Goal: Task Accomplishment & Management: Manage account settings

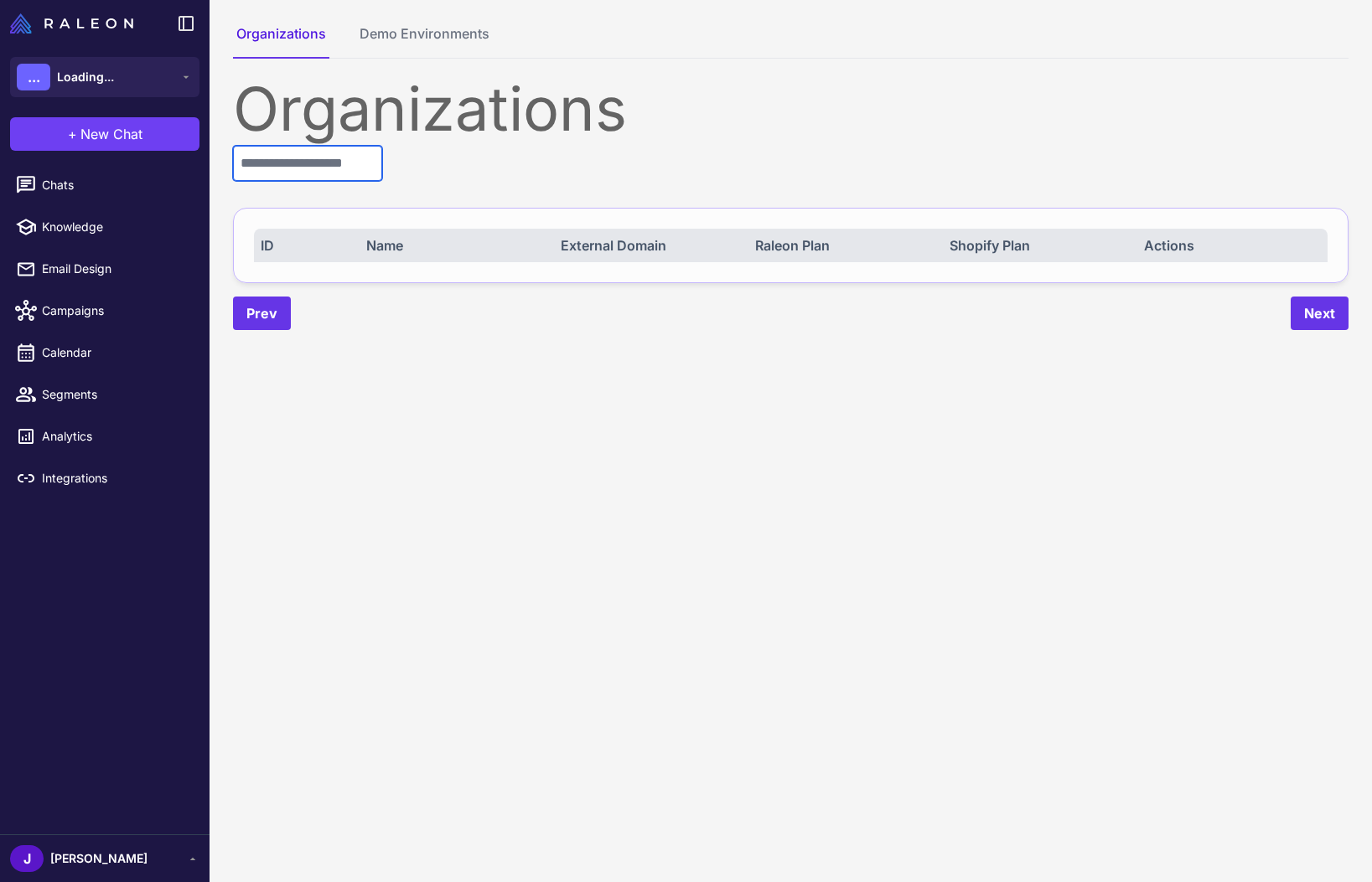
click at [323, 167] on input "text" at bounding box center [308, 163] width 149 height 35
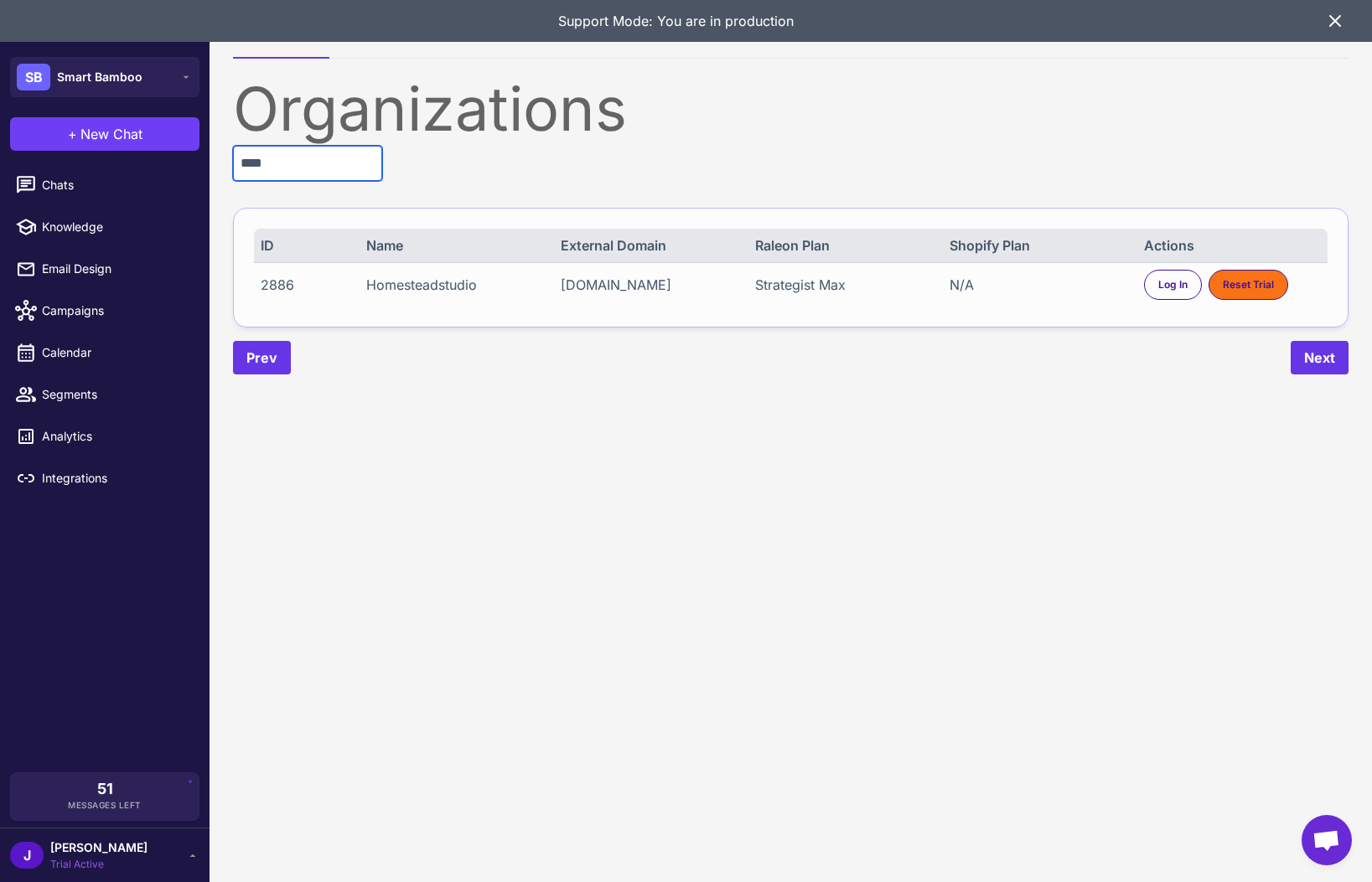
type input "****"
click at [984, 283] on div "N/A" at bounding box center [1038, 284] width 177 height 20
click at [785, 287] on div "Strategist Max" at bounding box center [844, 284] width 177 height 20
click at [785, 288] on div "Strategist Max" at bounding box center [844, 284] width 177 height 20
click at [1163, 292] on div "Log In" at bounding box center [1172, 284] width 58 height 30
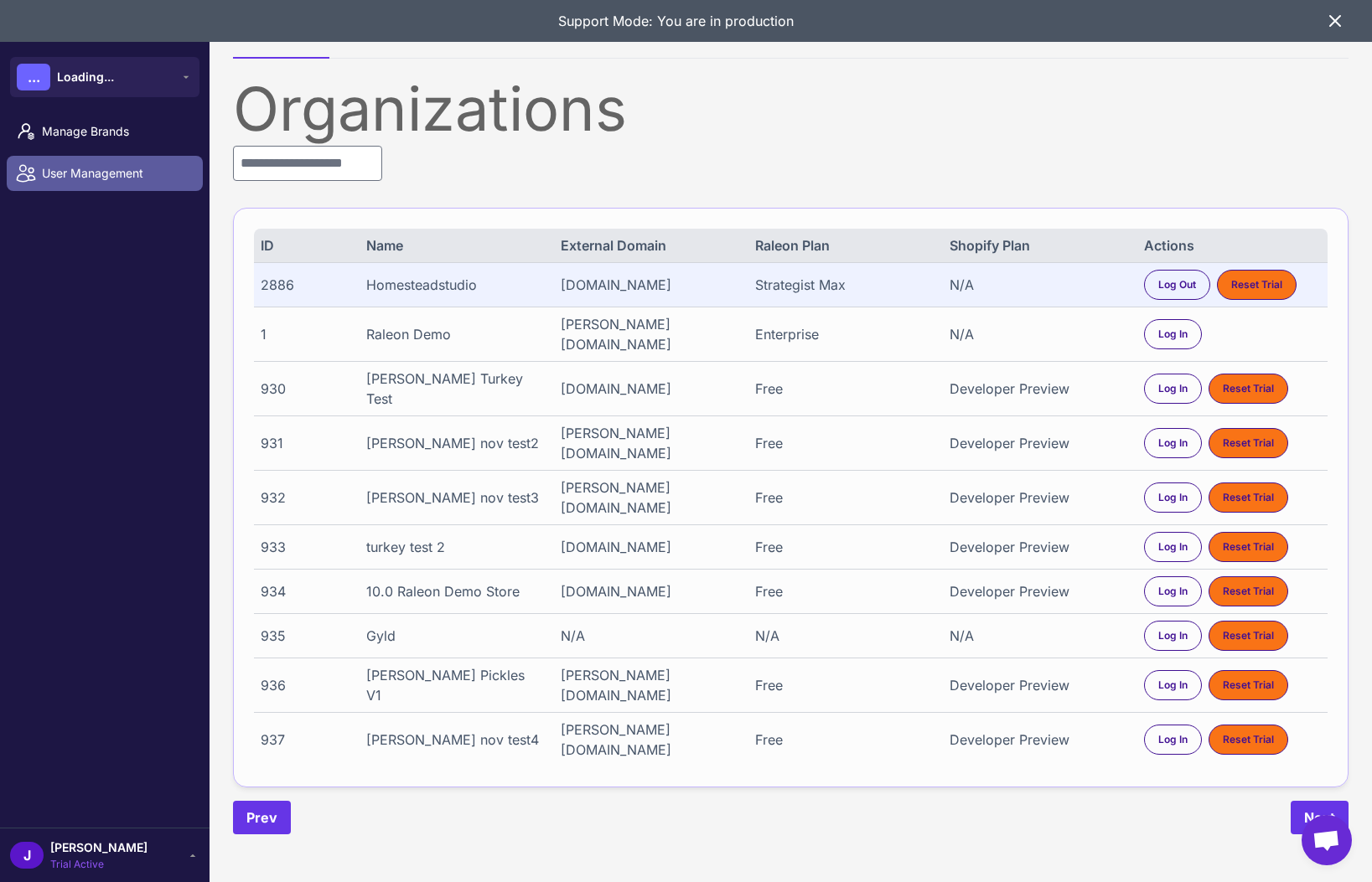
click at [68, 170] on span "User Management" at bounding box center [116, 173] width 148 height 19
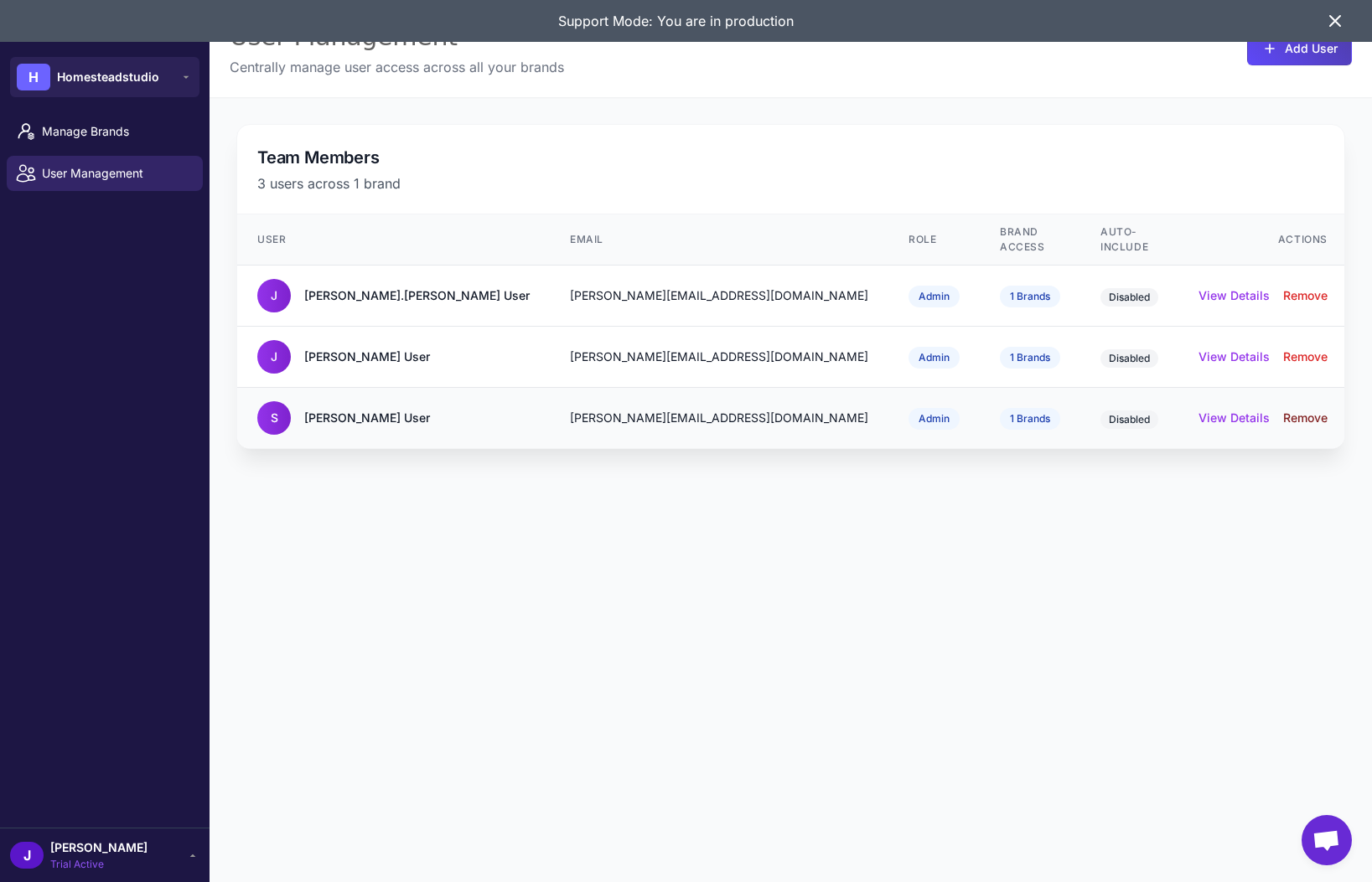
click at [1318, 409] on button "Remove" at bounding box center [1304, 418] width 44 height 19
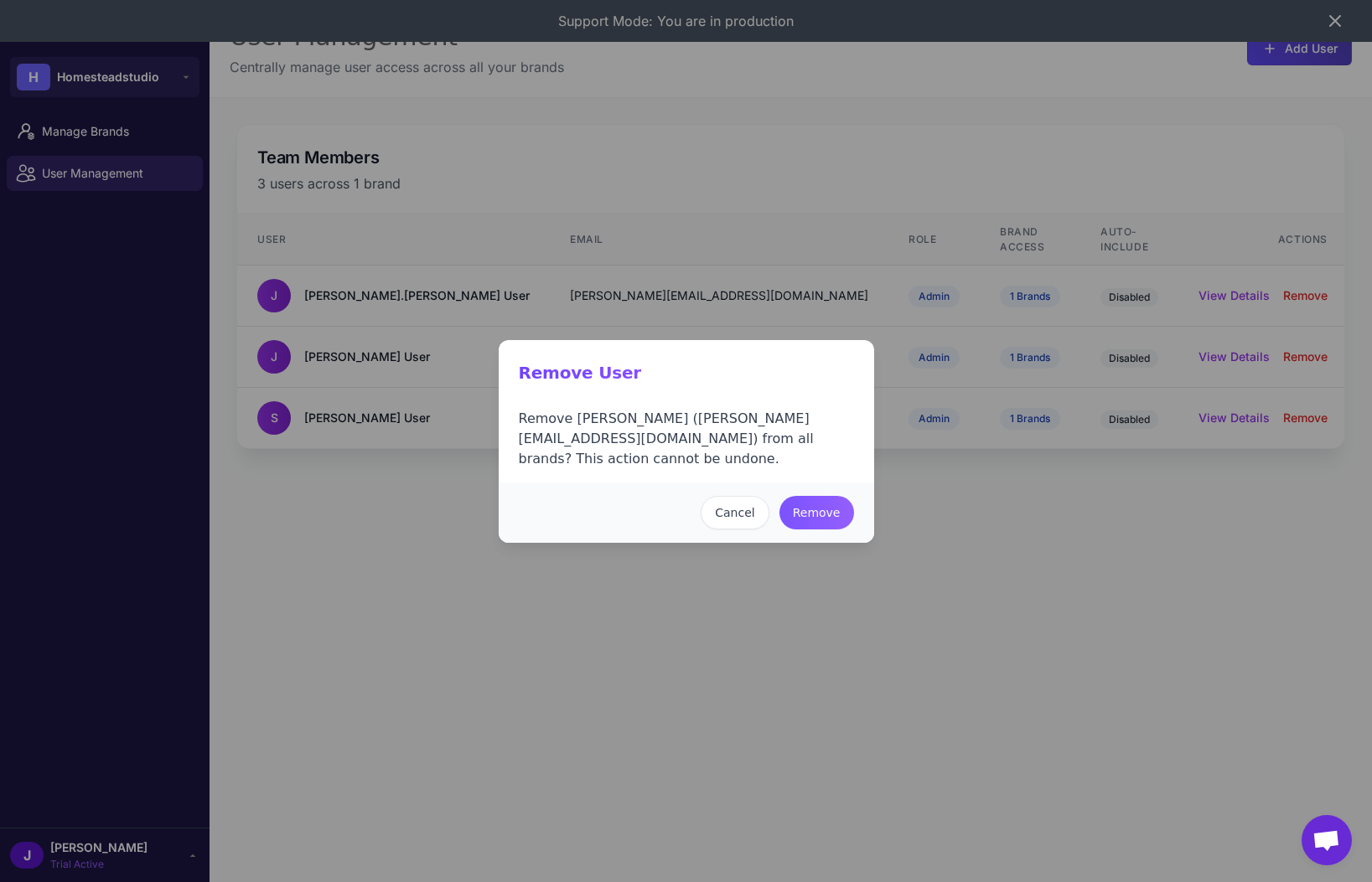
click at [820, 509] on button "Remove" at bounding box center [816, 512] width 75 height 33
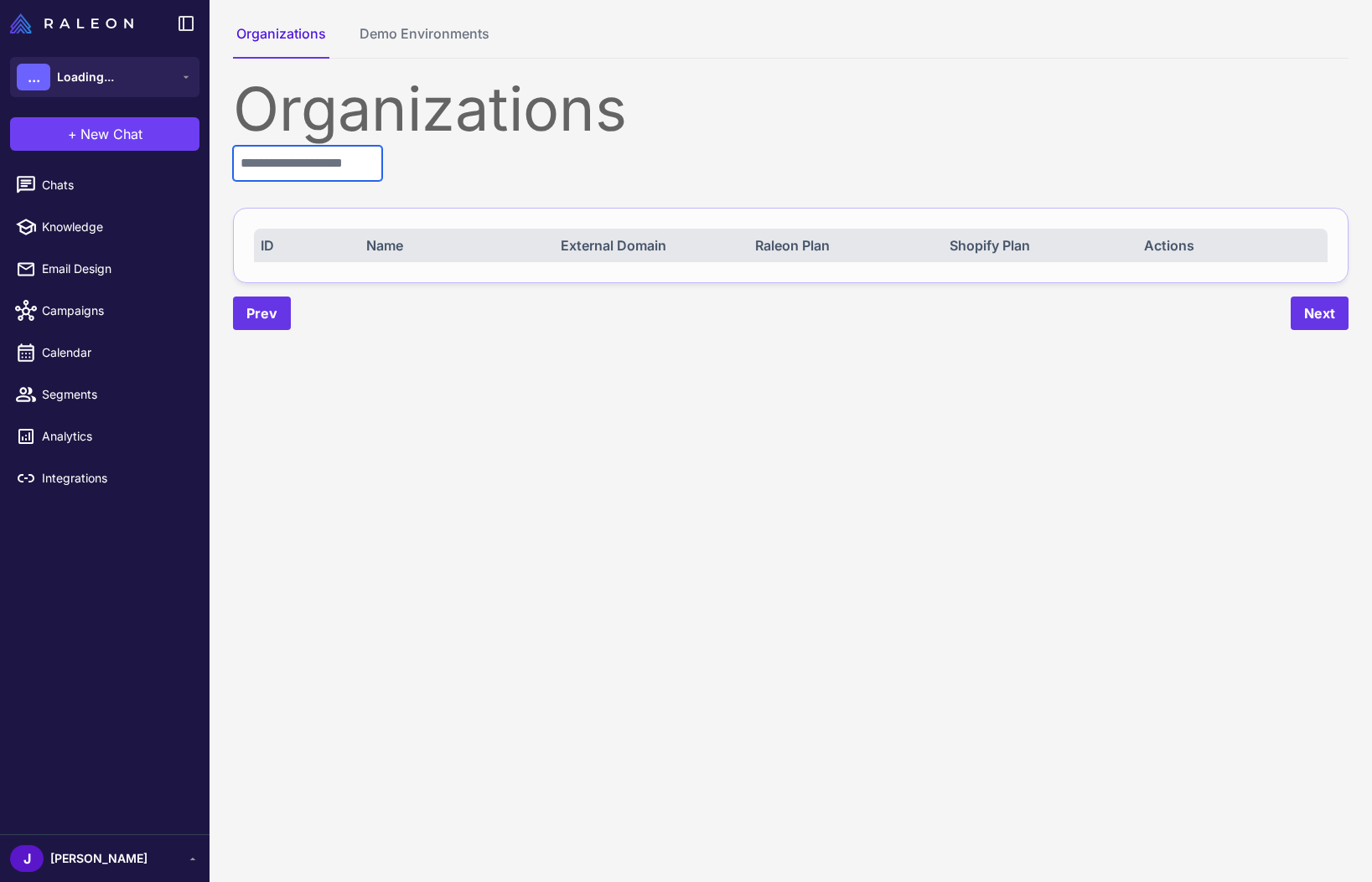
click at [308, 162] on input "text" at bounding box center [308, 163] width 149 height 35
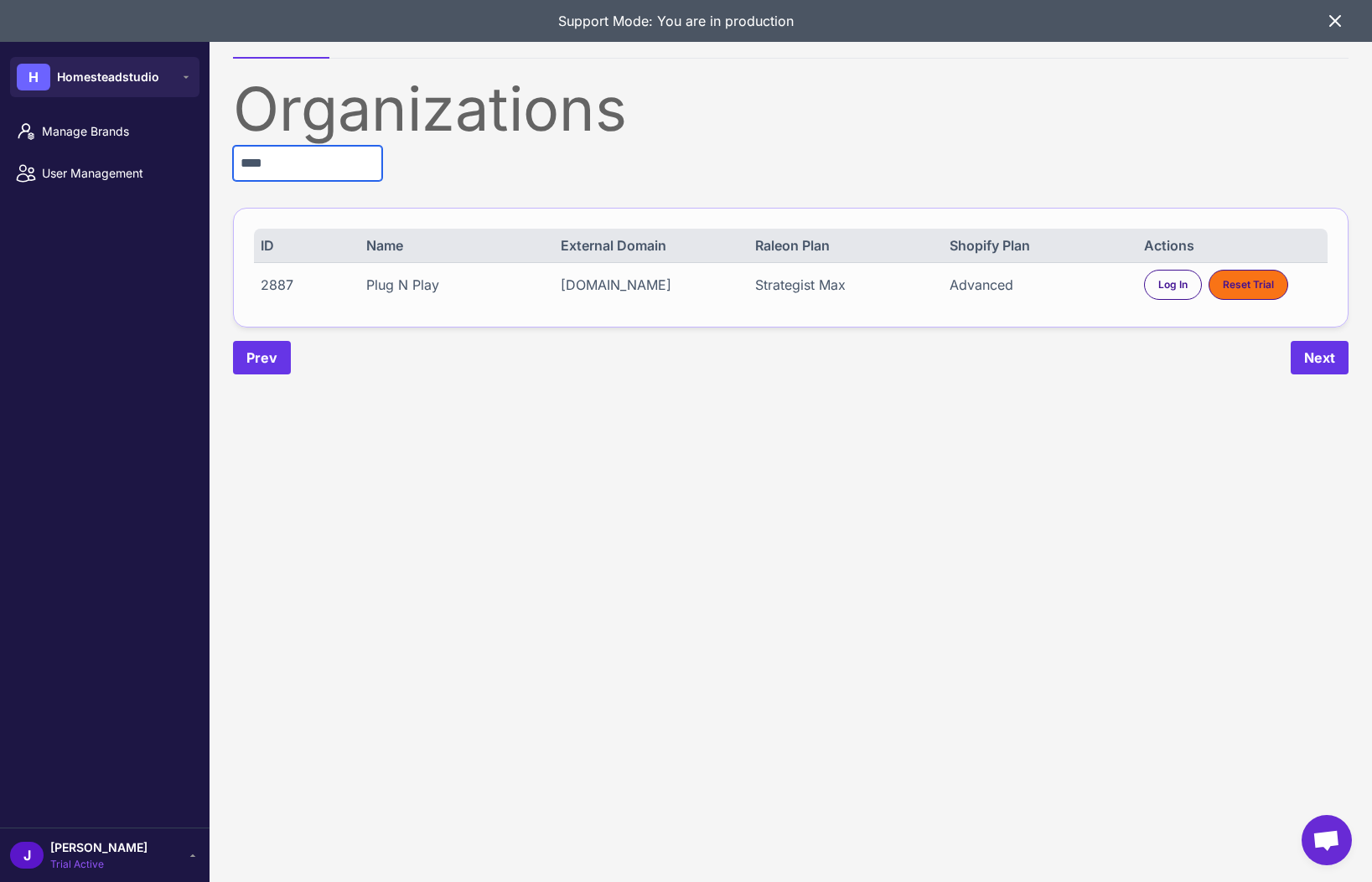
type input "****"
click at [822, 280] on div "Strategist Max" at bounding box center [844, 284] width 177 height 20
click at [817, 284] on div "Strategist Max" at bounding box center [844, 284] width 177 height 20
click at [1163, 277] on span "Log In" at bounding box center [1172, 284] width 30 height 15
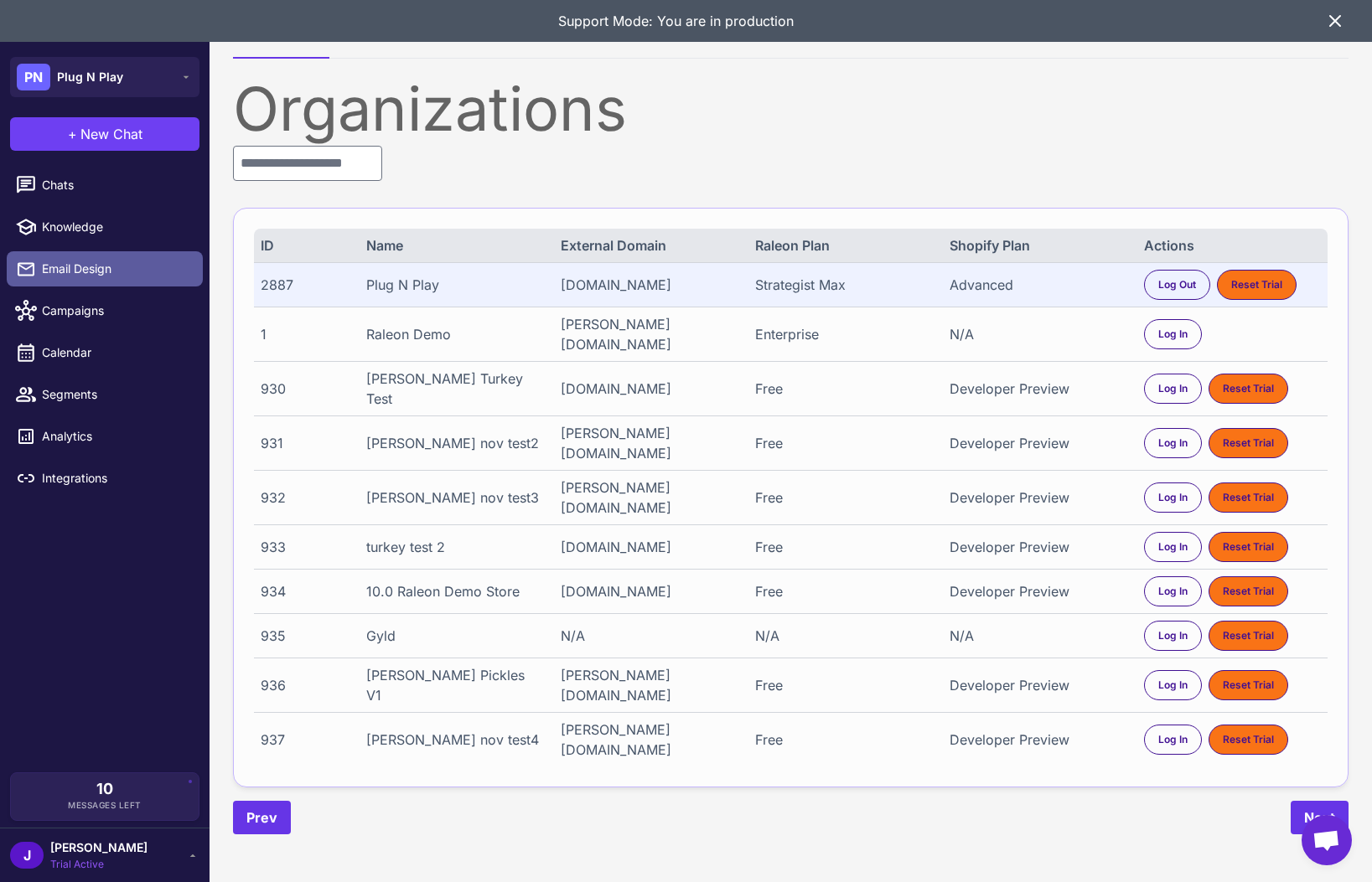
click at [54, 272] on span "Email Design" at bounding box center [116, 268] width 148 height 19
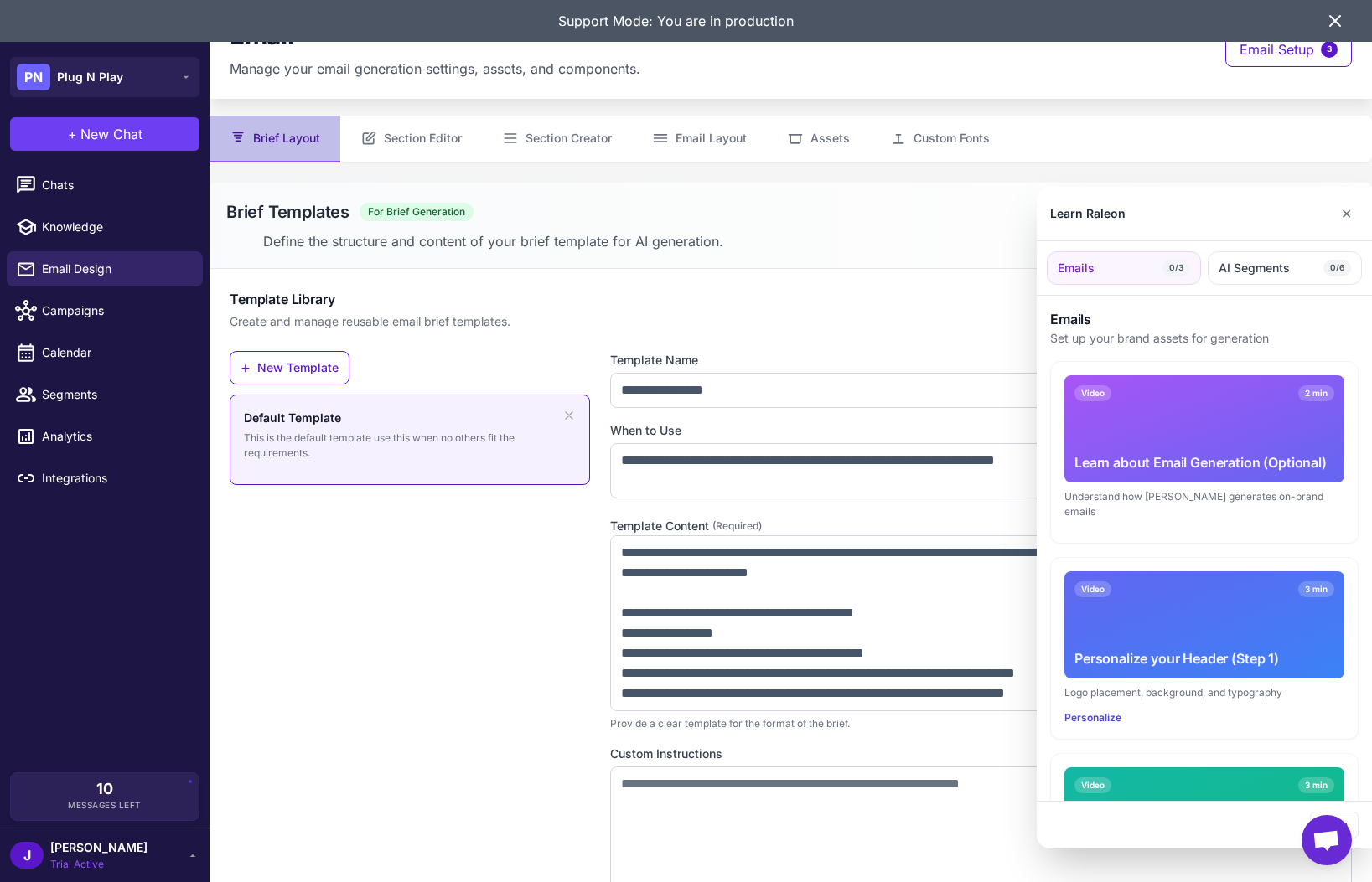
click at [415, 143] on div at bounding box center [686, 441] width 1372 height 882
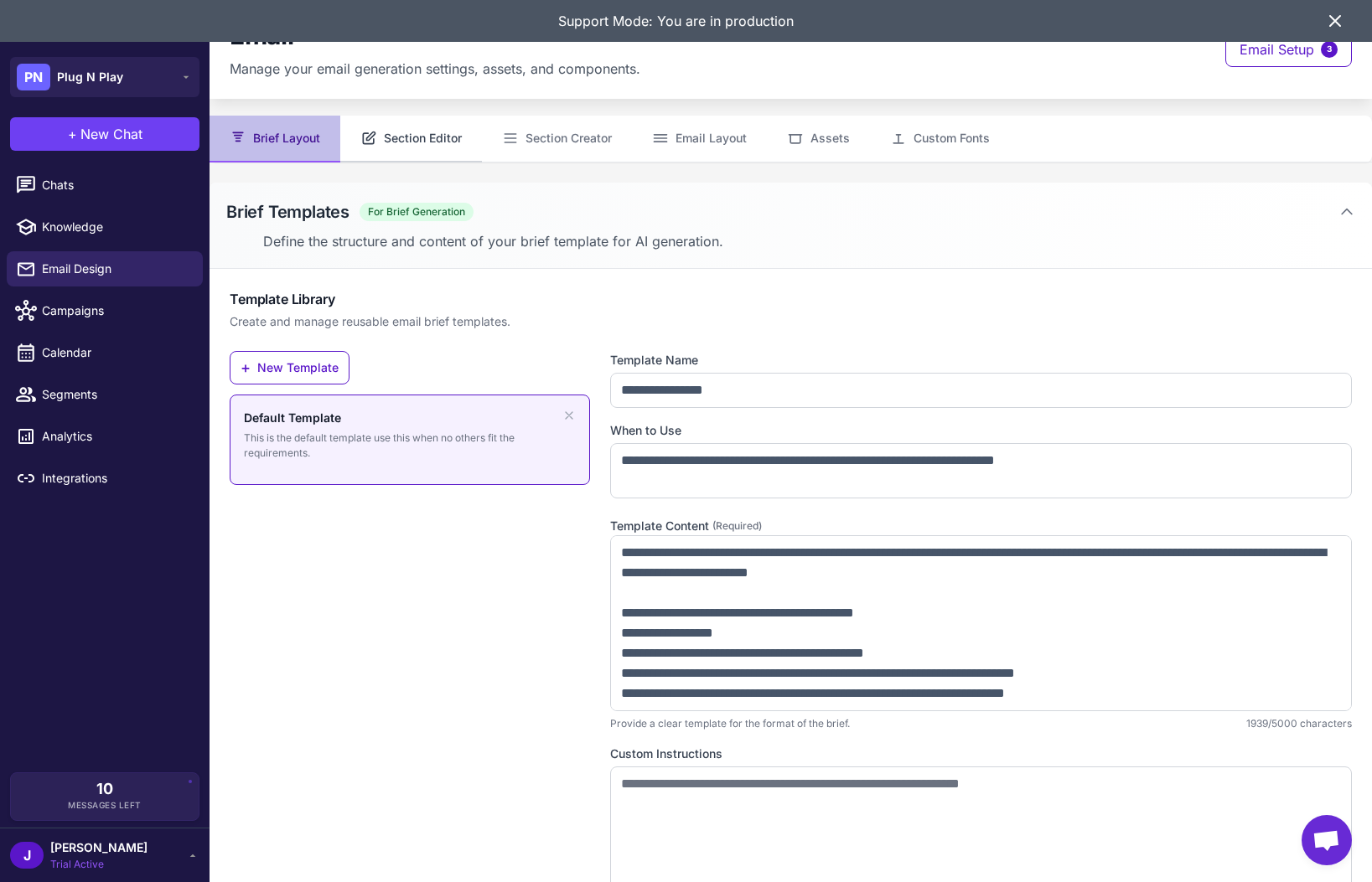
click at [419, 136] on button "Section Editor" at bounding box center [411, 140] width 142 height 47
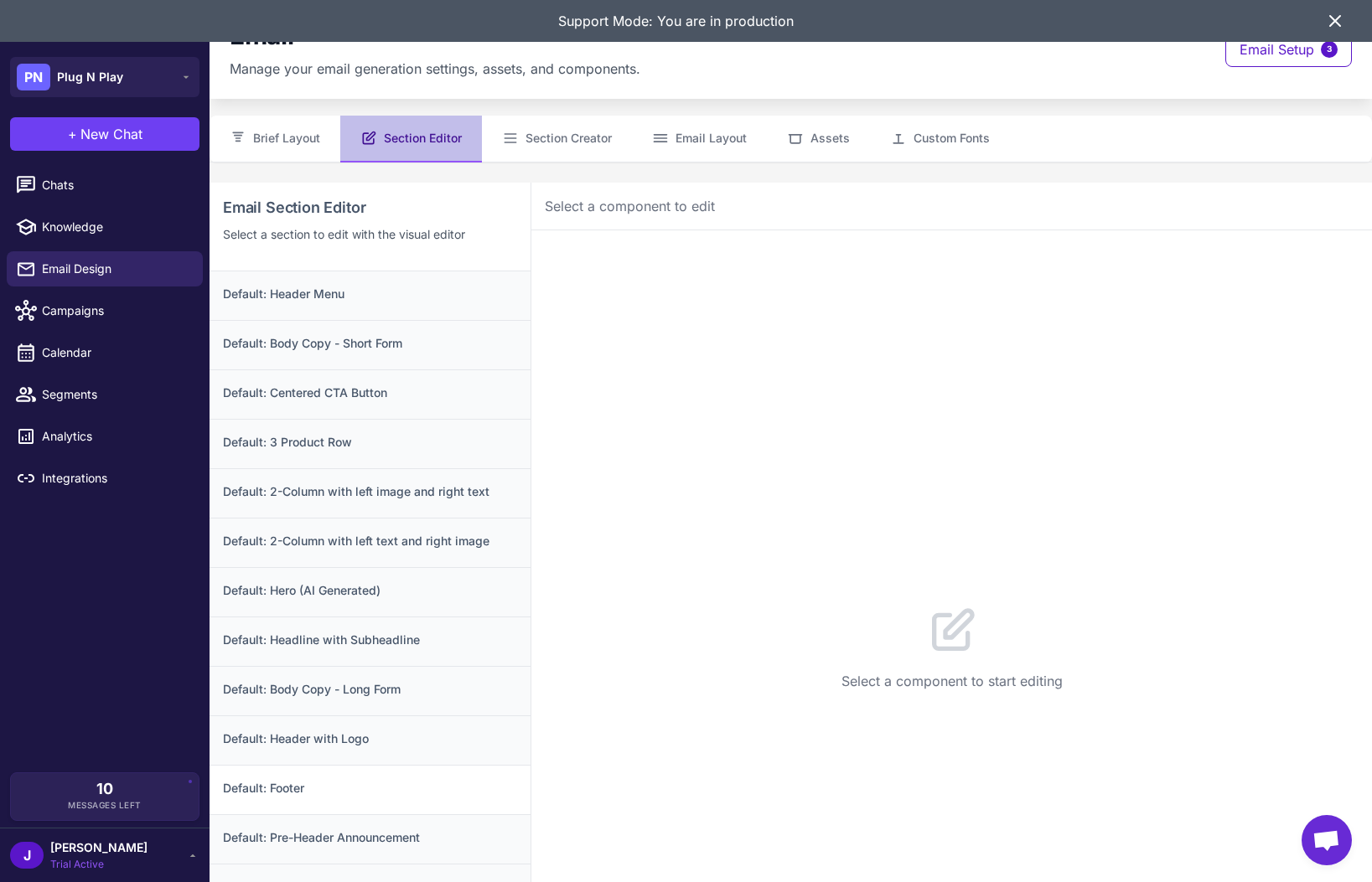
click at [305, 794] on h3 "Default: Footer" at bounding box center [370, 788] width 294 height 19
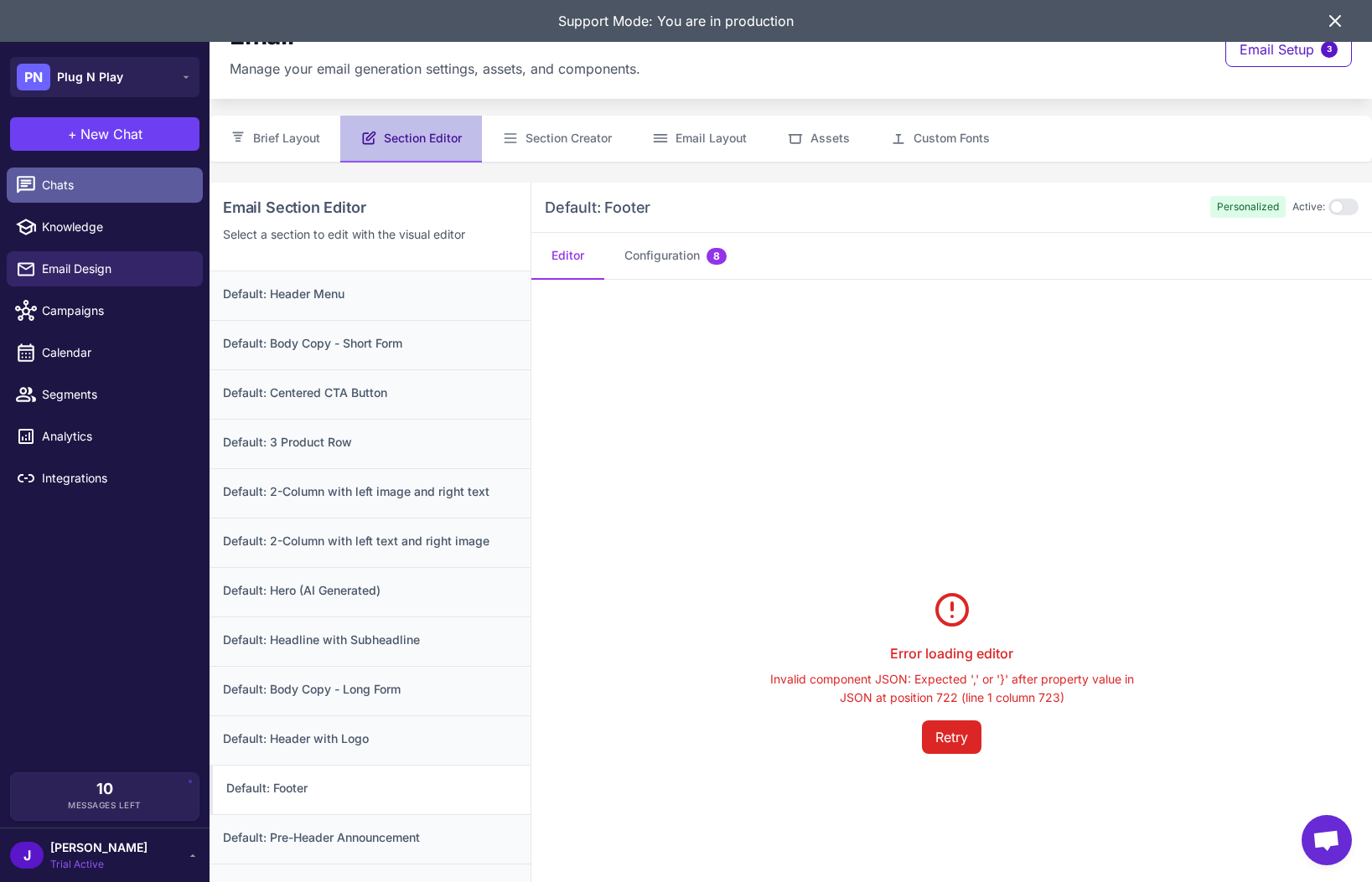
click at [82, 174] on link "Chats" at bounding box center [104, 185] width 196 height 35
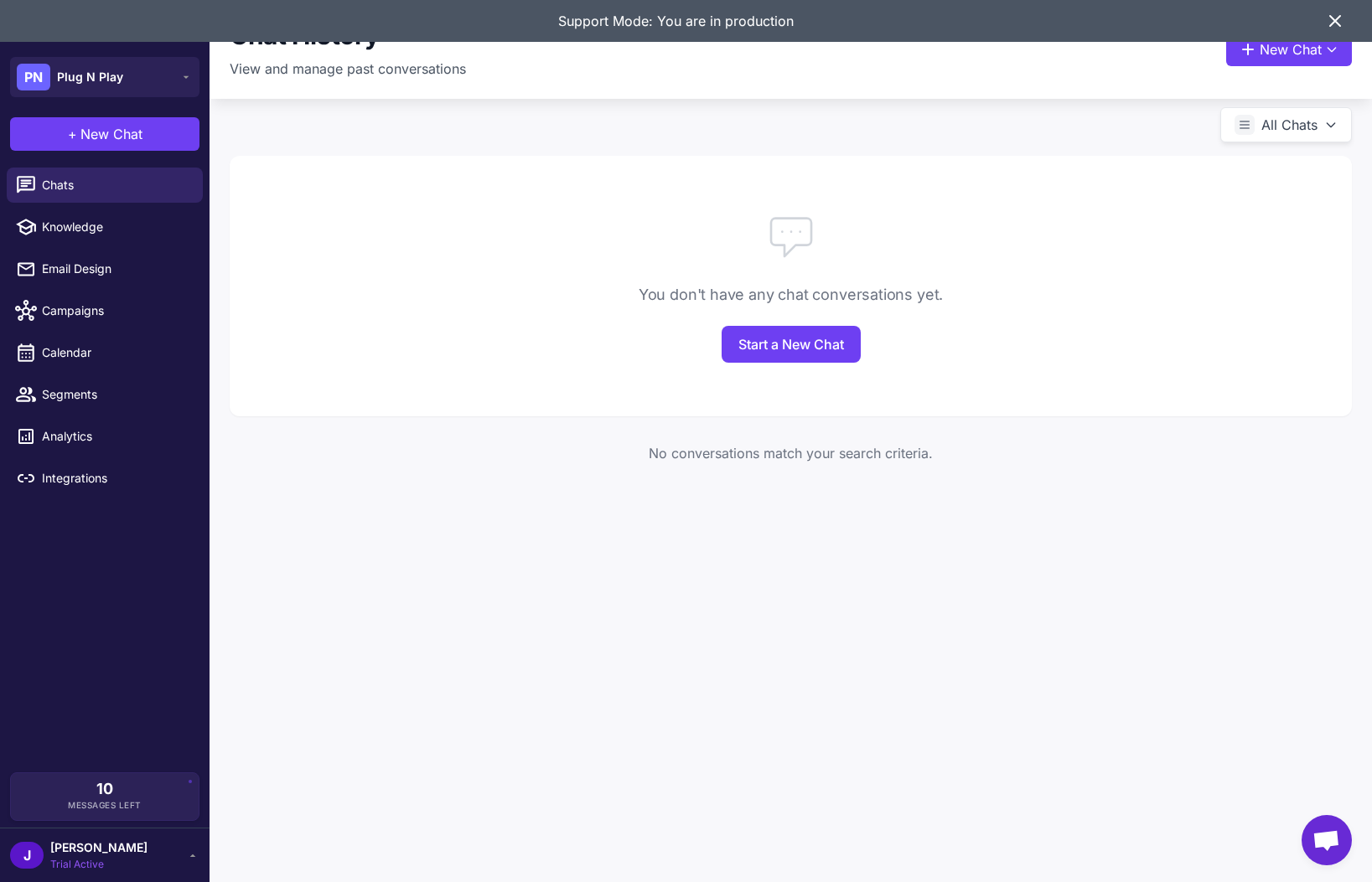
click at [83, 847] on span "[PERSON_NAME]" at bounding box center [98, 848] width 97 height 19
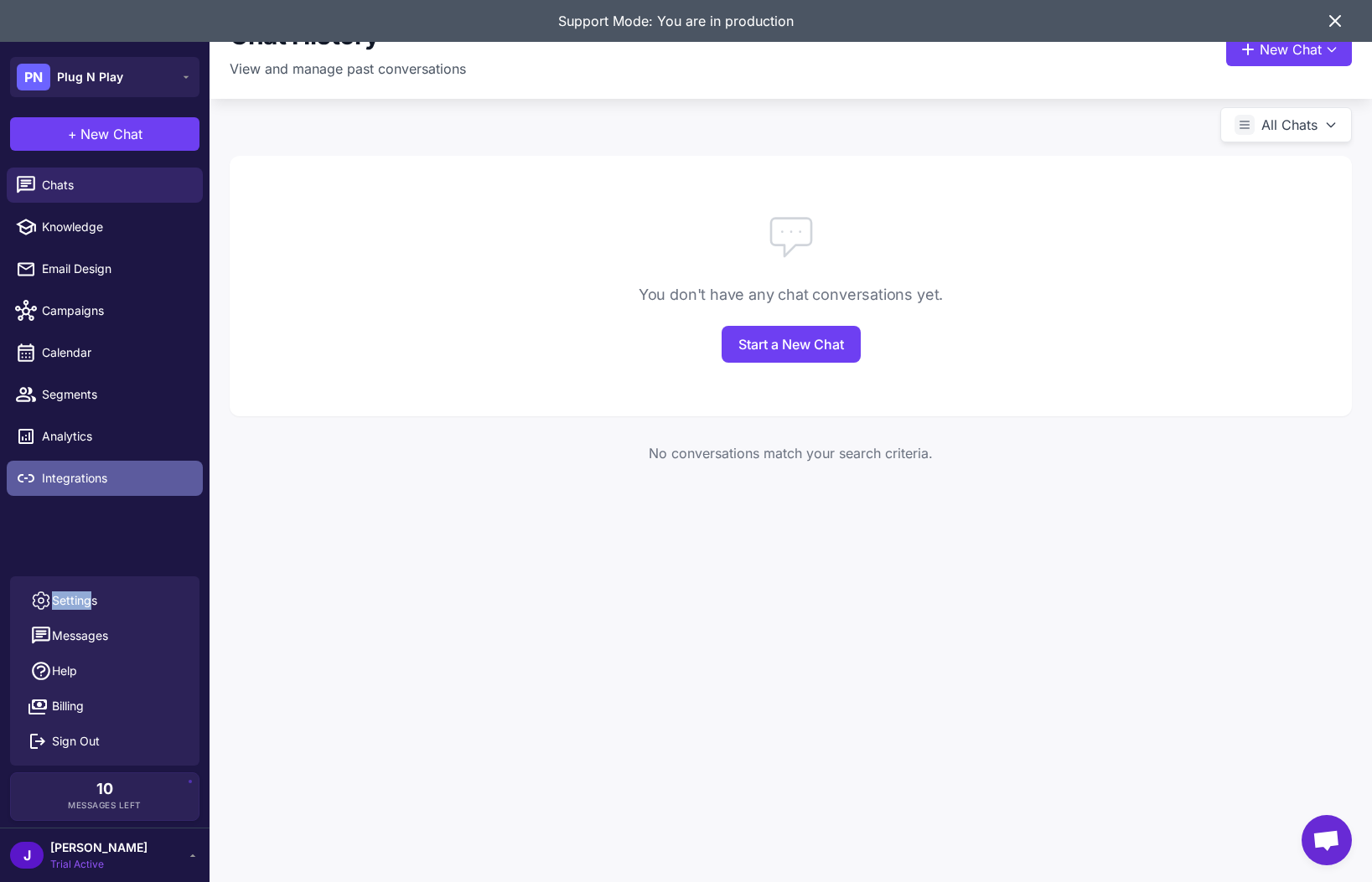
drag, startPoint x: 89, startPoint y: 599, endPoint x: 79, endPoint y: 484, distance: 115.4
click at [118, 529] on div "PN Plug N Play + New Chat Raleon Agents Send an email Plan multiple emails Brai…" at bounding box center [104, 441] width 209 height 882
click at [68, 471] on span "Integrations" at bounding box center [116, 478] width 148 height 19
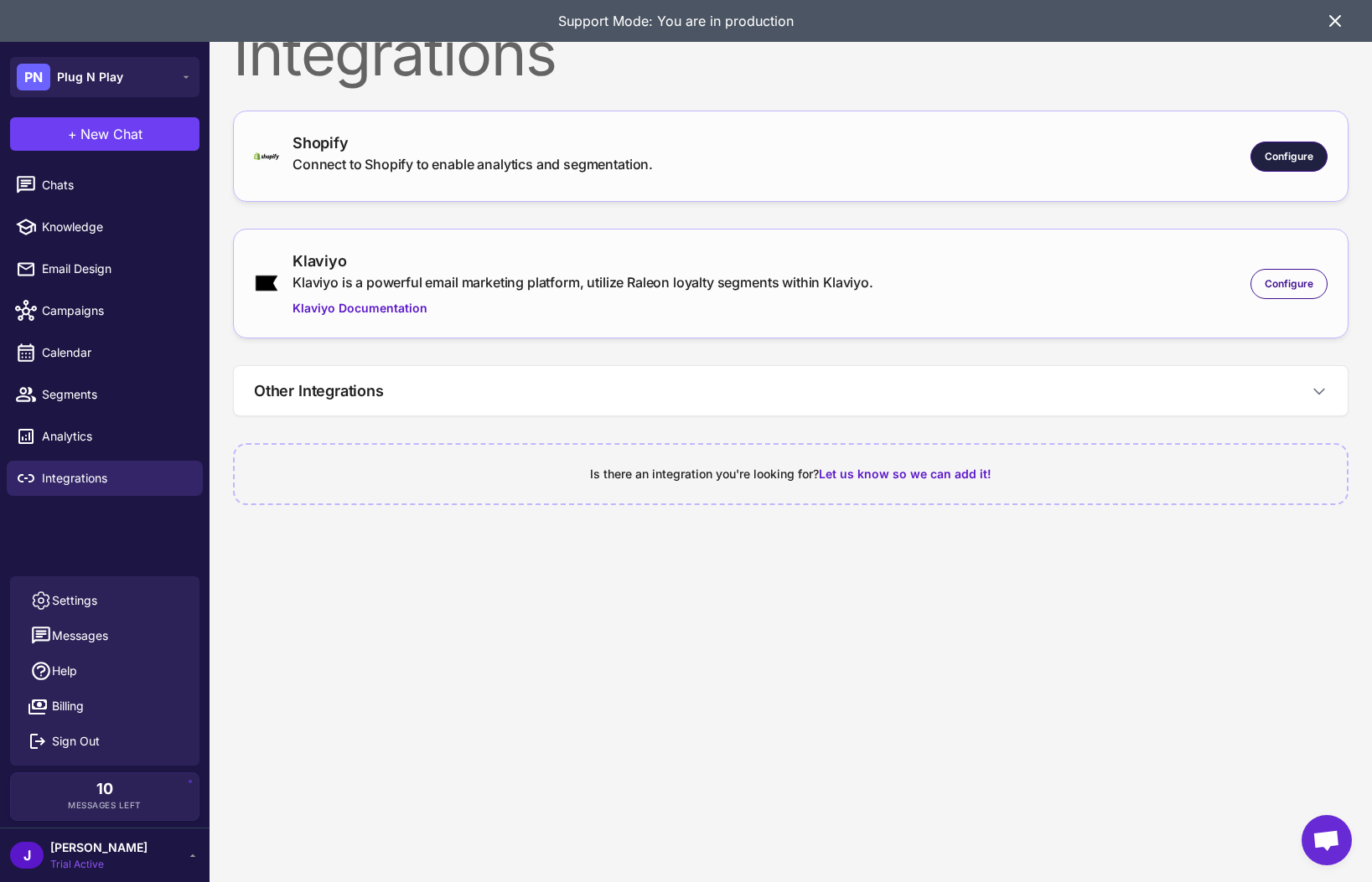
click at [1305, 152] on span "Configure" at bounding box center [1288, 156] width 48 height 15
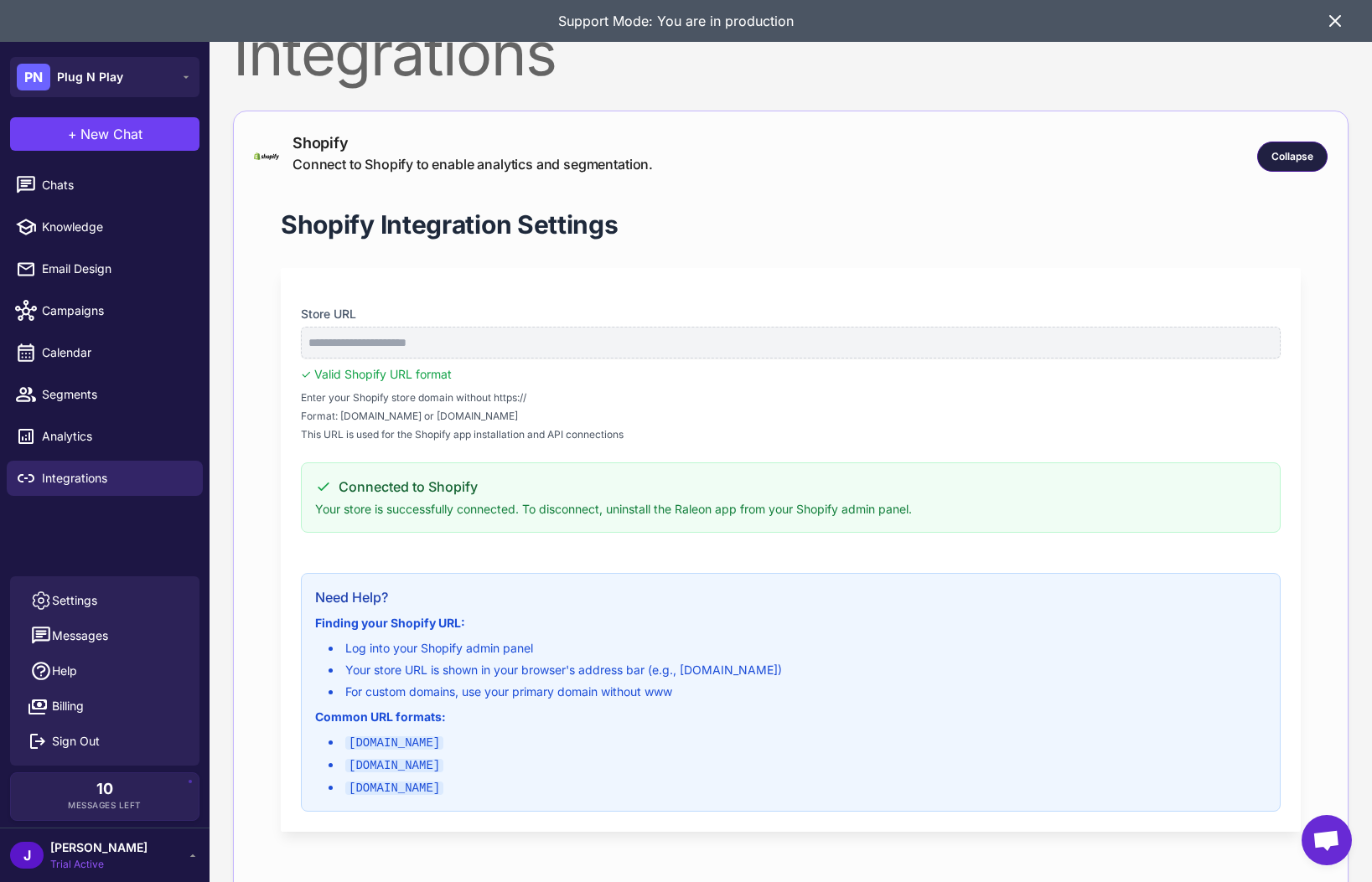
click at [1301, 156] on span "Collapse" at bounding box center [1291, 156] width 42 height 15
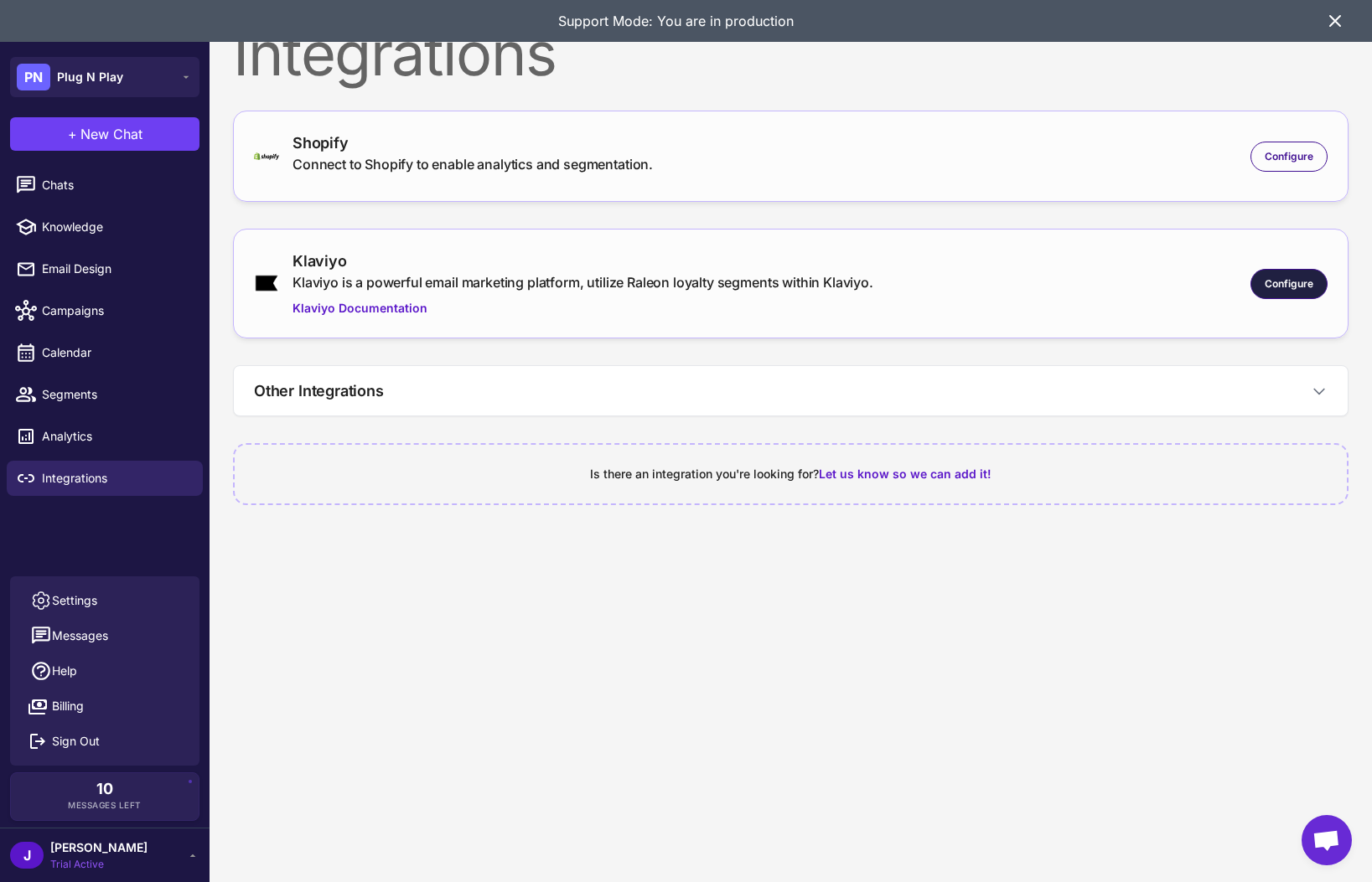
click at [1282, 290] on span "Configure" at bounding box center [1288, 283] width 48 height 15
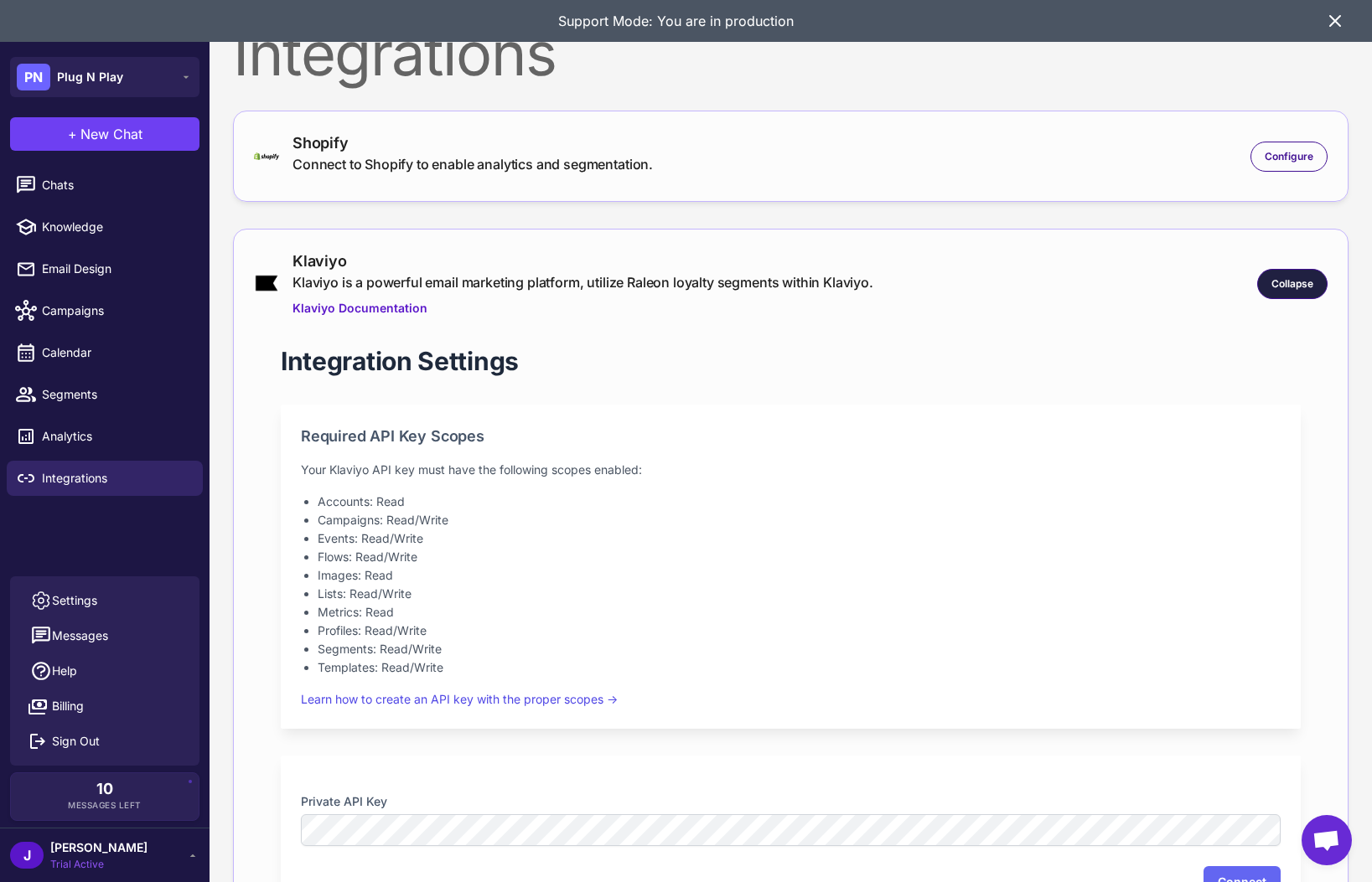
click at [1310, 291] on div "Collapse" at bounding box center [1292, 283] width 71 height 30
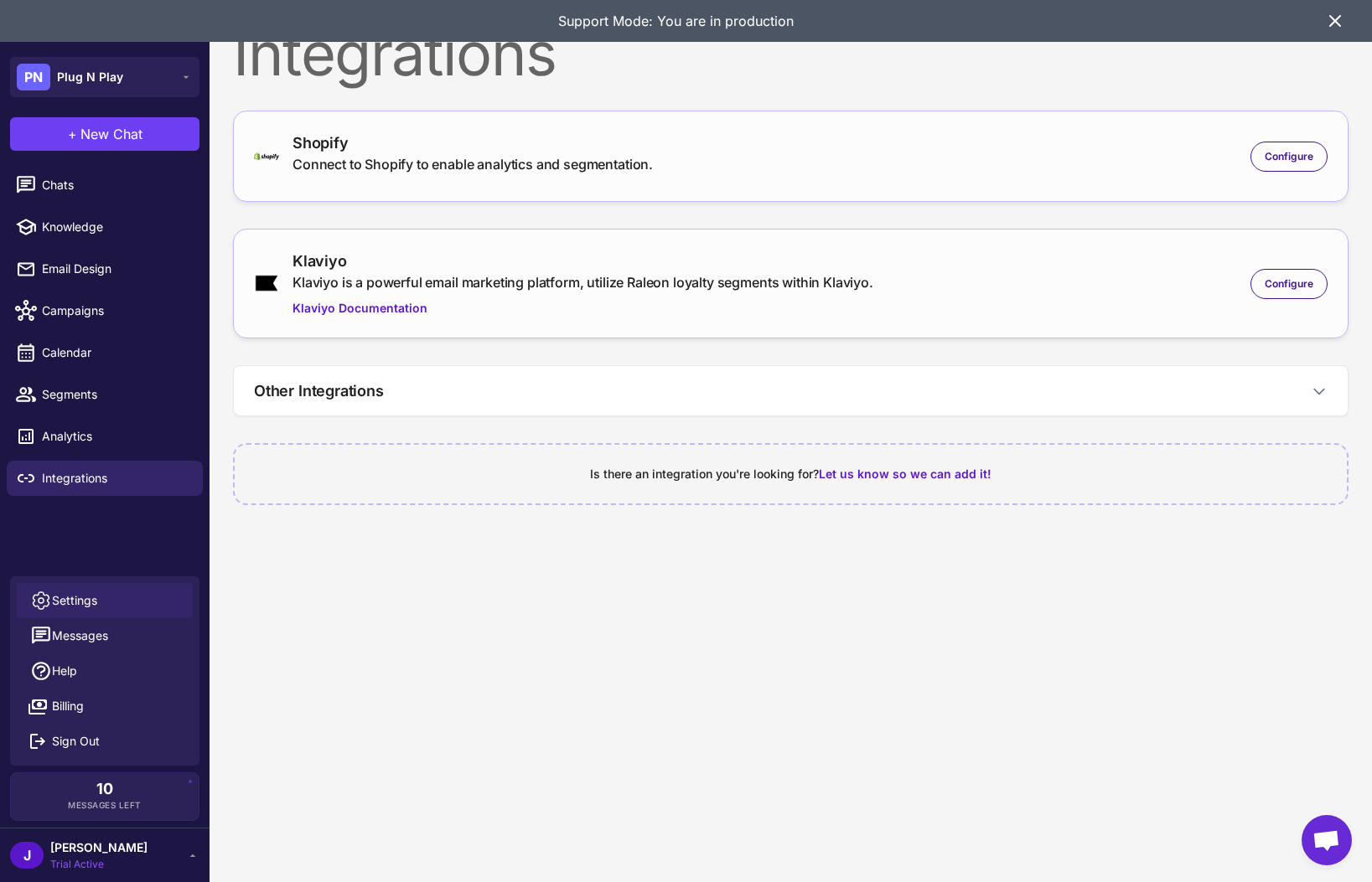
click at [72, 598] on span "Settings" at bounding box center [75, 600] width 45 height 19
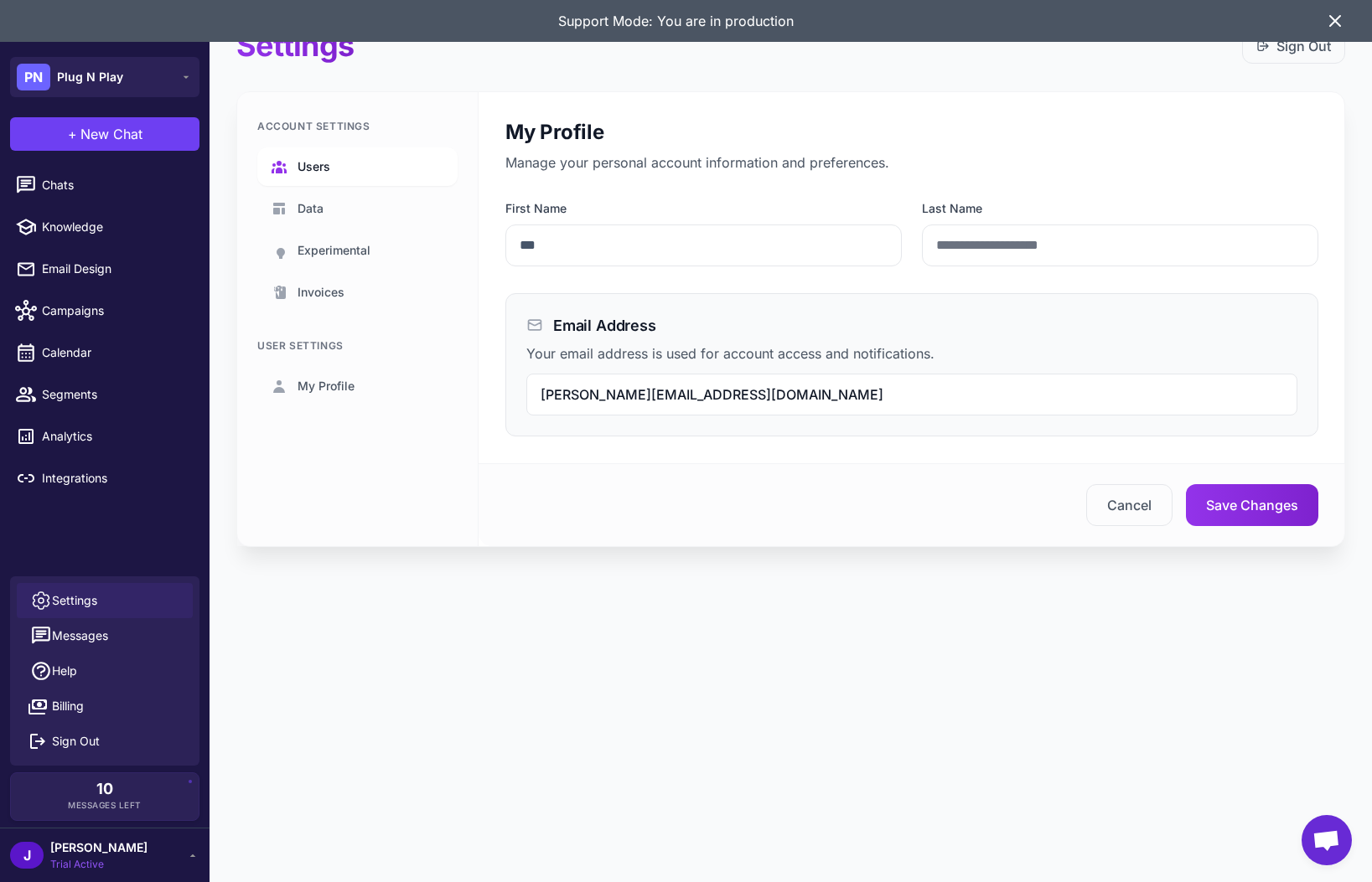
click at [363, 173] on link "Users" at bounding box center [358, 166] width 201 height 38
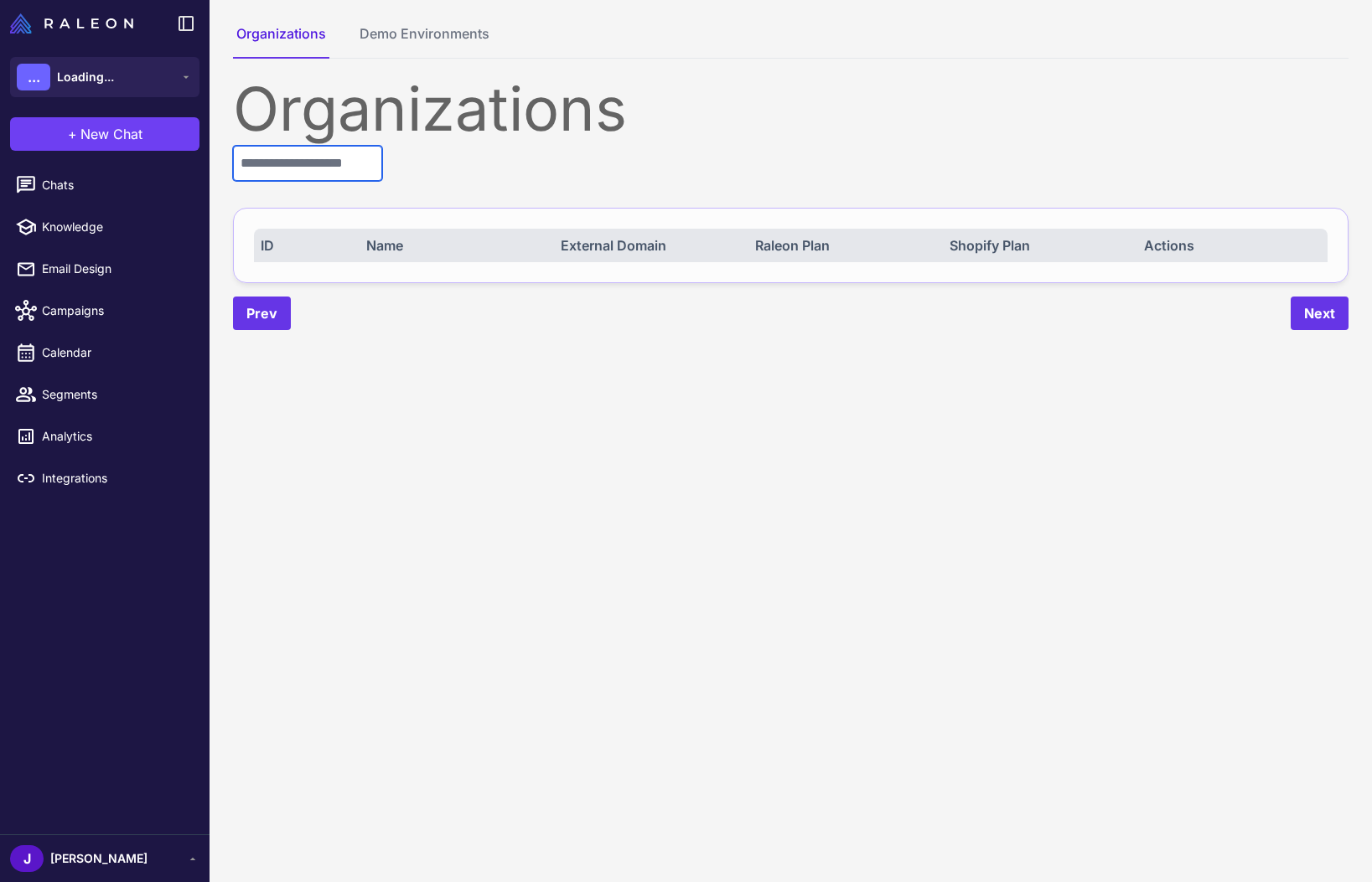
click at [336, 148] on input "text" at bounding box center [308, 163] width 149 height 35
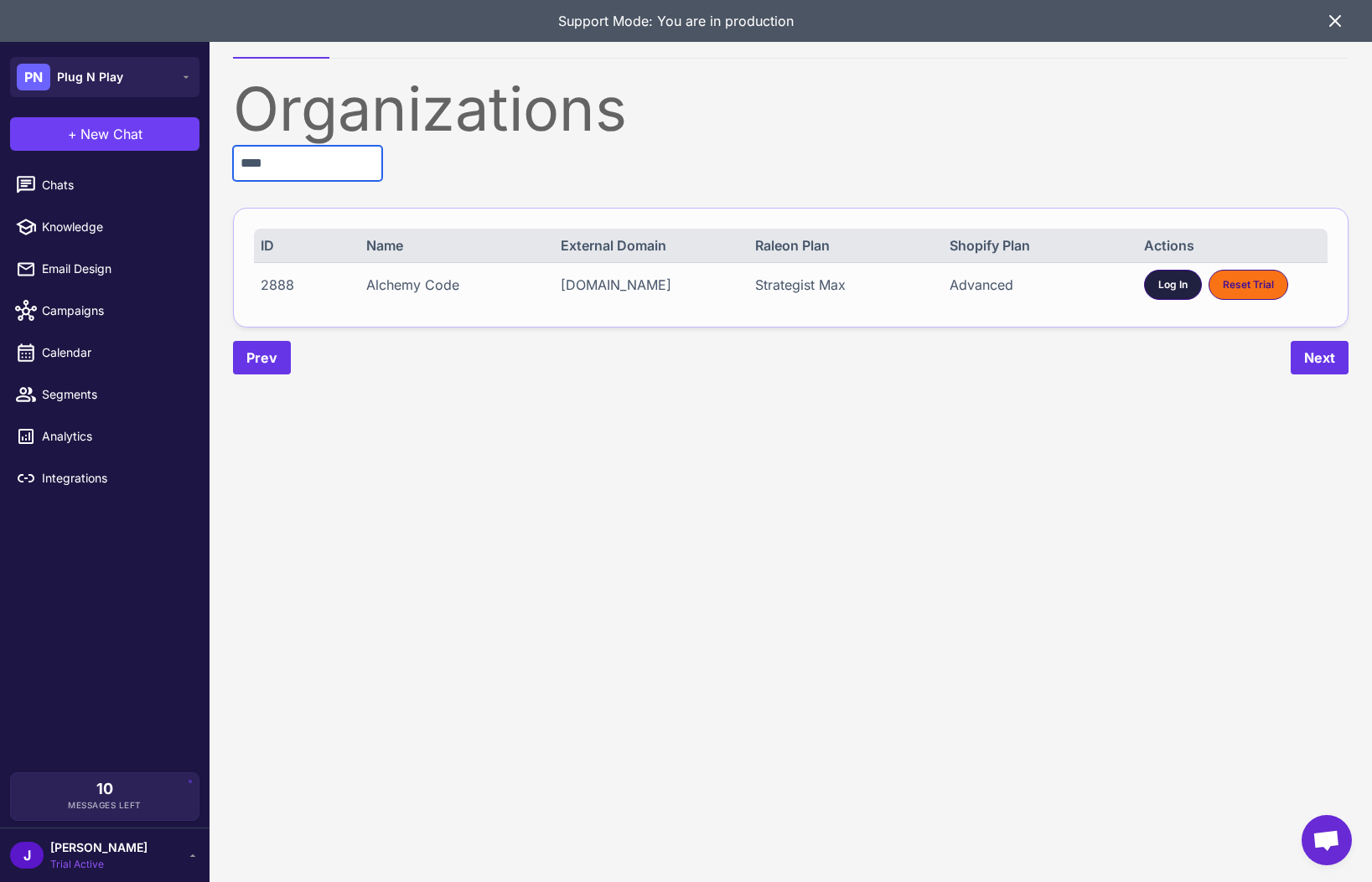
type input "****"
click at [1155, 285] on div "Log In" at bounding box center [1172, 284] width 58 height 30
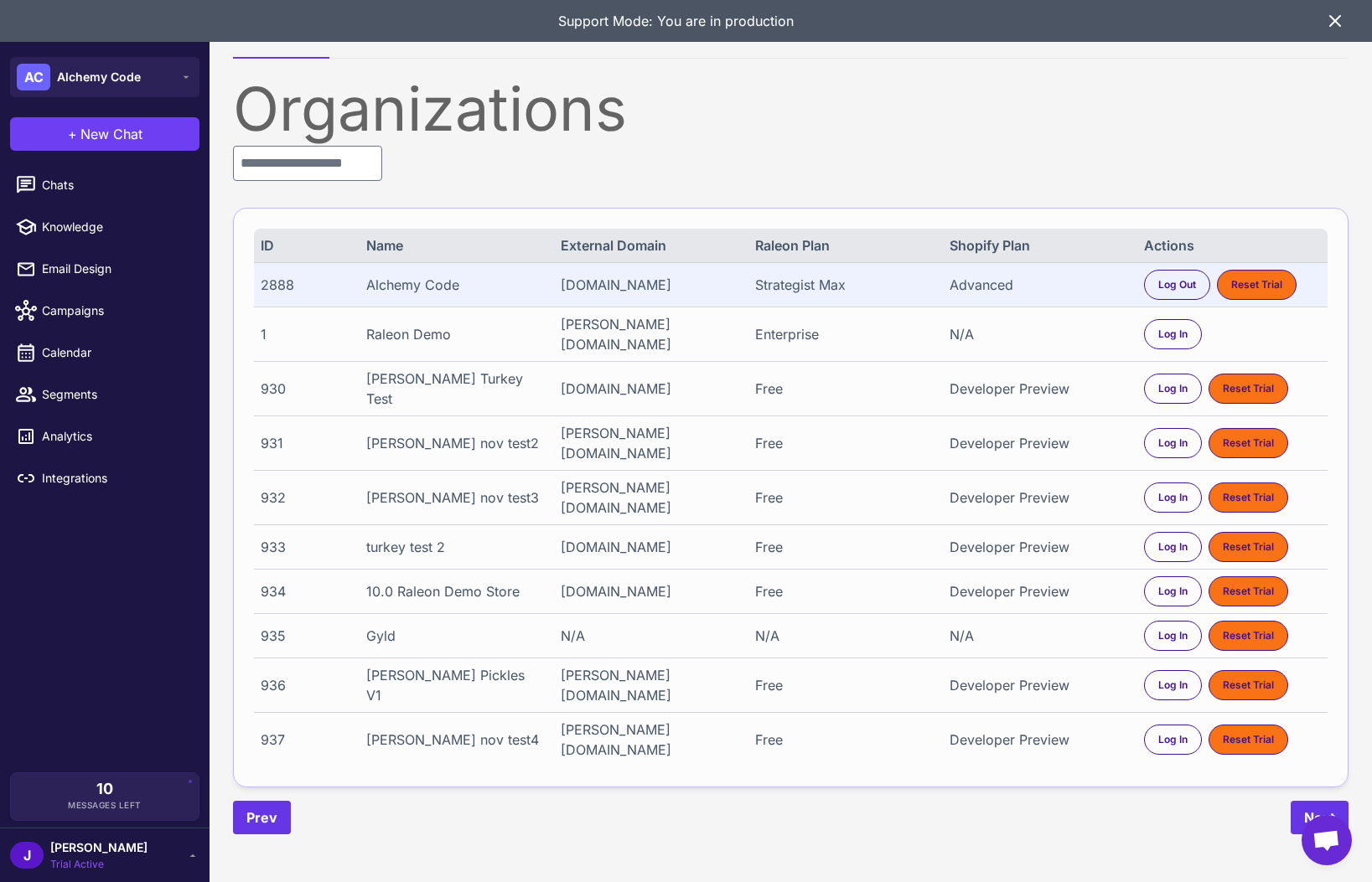
click at [56, 847] on span "[PERSON_NAME]" at bounding box center [98, 848] width 97 height 19
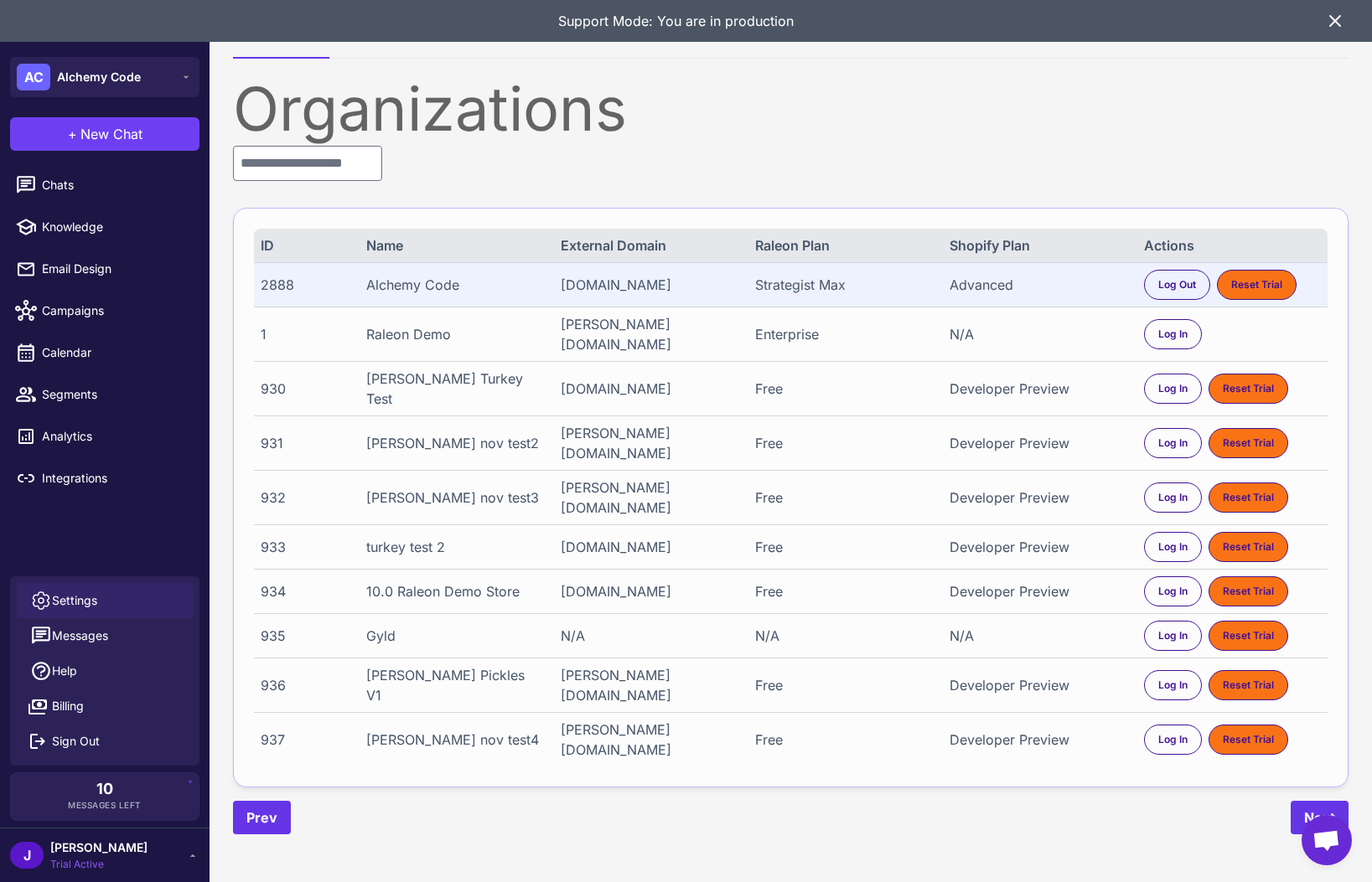
click at [93, 599] on span "Settings" at bounding box center [75, 600] width 45 height 19
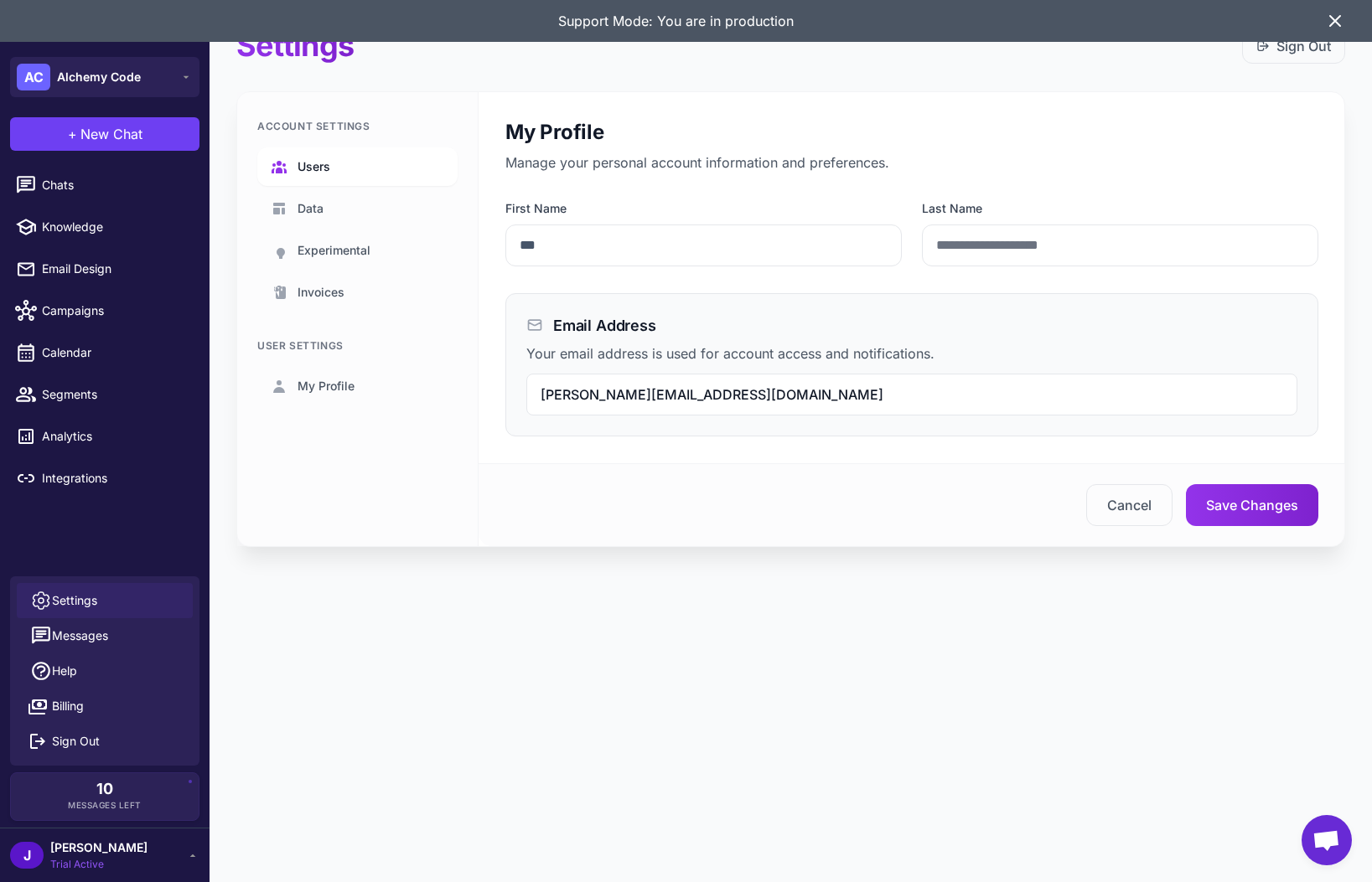
click at [319, 150] on link "Users" at bounding box center [358, 166] width 201 height 38
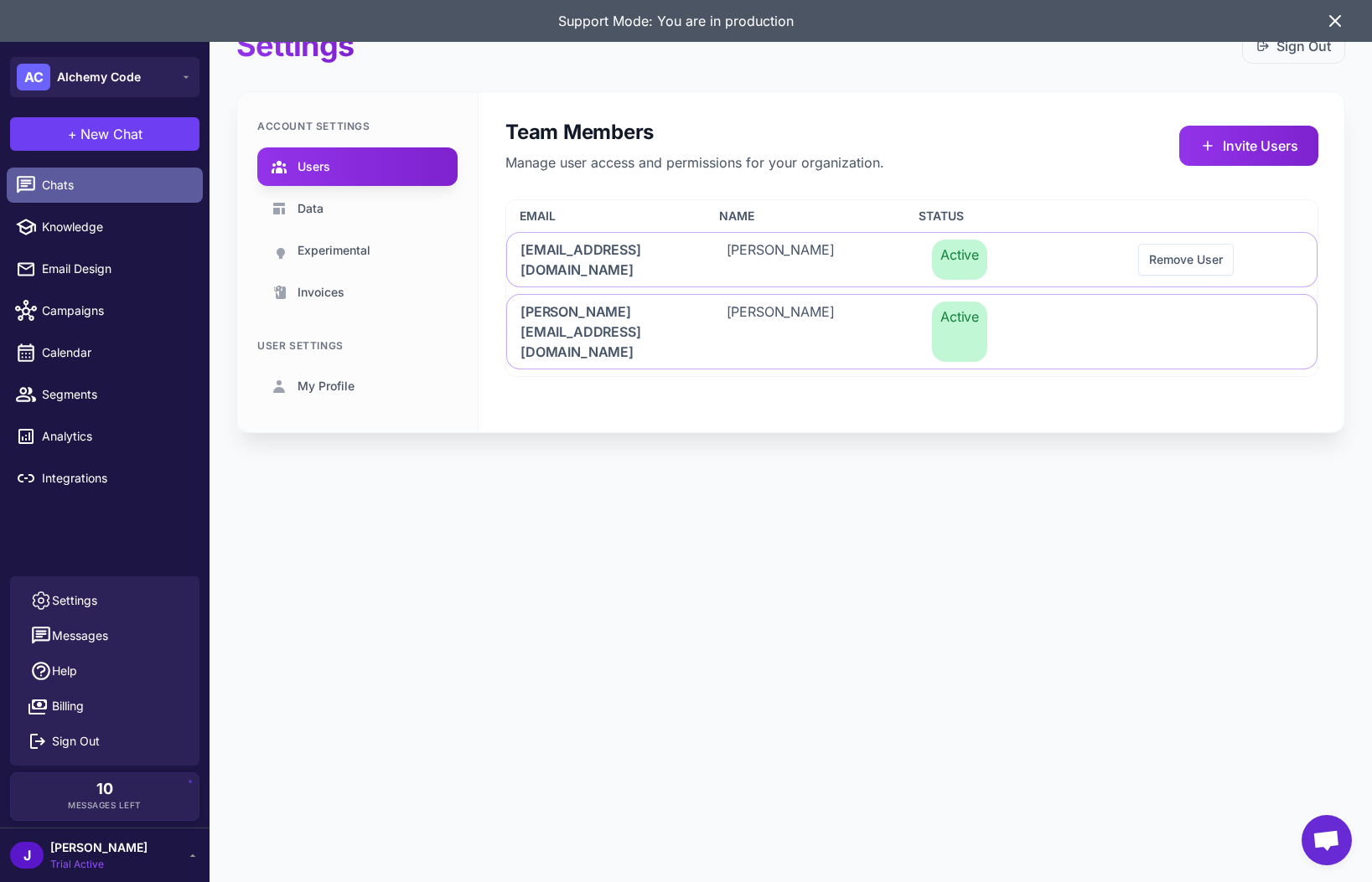
click at [76, 188] on span "Chats" at bounding box center [116, 185] width 148 height 19
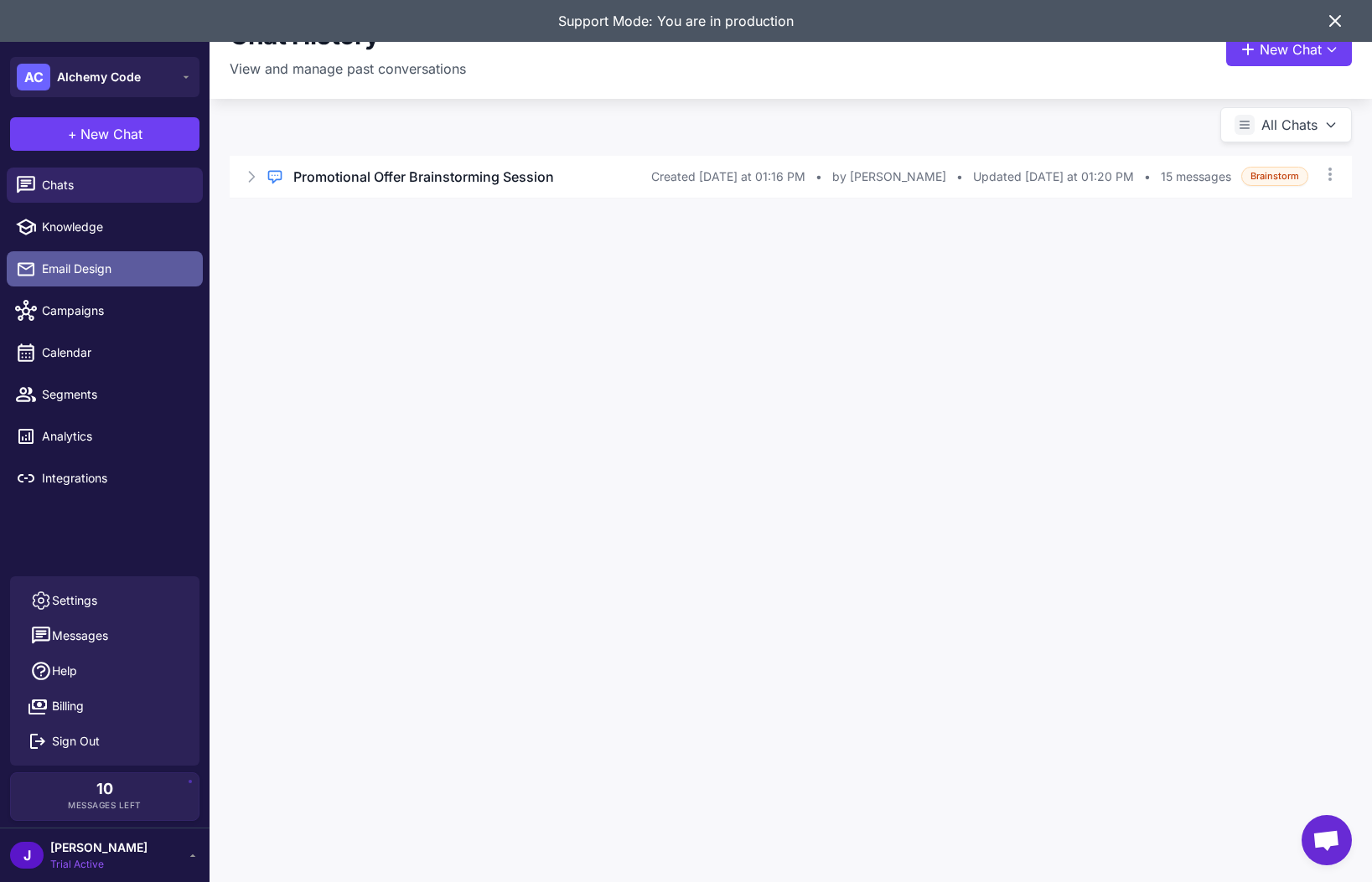
click at [104, 280] on link "Email Design" at bounding box center [104, 269] width 196 height 35
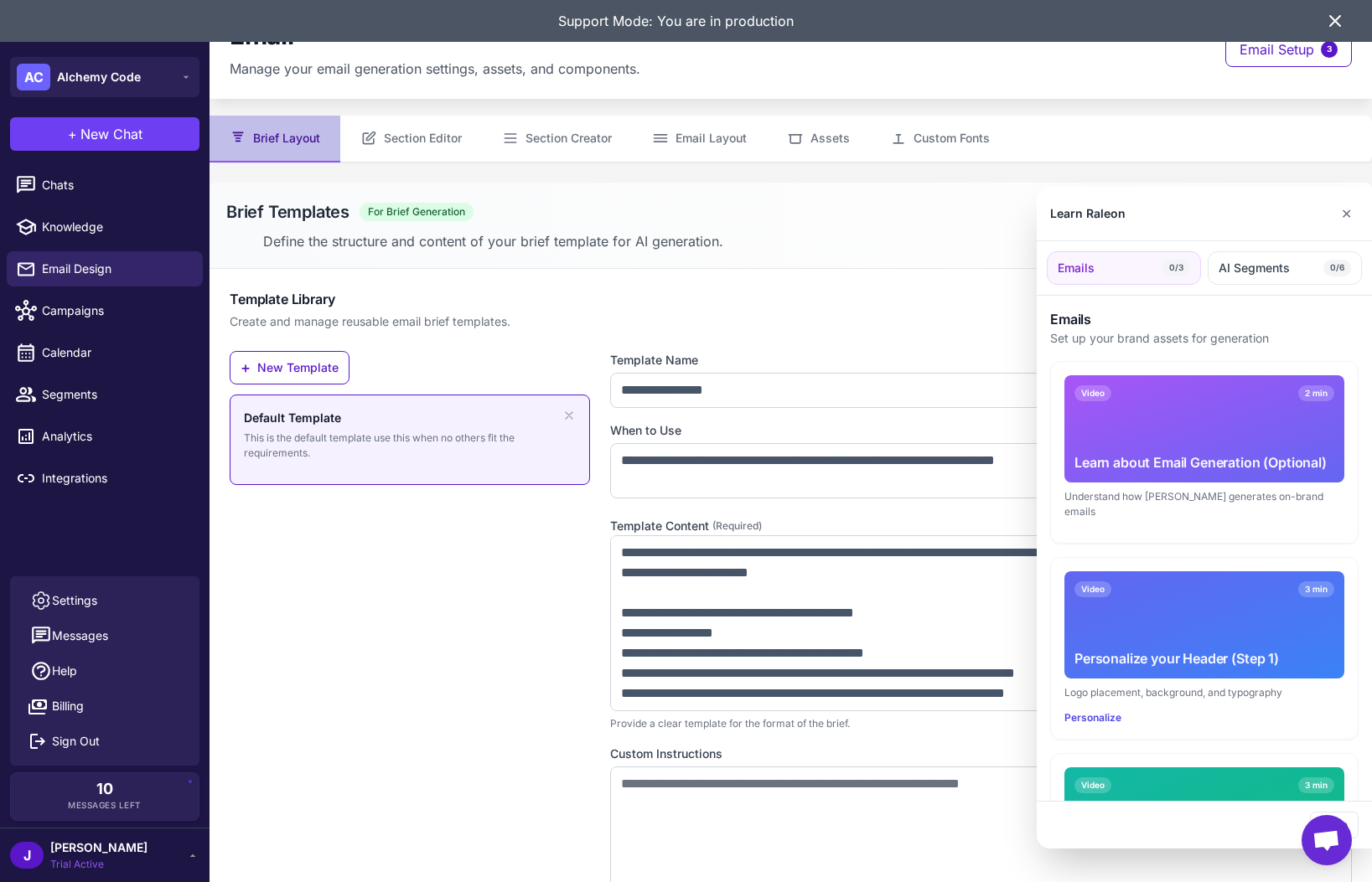
click at [384, 123] on div at bounding box center [686, 441] width 1372 height 882
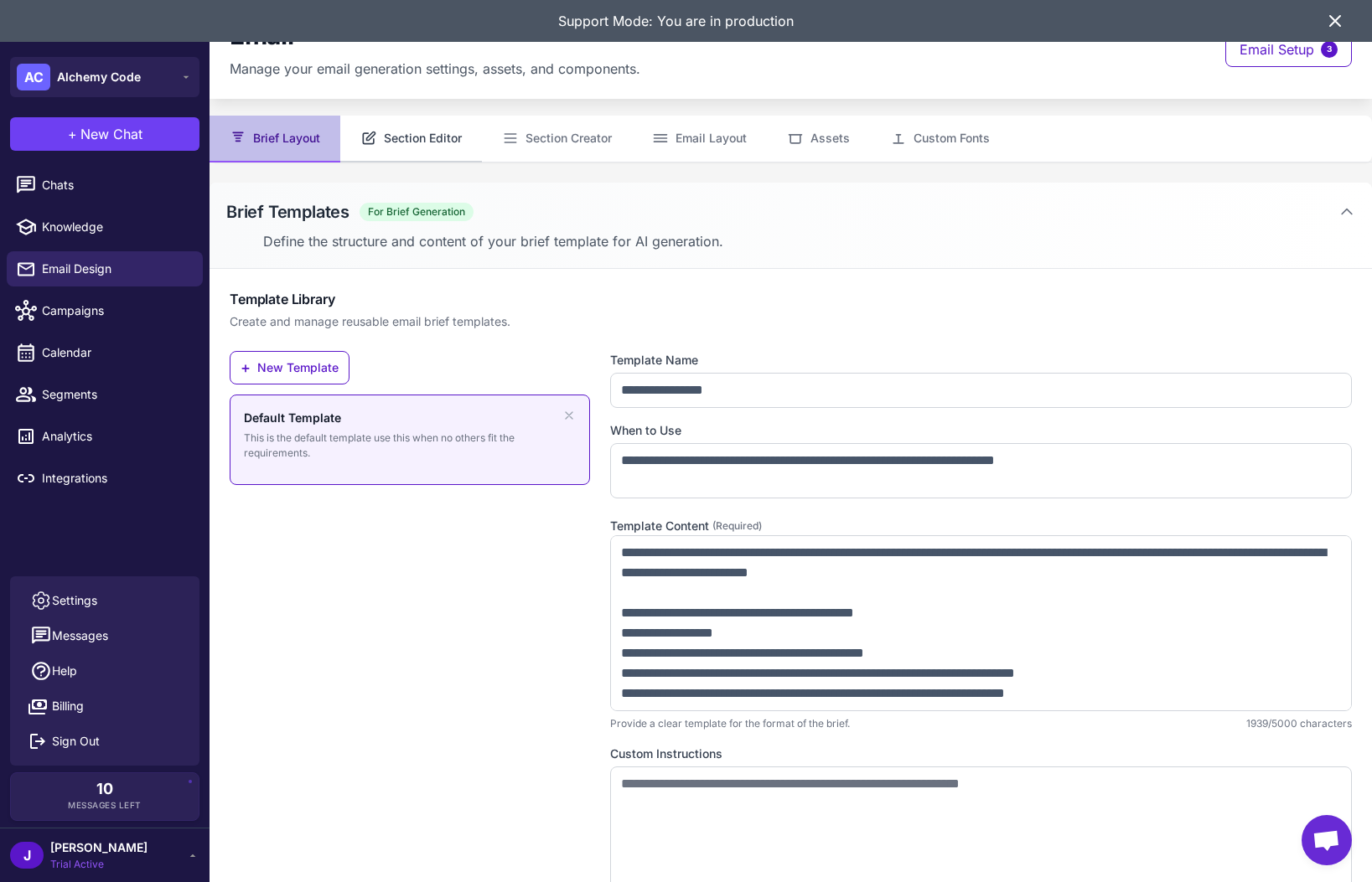
click at [416, 150] on button "Section Editor" at bounding box center [411, 140] width 142 height 47
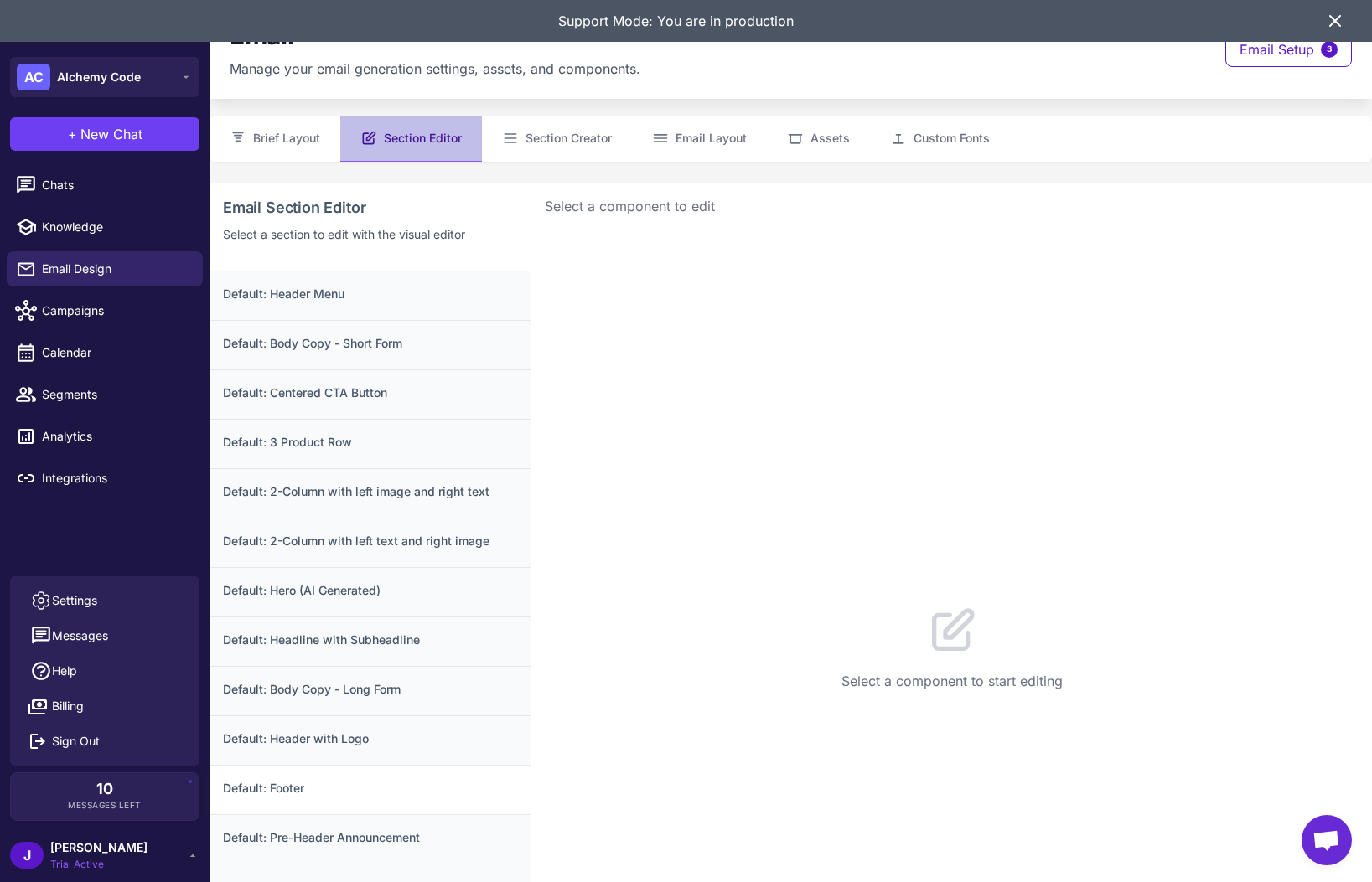
click at [354, 776] on div "Default: Footer" at bounding box center [370, 790] width 321 height 49
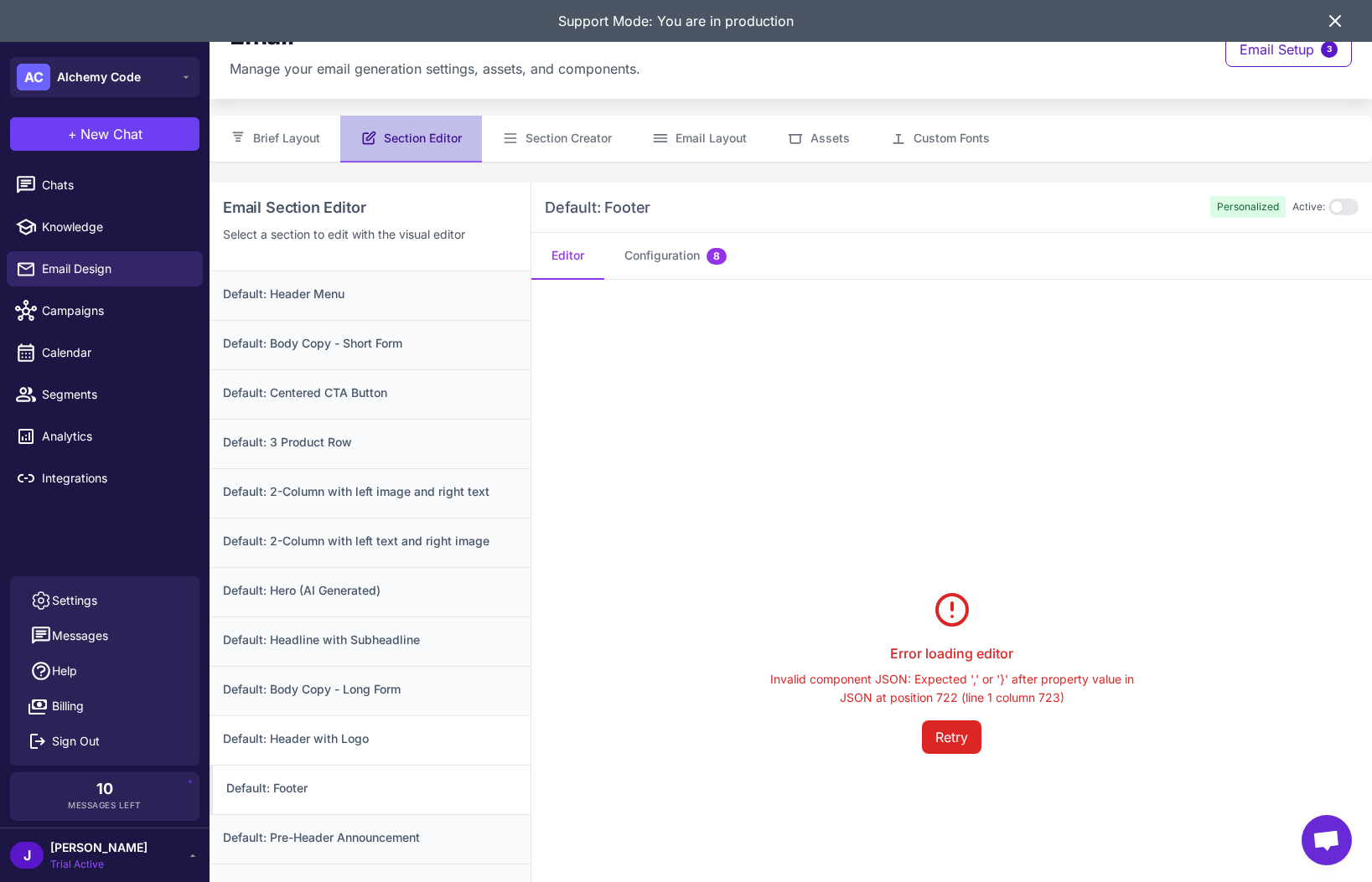
click at [362, 743] on h3 "Default: Header with Logo" at bounding box center [370, 738] width 294 height 19
click at [339, 736] on h3 "Default: Header with Logo" at bounding box center [372, 738] width 291 height 19
click at [340, 697] on h3 "Default: Body Copy - Long Form" at bounding box center [370, 689] width 294 height 19
click at [337, 660] on div "Default: Headline with Subheadline" at bounding box center [370, 641] width 321 height 49
click at [342, 604] on div "Default: Hero (AI Generated)" at bounding box center [370, 592] width 321 height 49
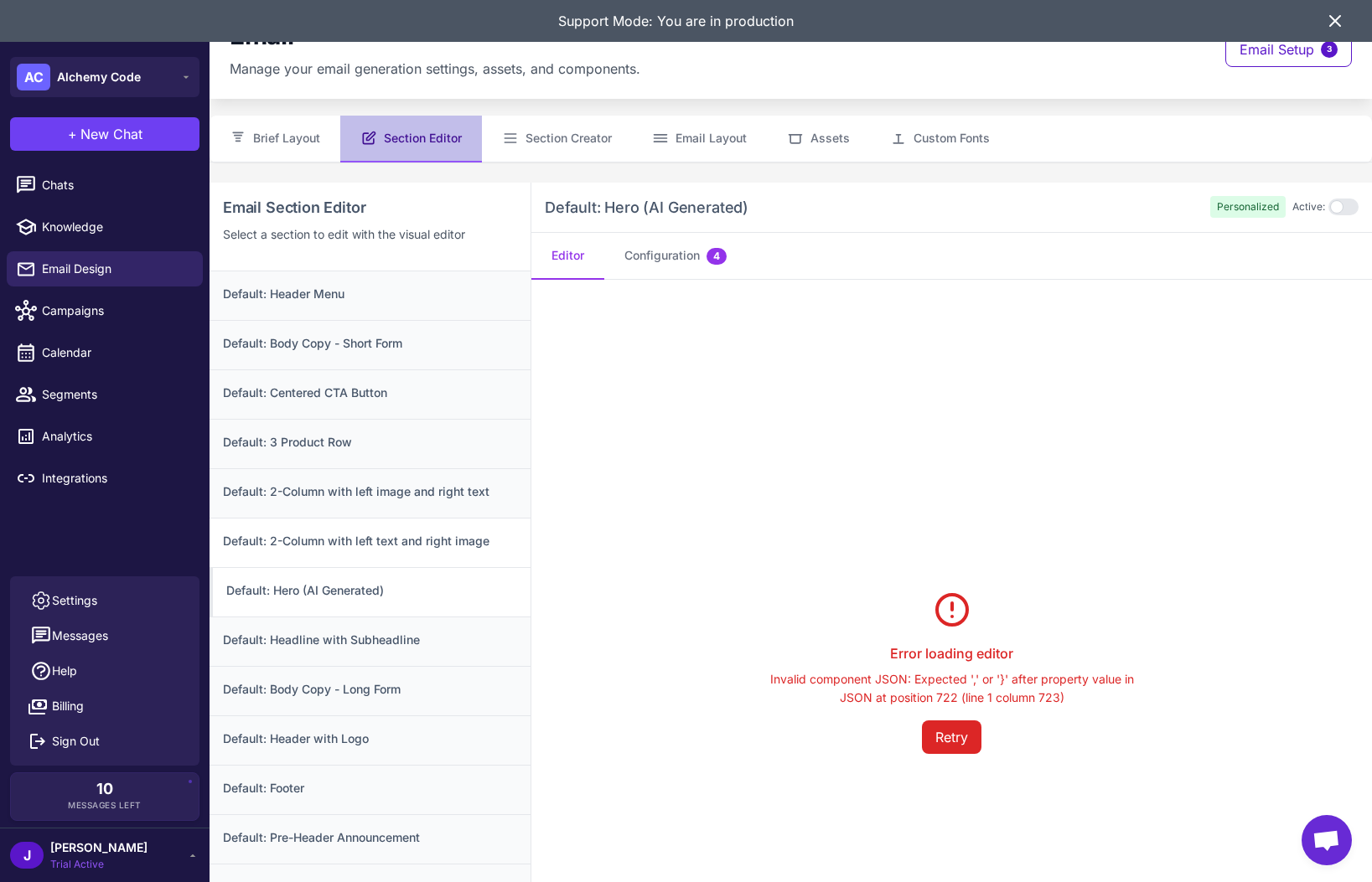
click at [345, 547] on h3 "Default: 2-Column with left text and right image" at bounding box center [370, 541] width 294 height 19
click at [345, 488] on h3 "Default: 2-Column with left image and right text" at bounding box center [370, 492] width 294 height 19
click at [349, 446] on h3 "Default: 3 Product Row" at bounding box center [370, 441] width 294 height 19
click at [354, 401] on h3 "Default: Centered CTA Button" at bounding box center [370, 392] width 294 height 19
click at [355, 334] on h3 "Default: Body Copy - Short Form" at bounding box center [370, 343] width 294 height 19
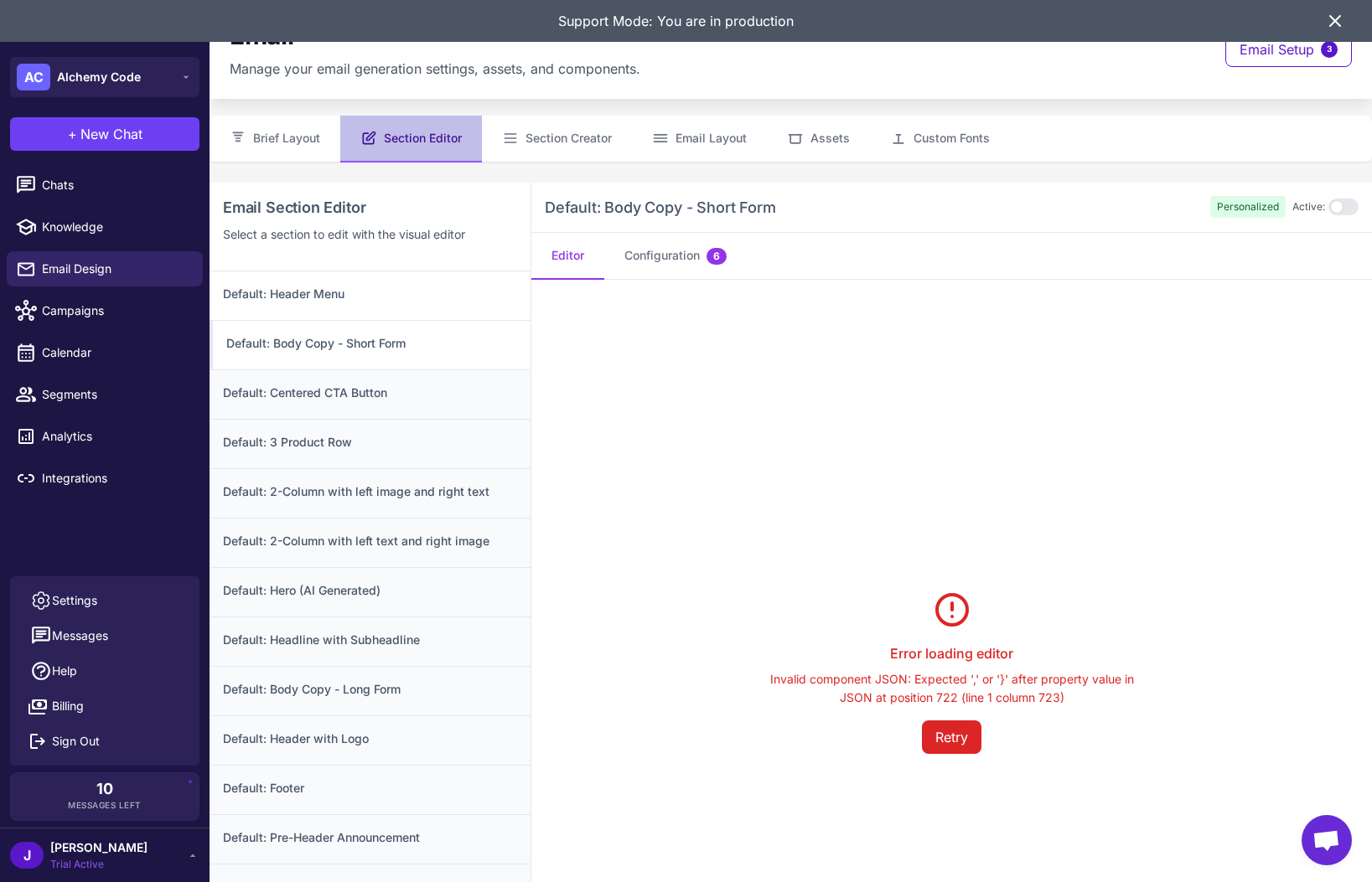
click at [339, 305] on div "Default: Header Menu" at bounding box center [370, 295] width 321 height 48
click at [73, 184] on span "Chats" at bounding box center [116, 185] width 148 height 19
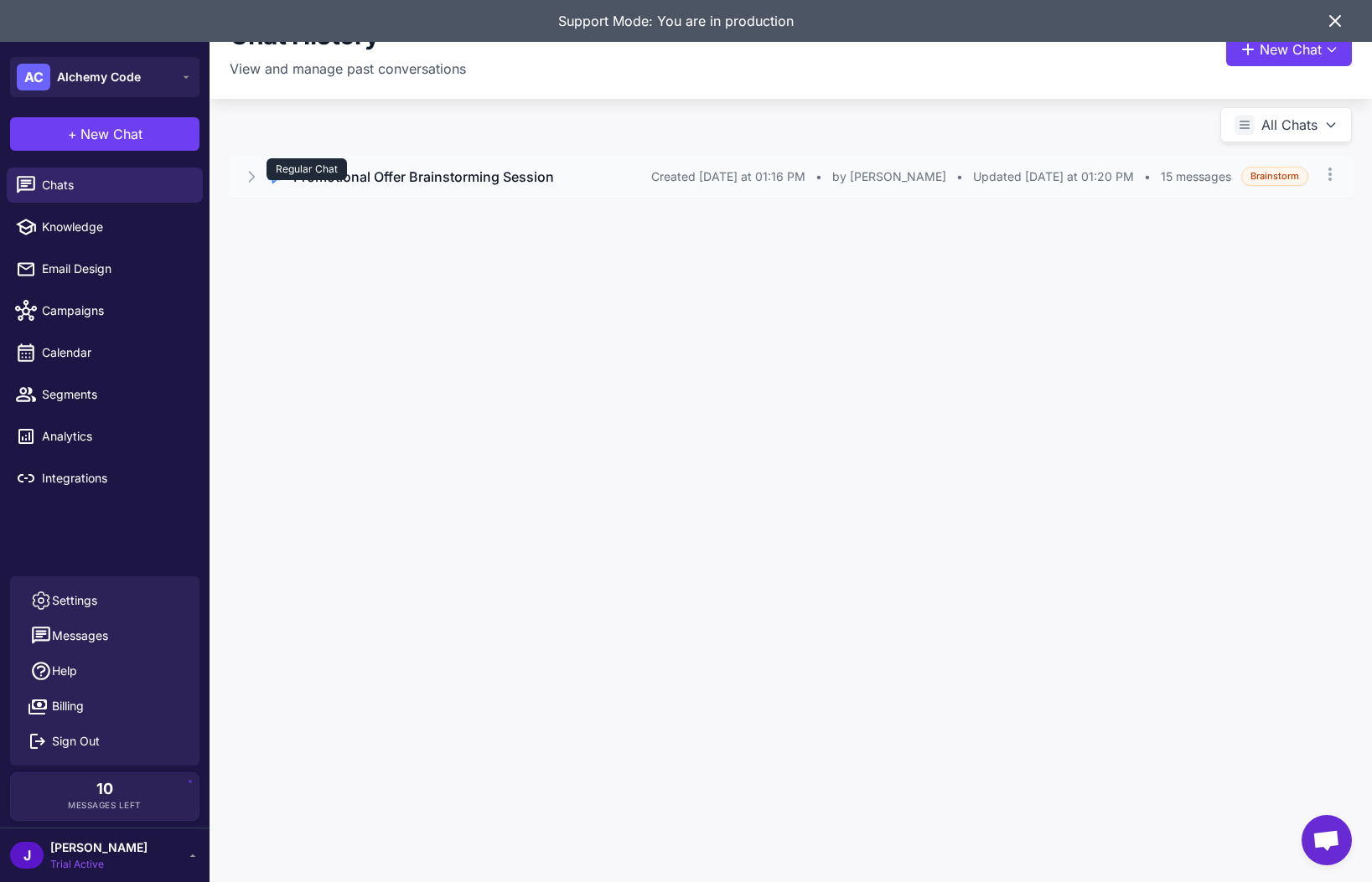
click at [293, 170] on div "Regular Chat" at bounding box center [307, 169] width 81 height 22
click at [293, 250] on button "Open Chat" at bounding box center [308, 248] width 77 height 19
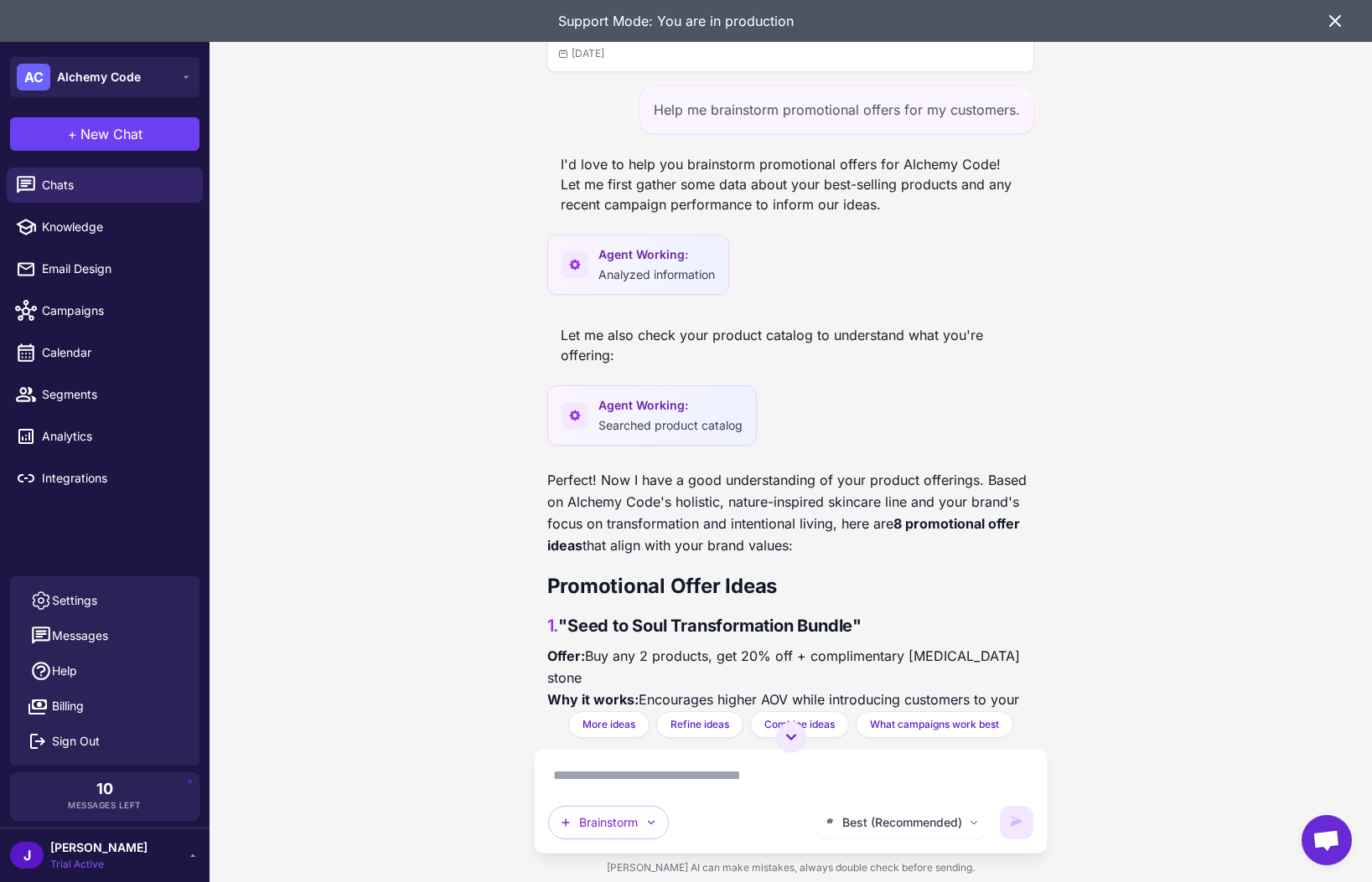
click at [1331, 17] on icon at bounding box center [1335, 21] width 10 height 10
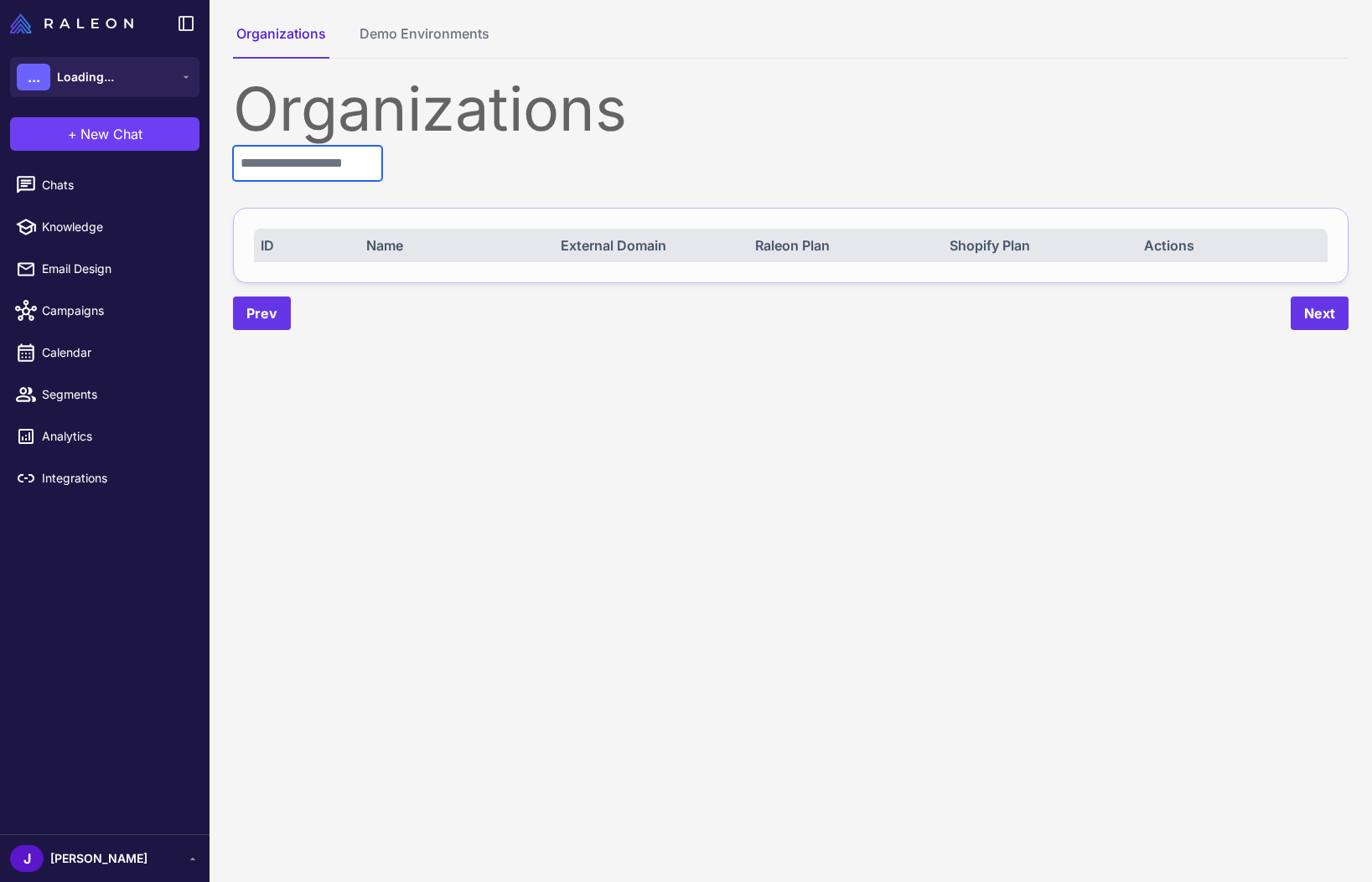
click at [289, 157] on input "text" at bounding box center [308, 163] width 149 height 35
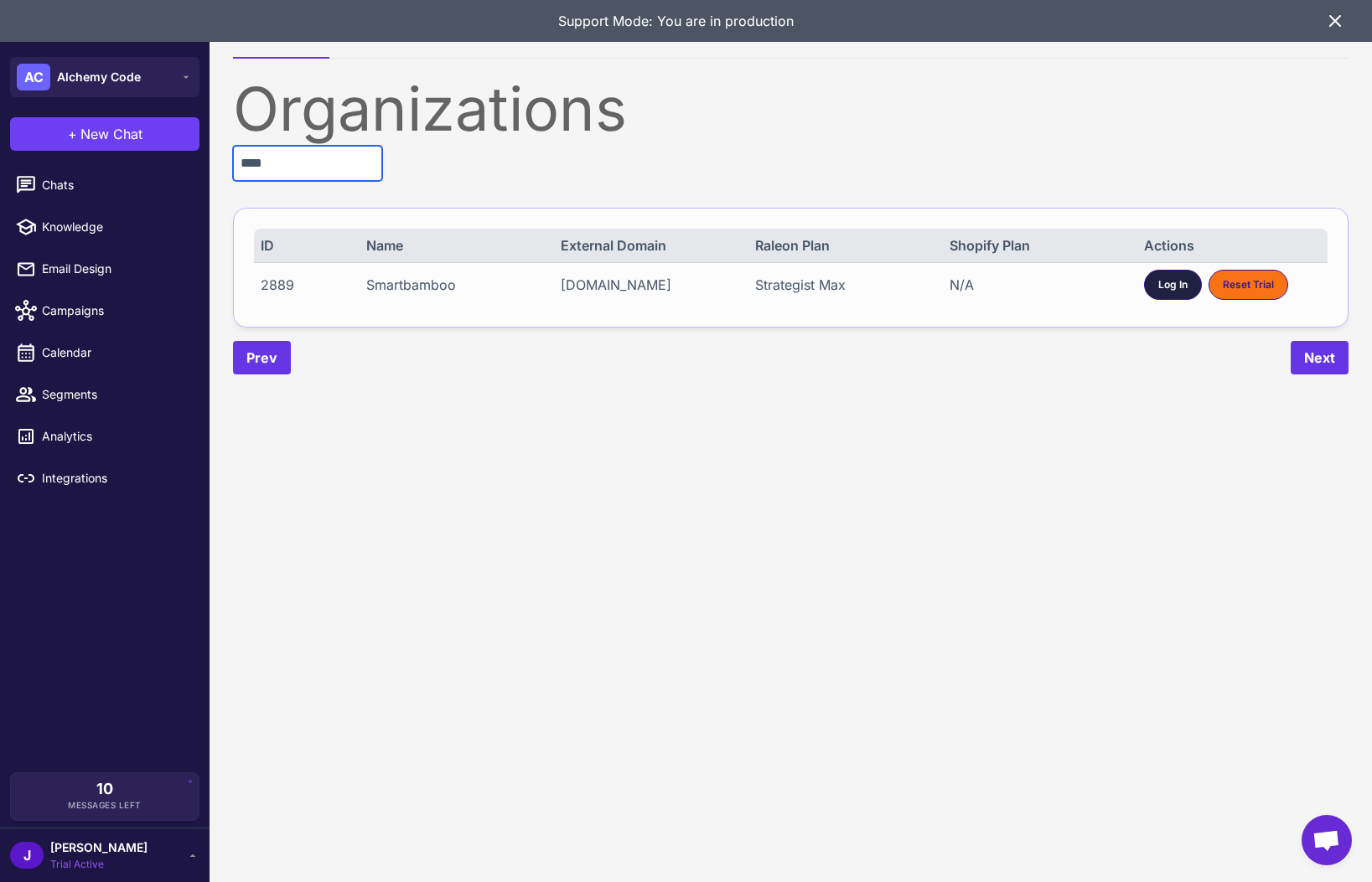
type input "****"
click at [1156, 289] on div "Log In" at bounding box center [1172, 284] width 58 height 30
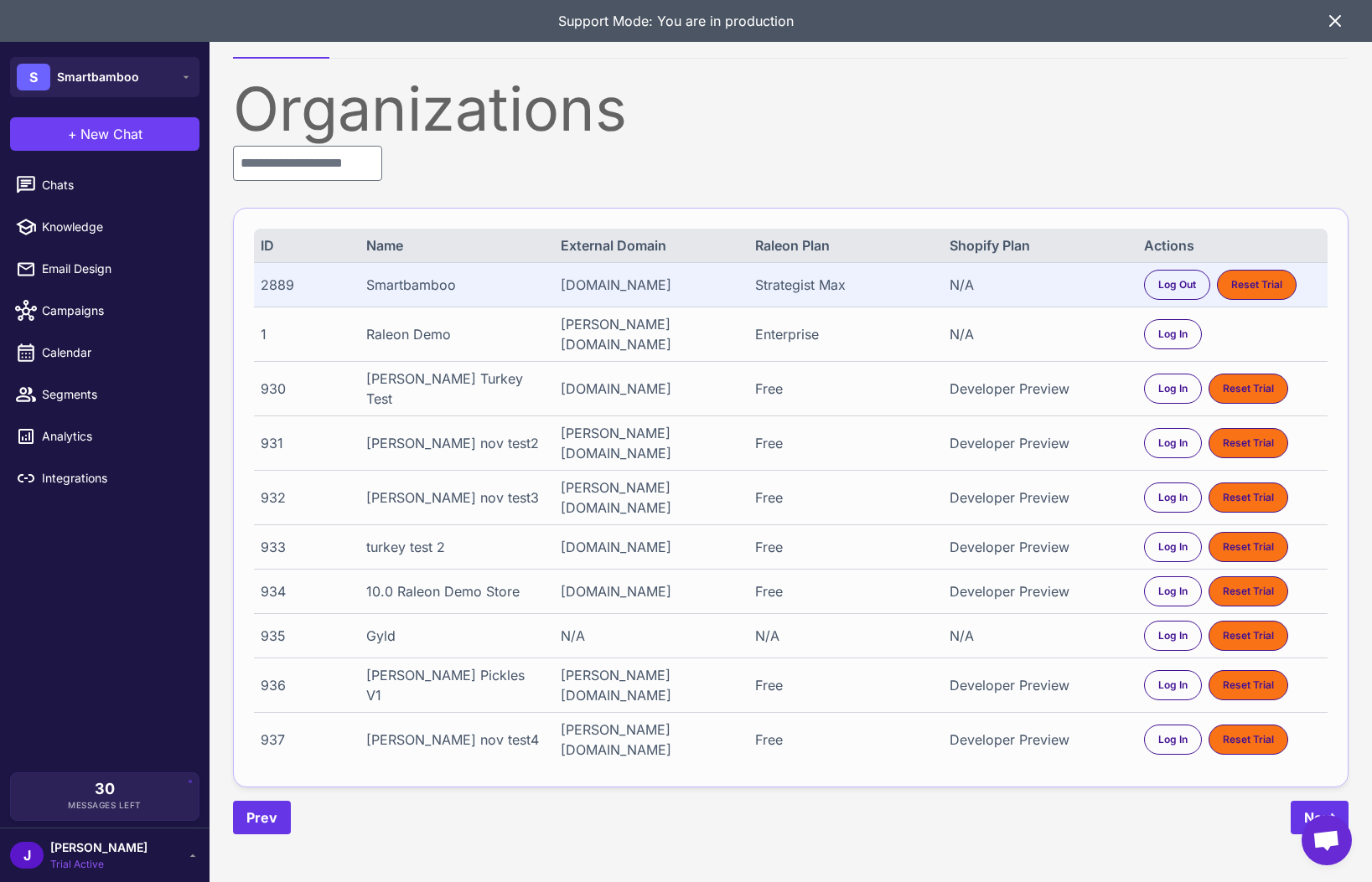
click at [83, 865] on span "Trial Active" at bounding box center [98, 864] width 97 height 15
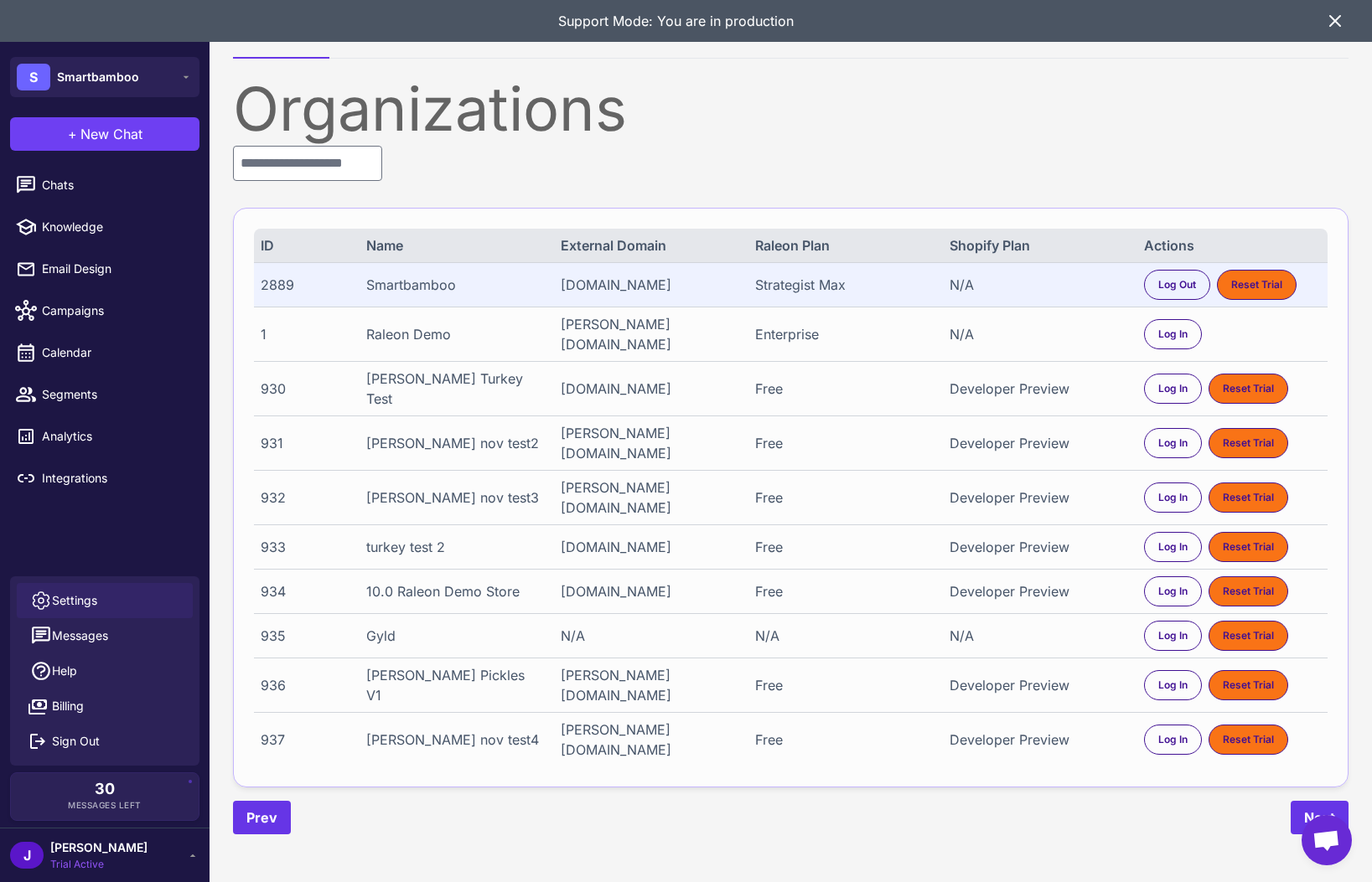
click at [77, 597] on span "Settings" at bounding box center [75, 600] width 45 height 19
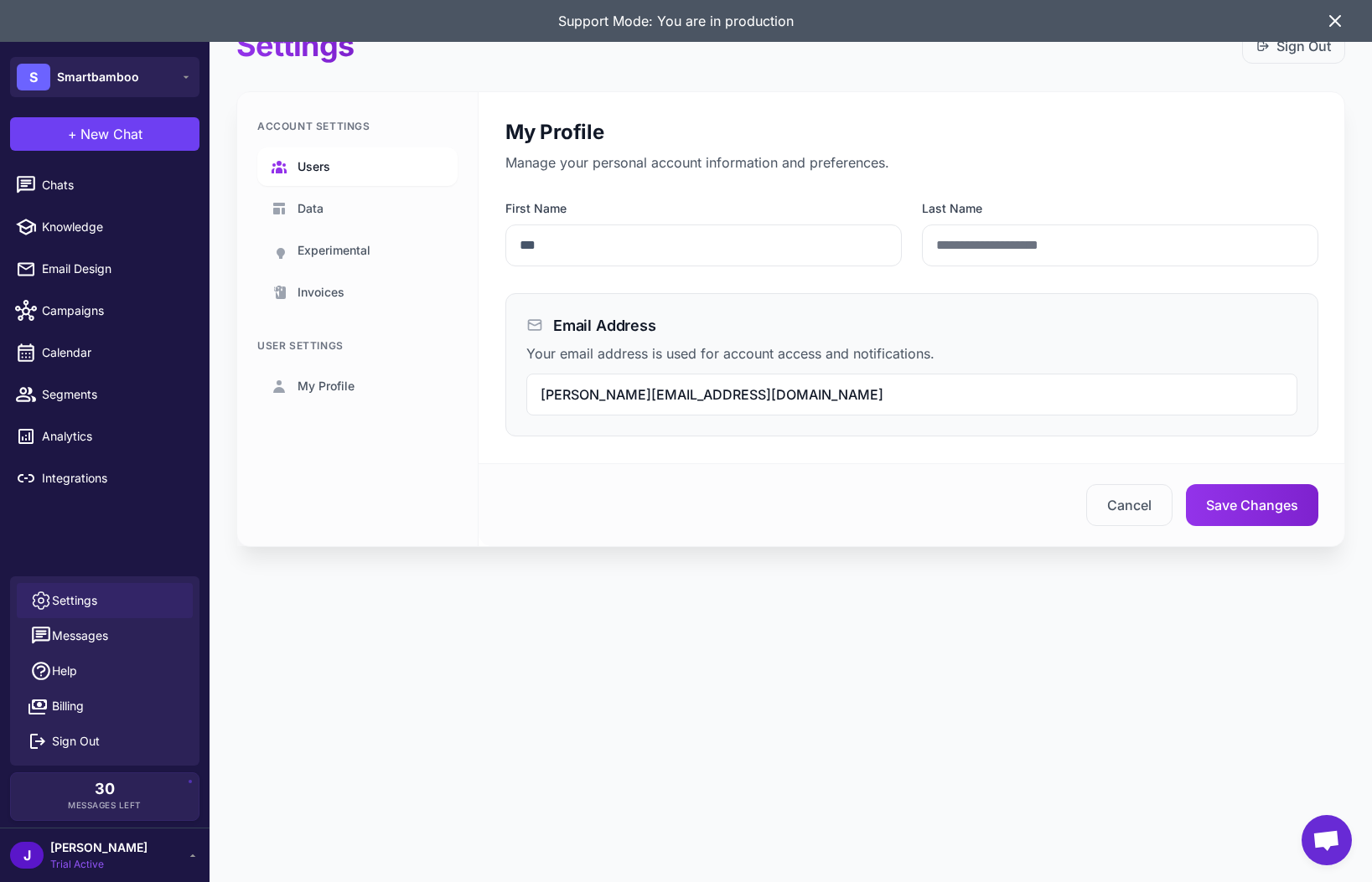
click at [337, 160] on link "Users" at bounding box center [358, 166] width 201 height 38
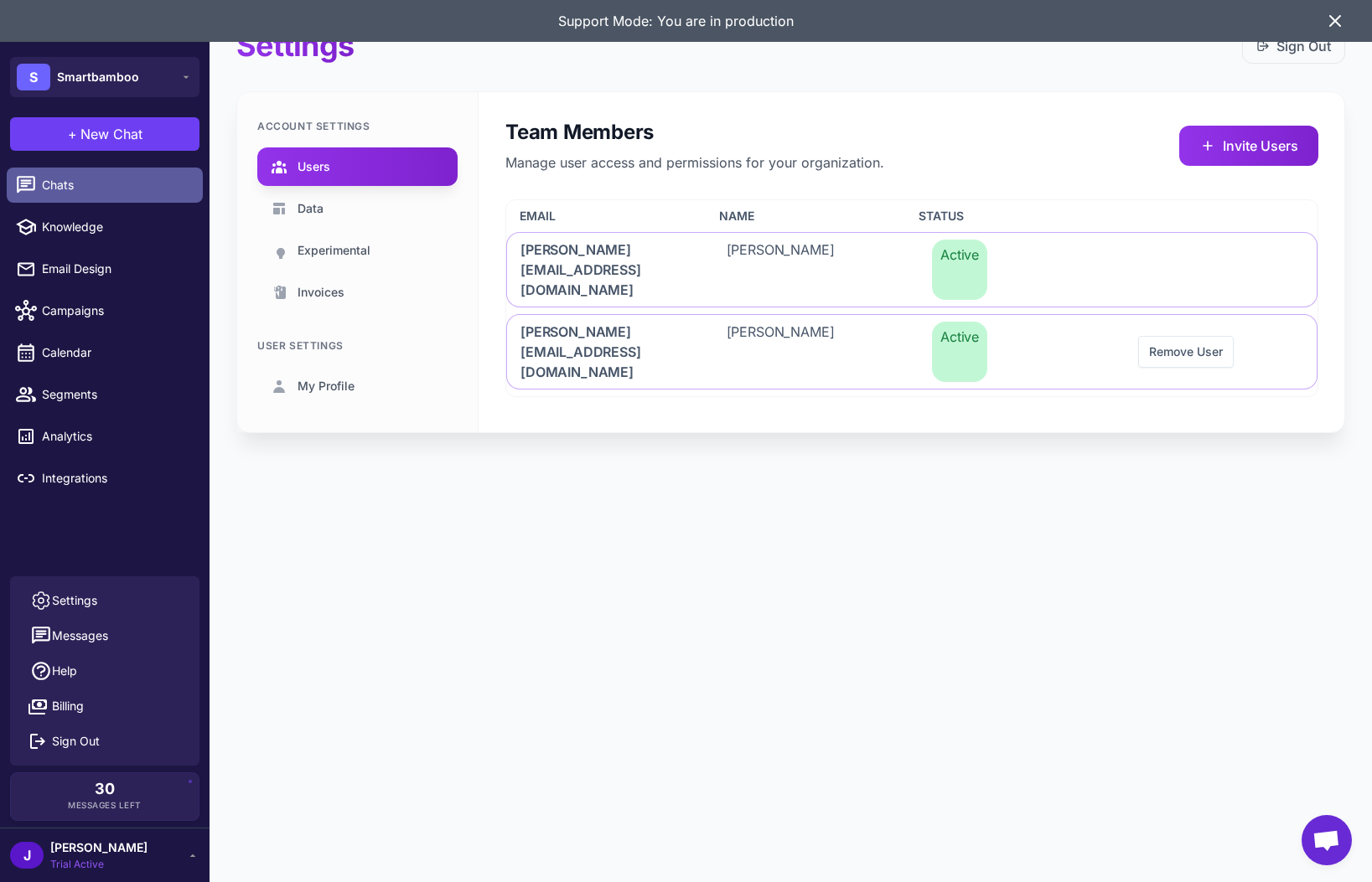
click at [122, 196] on link "Chats" at bounding box center [104, 185] width 196 height 35
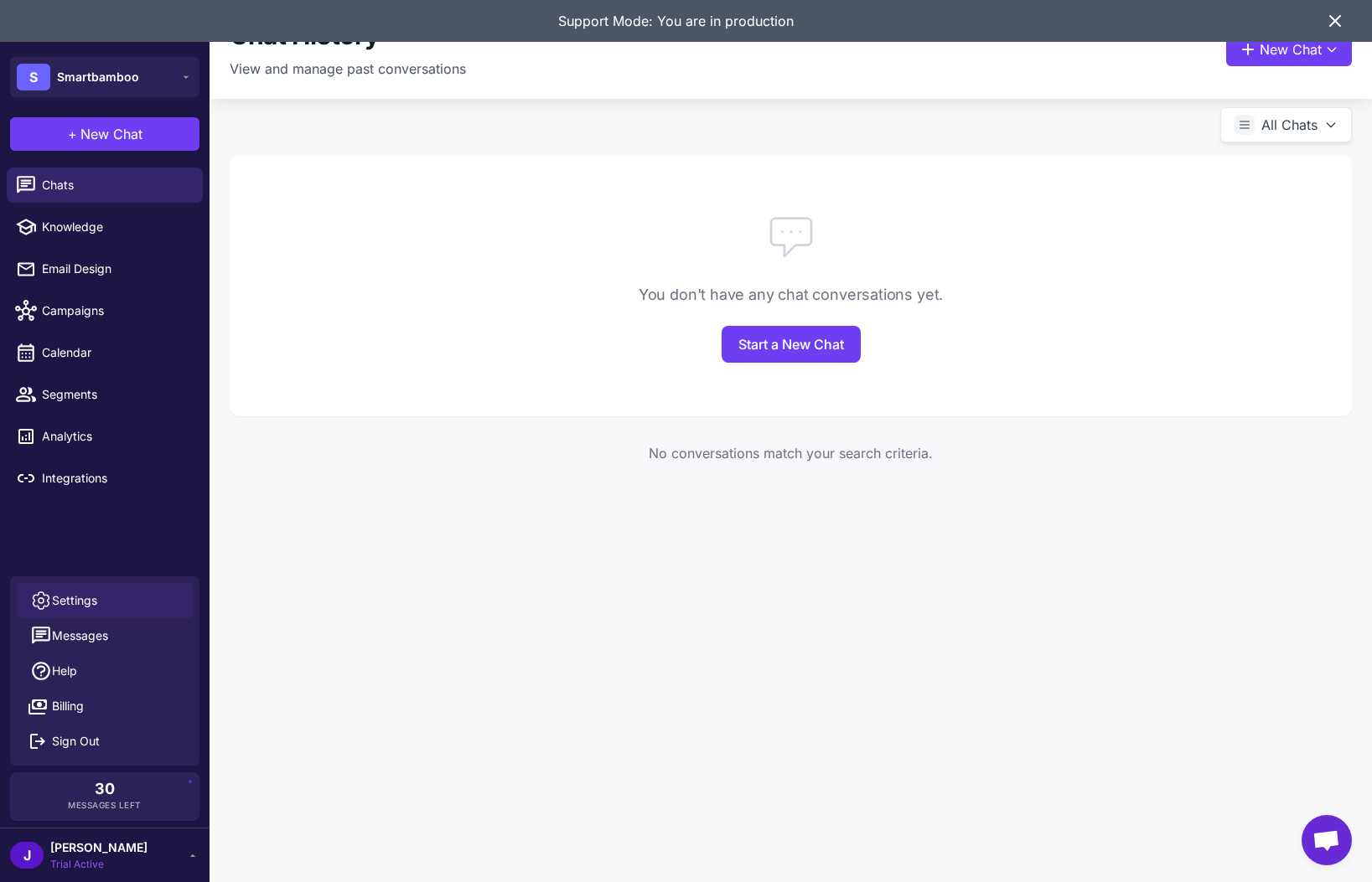
click at [67, 603] on span "Settings" at bounding box center [75, 600] width 45 height 19
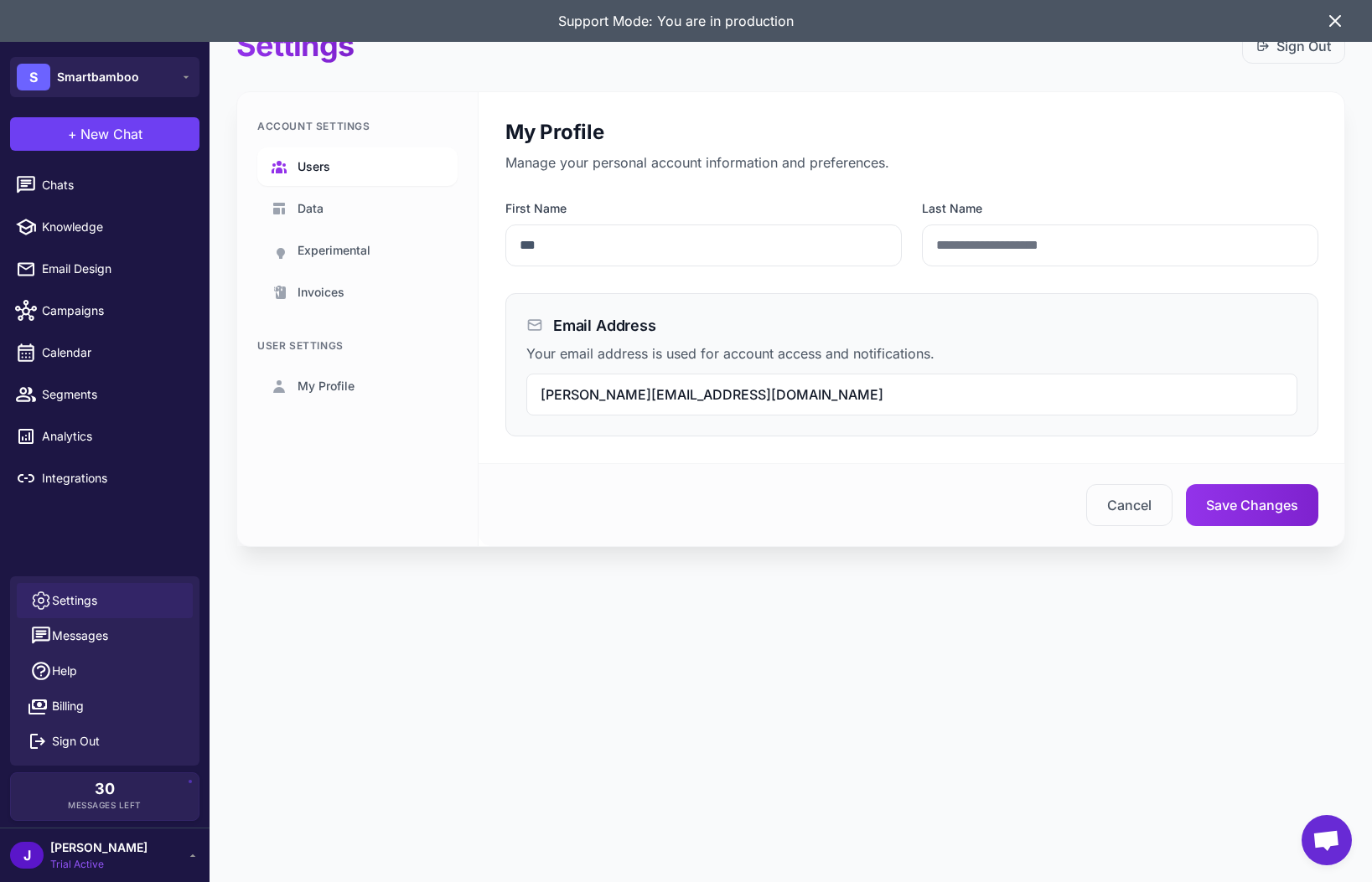
click at [342, 153] on link "Users" at bounding box center [358, 166] width 201 height 38
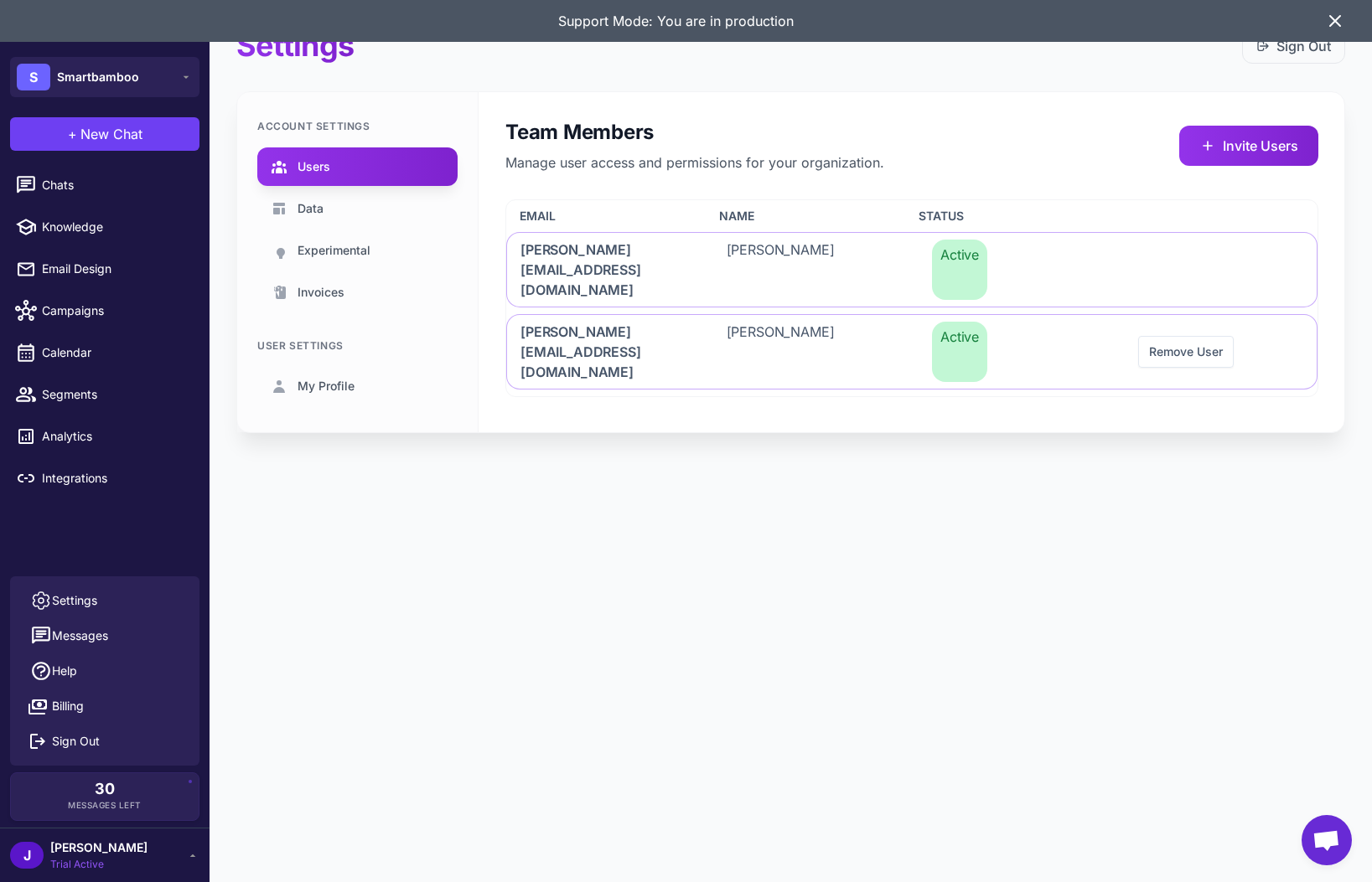
drag, startPoint x: 1196, startPoint y: 312, endPoint x: 408, endPoint y: 738, distance: 895.8
click at [1110, 492] on div "Settings Sign Out Account Settings Users Data Experimental Invoices User Settin…" at bounding box center [791, 441] width 1163 height 882
click at [62, 476] on span "Integrations" at bounding box center [116, 478] width 148 height 19
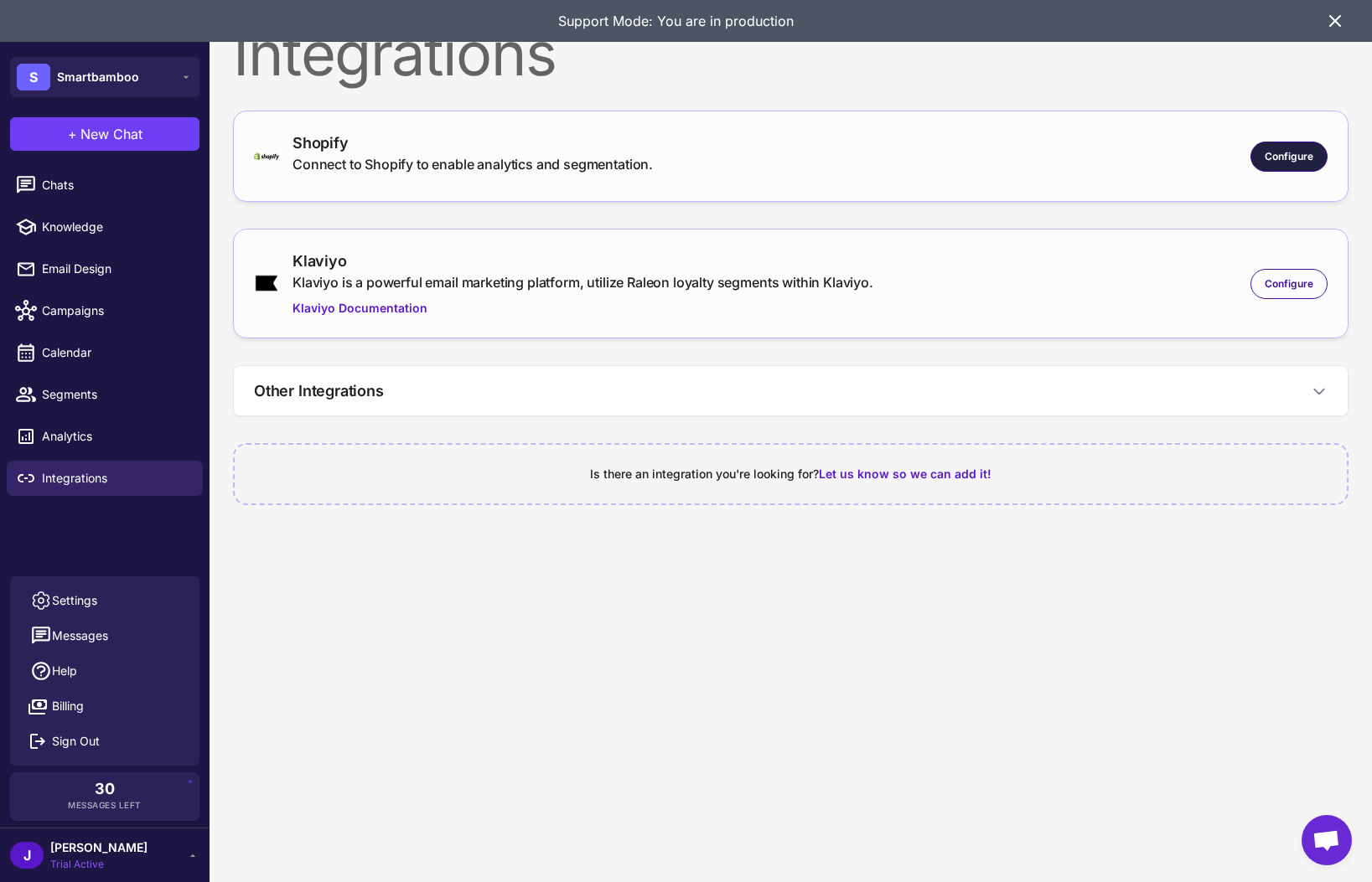
click at [1278, 150] on span "Configure" at bounding box center [1288, 156] width 48 height 15
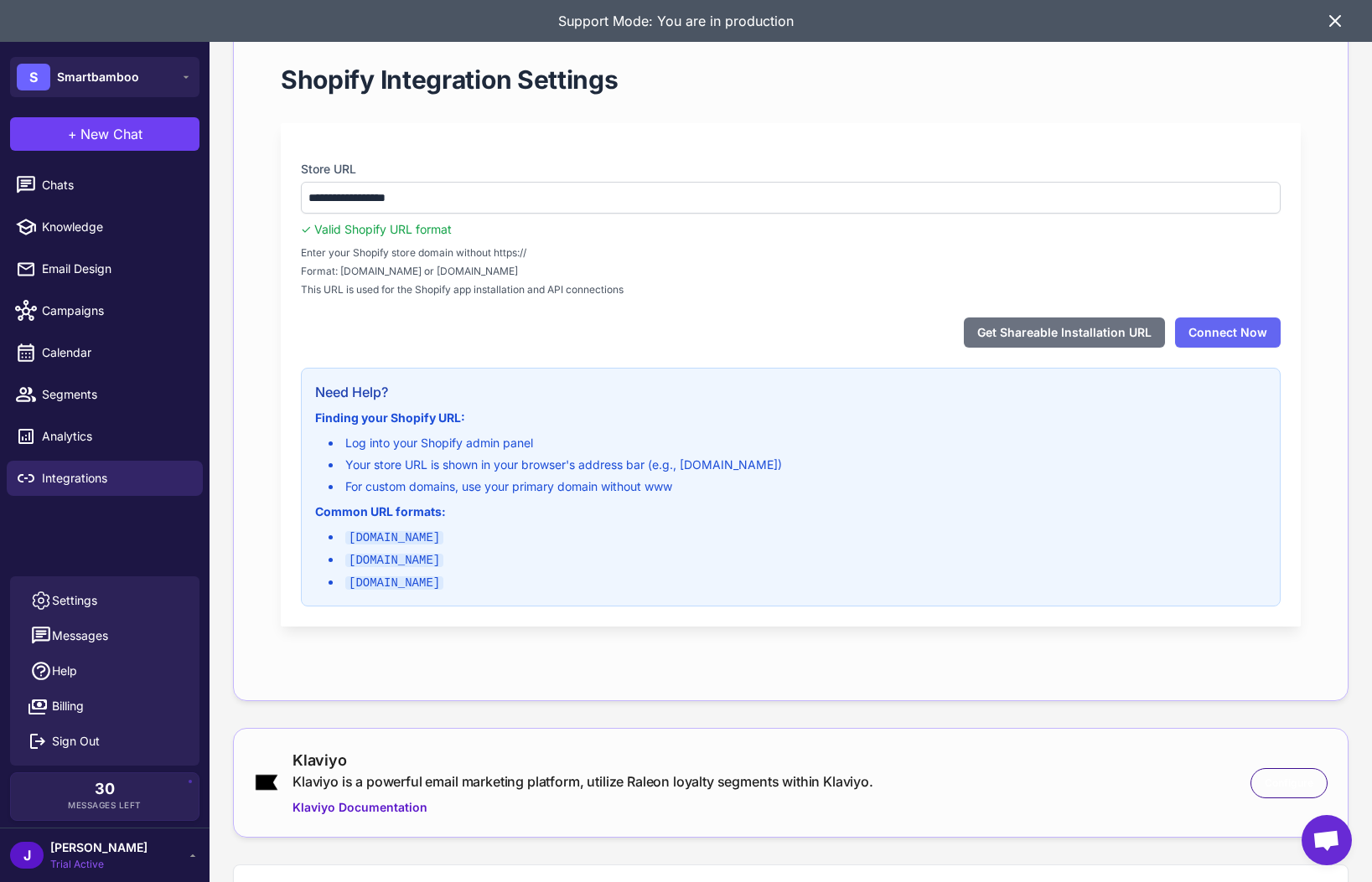
drag, startPoint x: 1293, startPoint y: 792, endPoint x: 1240, endPoint y: 757, distance: 63.5
click at [1292, 790] on div "Configure" at bounding box center [1288, 783] width 77 height 30
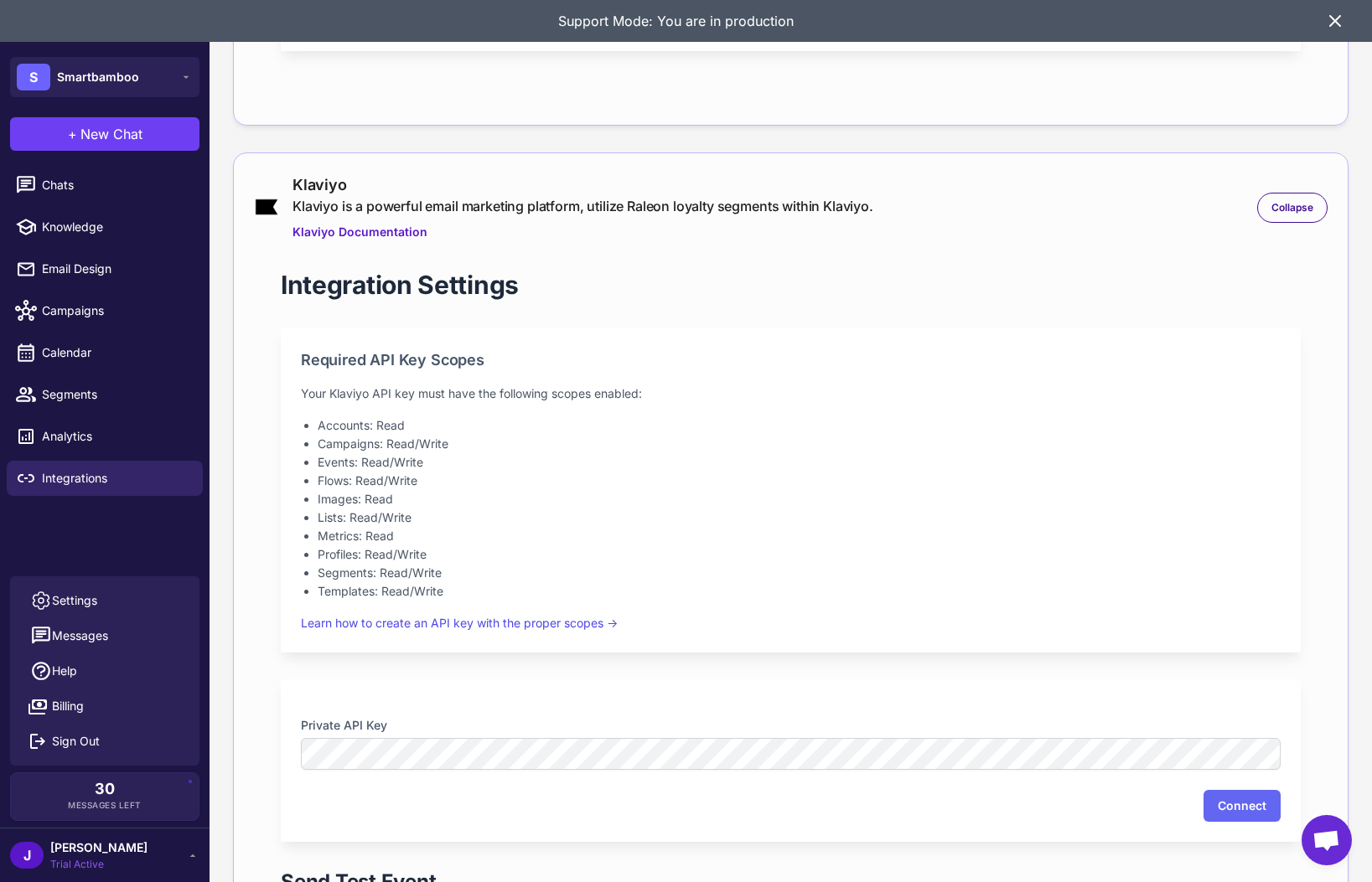
scroll to position [749, 0]
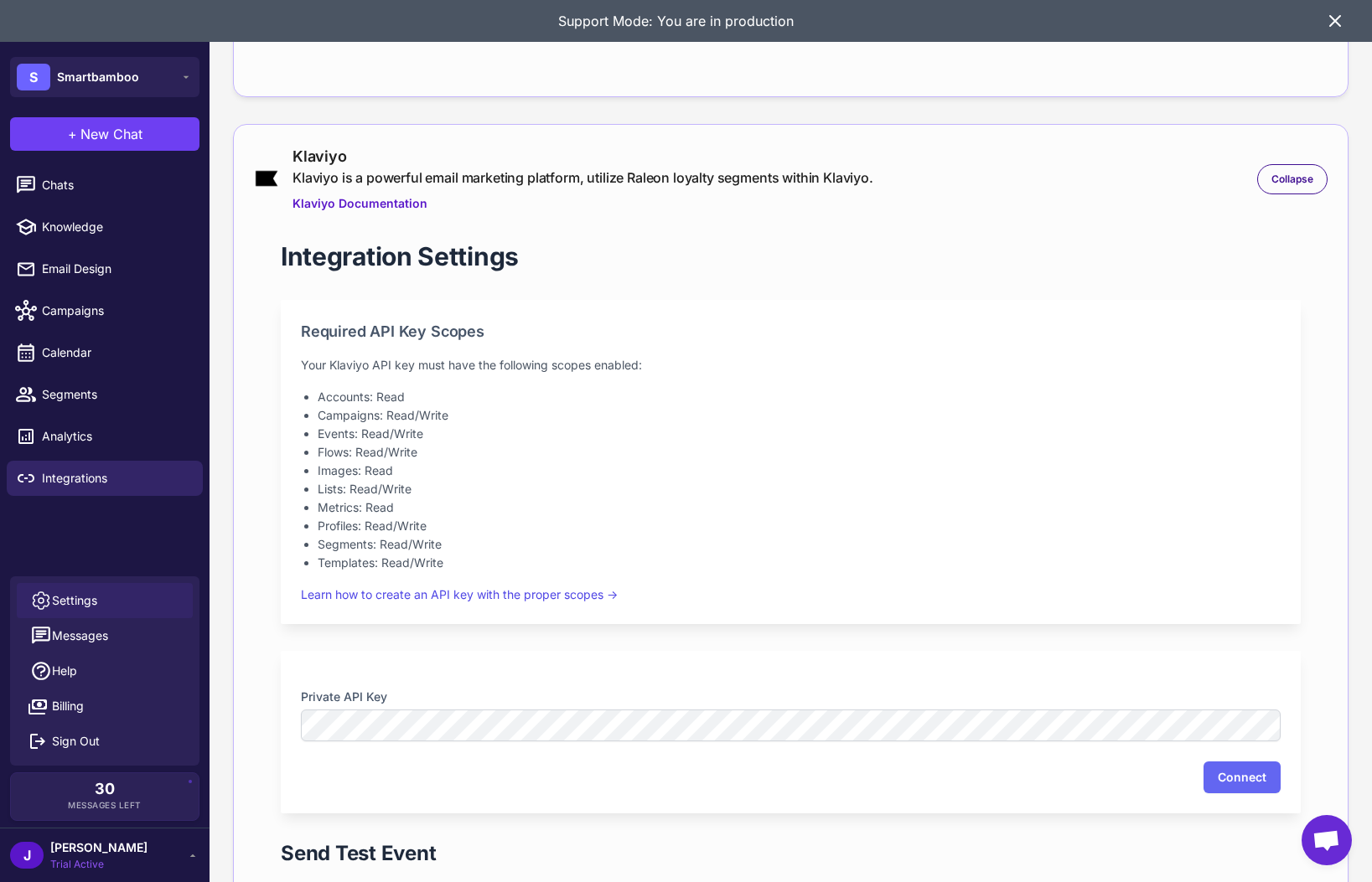
click at [70, 598] on span "Settings" at bounding box center [75, 600] width 45 height 19
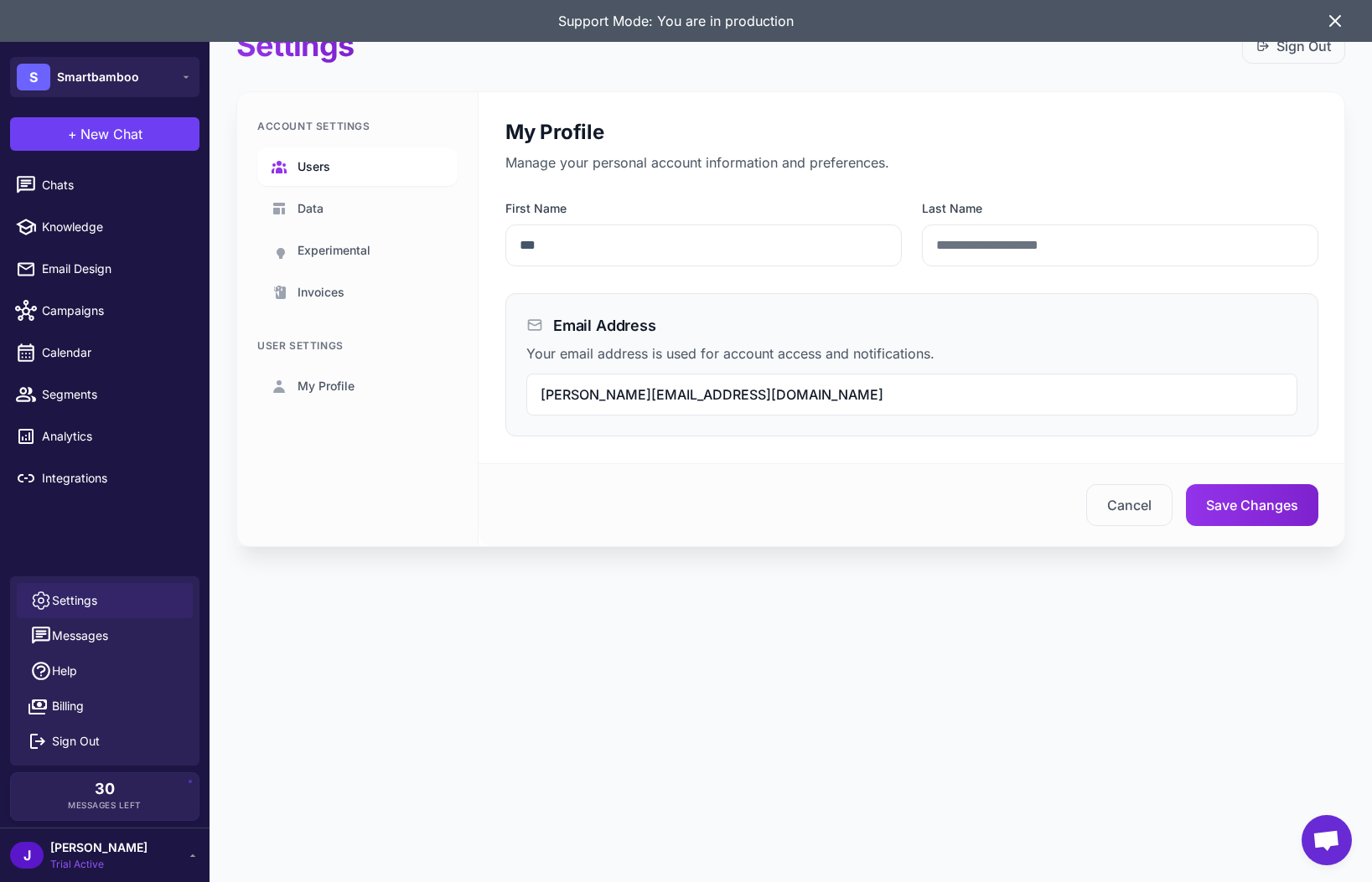
click at [333, 177] on link "Users" at bounding box center [358, 166] width 201 height 38
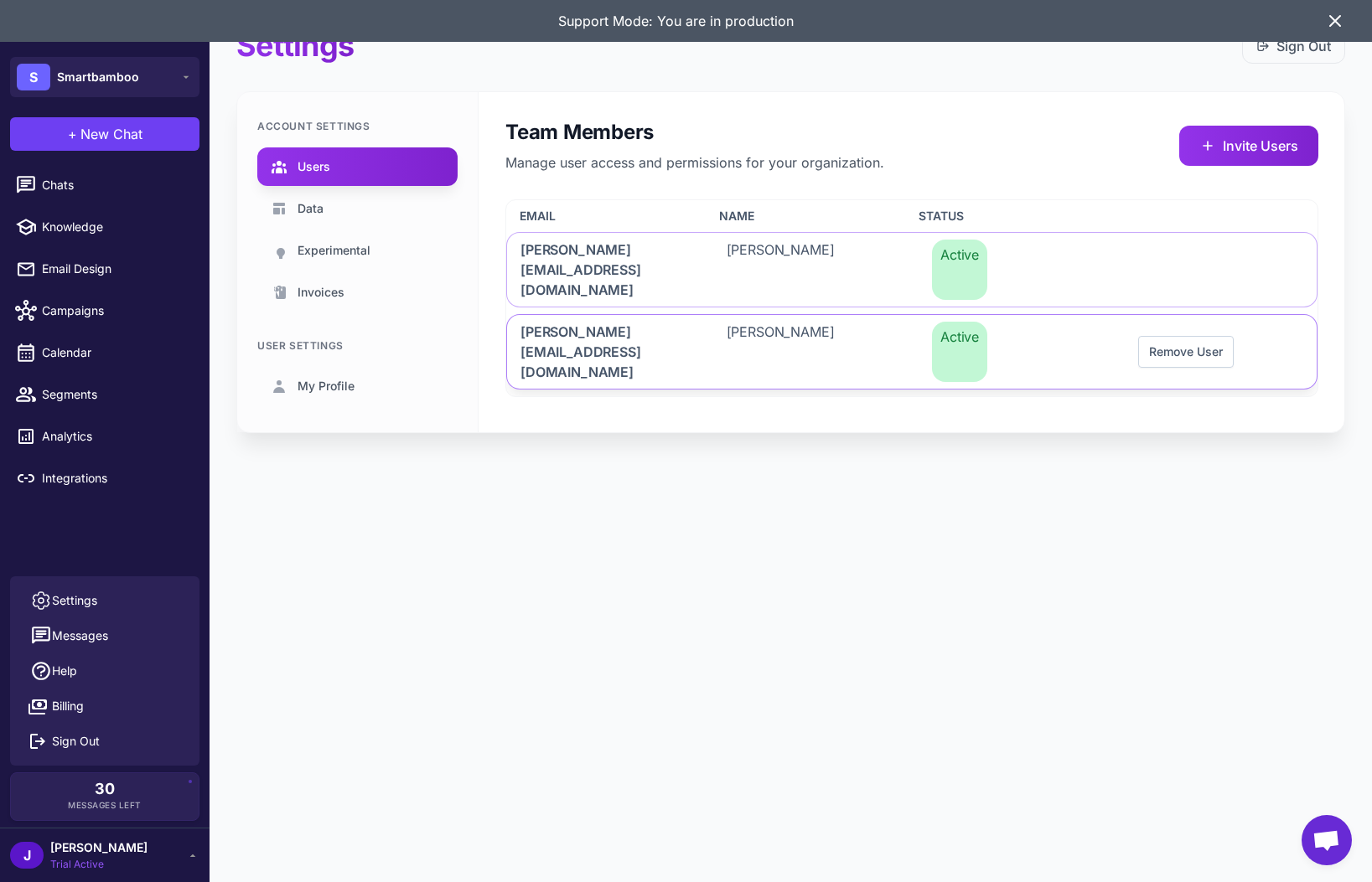
click at [1209, 336] on button "Remove User" at bounding box center [1185, 352] width 95 height 31
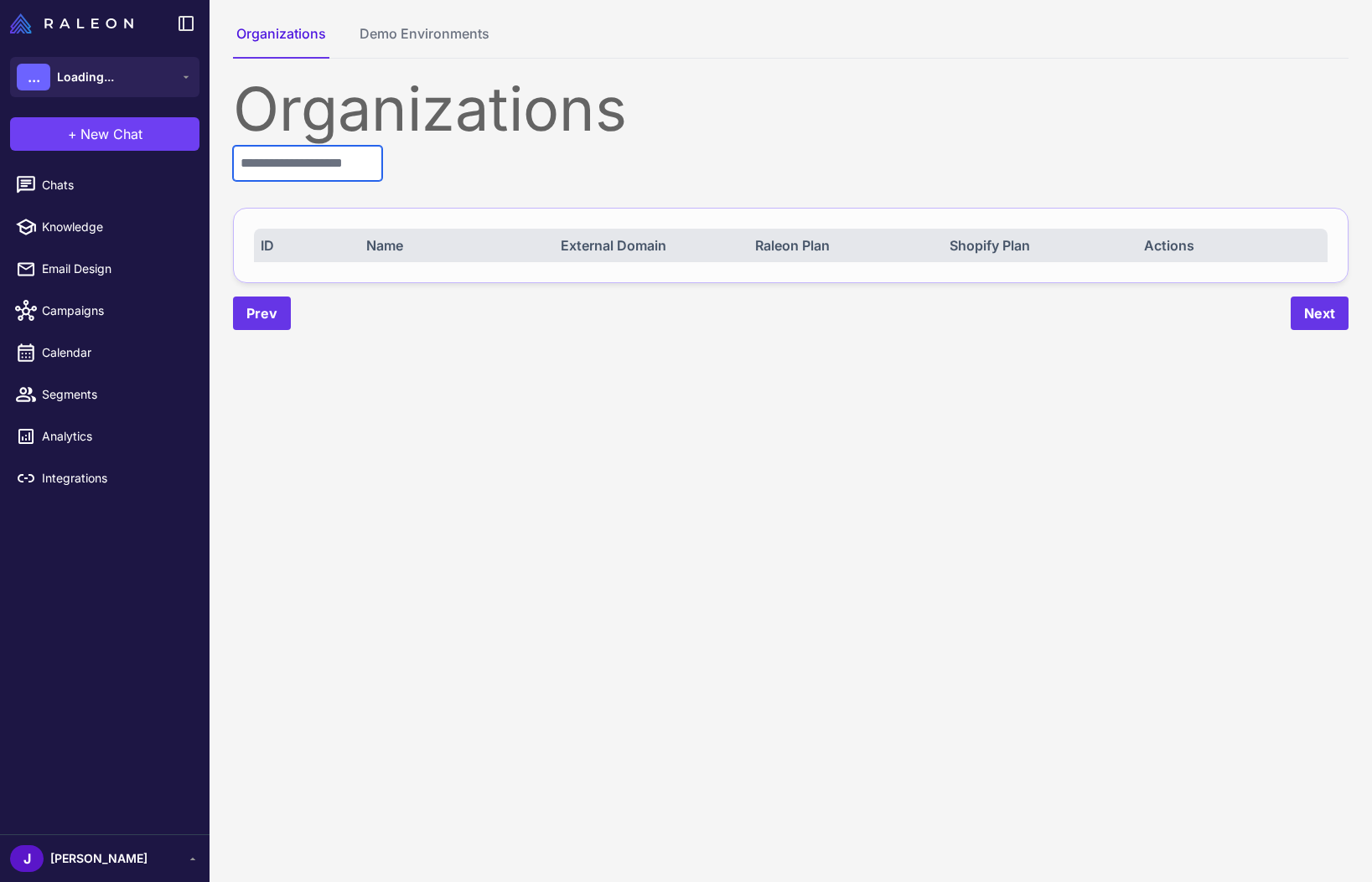
click at [282, 171] on input "text" at bounding box center [308, 163] width 149 height 35
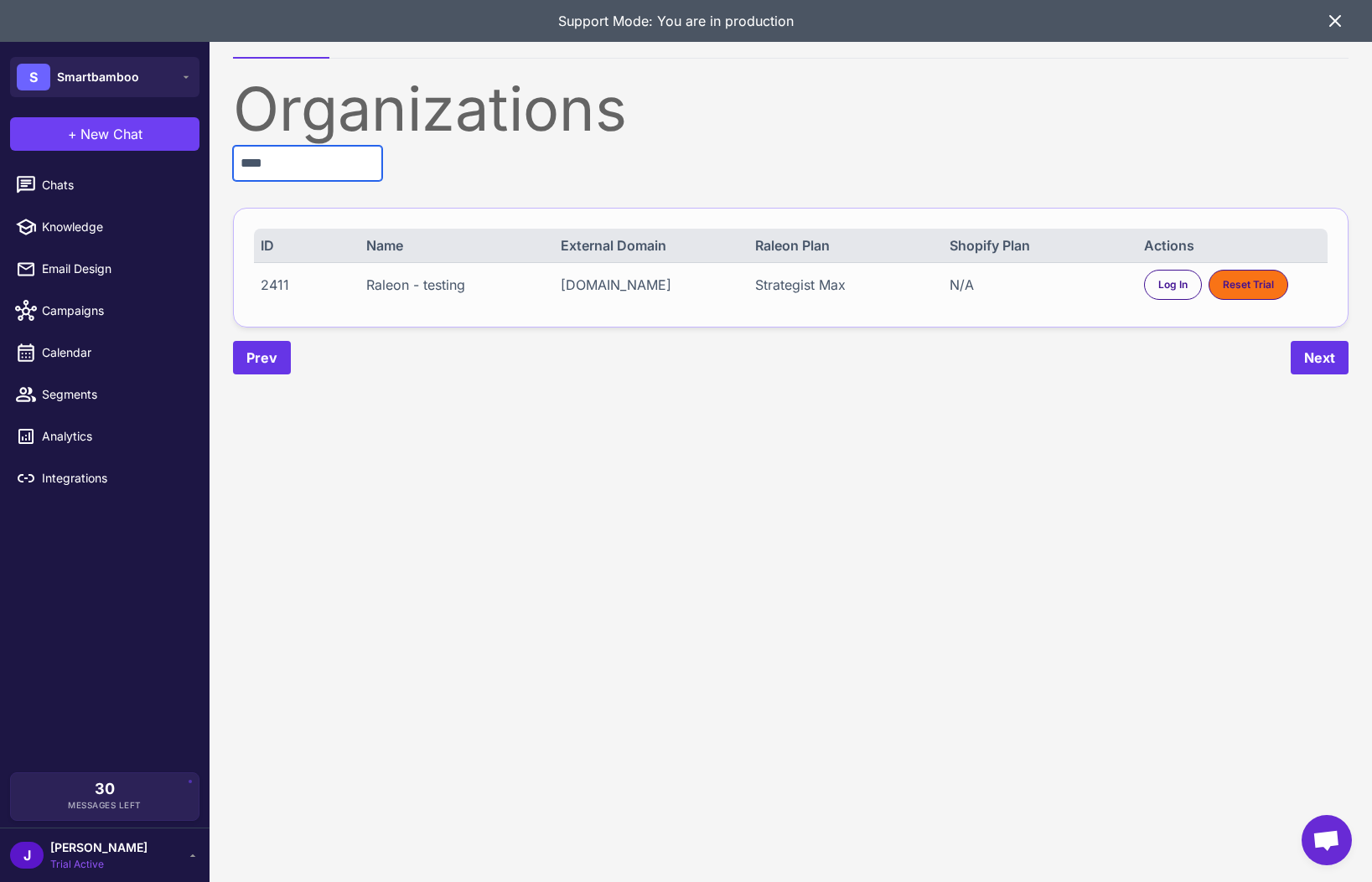
type input "****"
click at [440, 285] on div "Raleon - testing" at bounding box center [454, 284] width 177 height 20
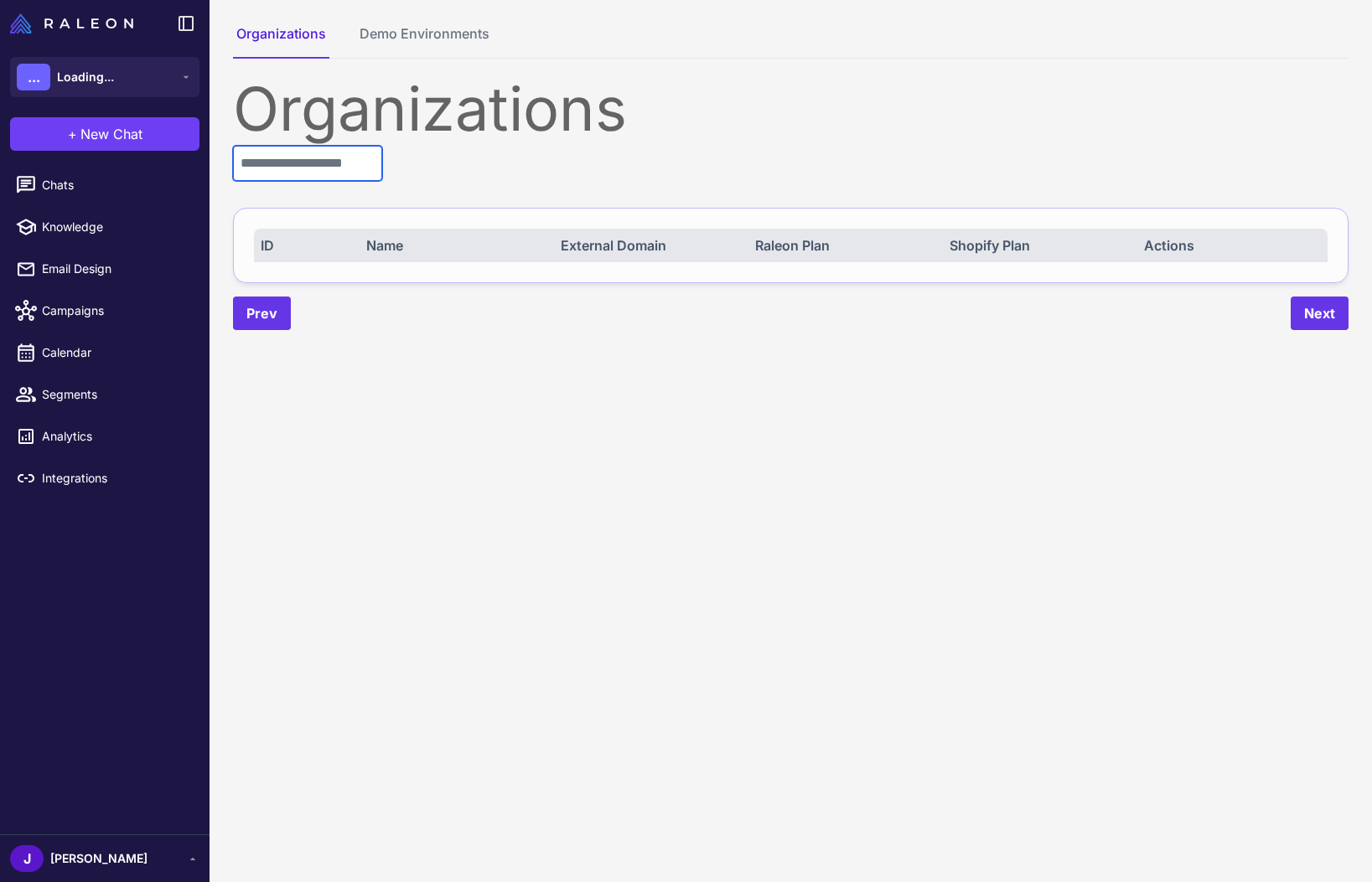
click at [283, 179] on input "text" at bounding box center [308, 163] width 149 height 35
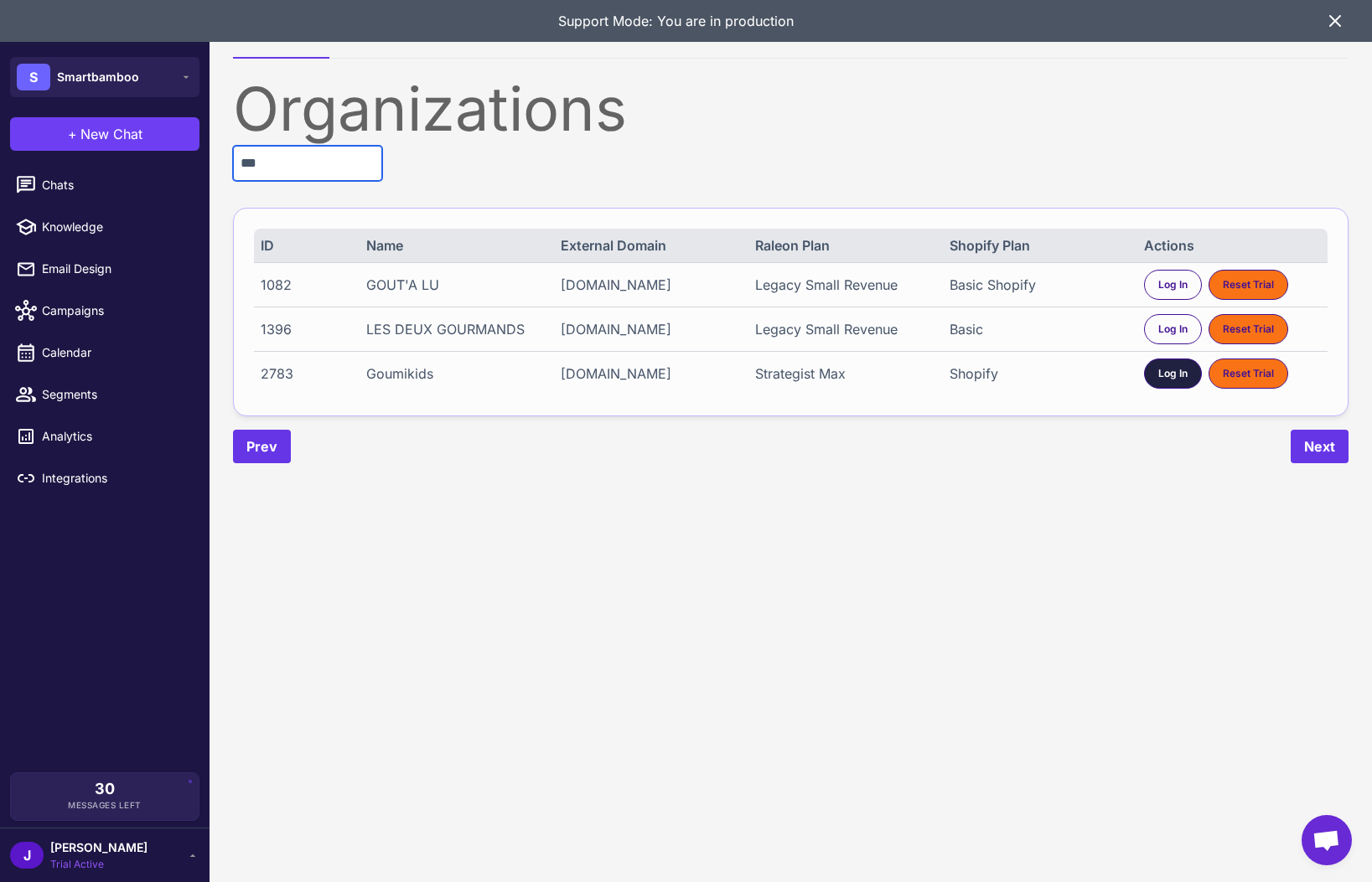
type input "***"
click at [1163, 375] on span "Log In" at bounding box center [1172, 373] width 30 height 15
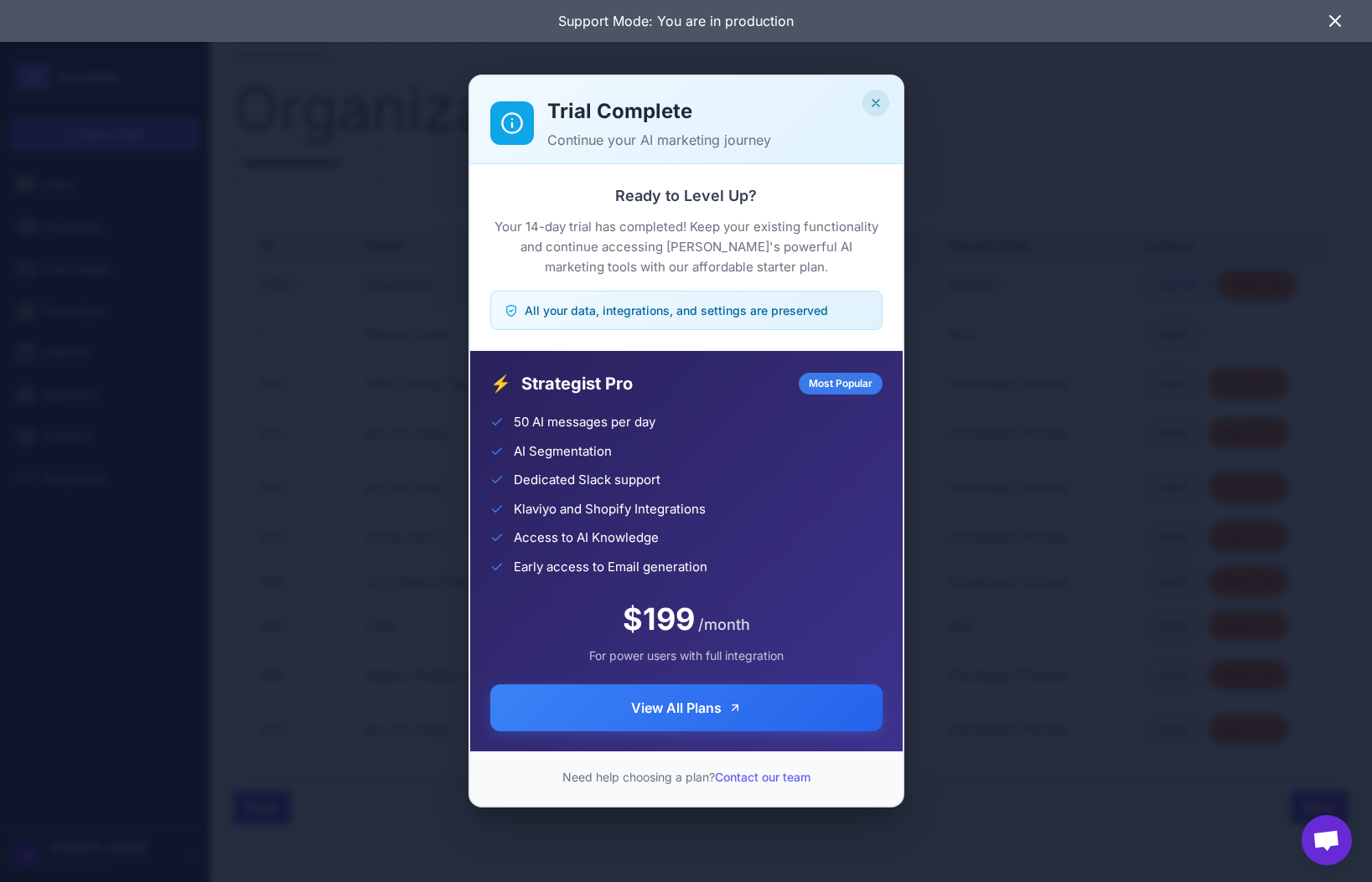
click at [874, 103] on icon "Close" at bounding box center [875, 102] width 7 height 7
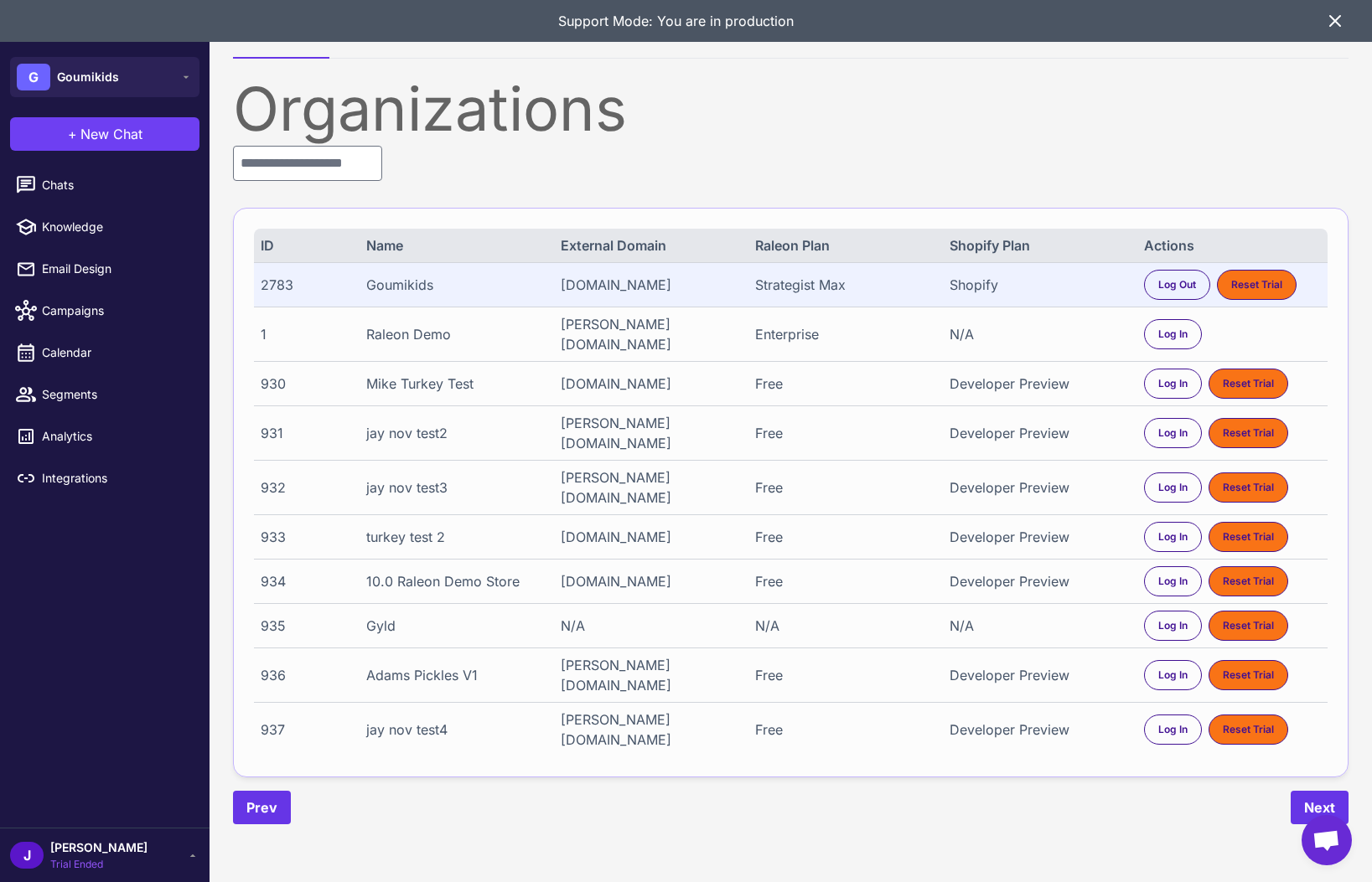
click at [104, 204] on li "Chats" at bounding box center [104, 185] width 209 height 42
click at [108, 185] on span "Chats" at bounding box center [116, 185] width 148 height 19
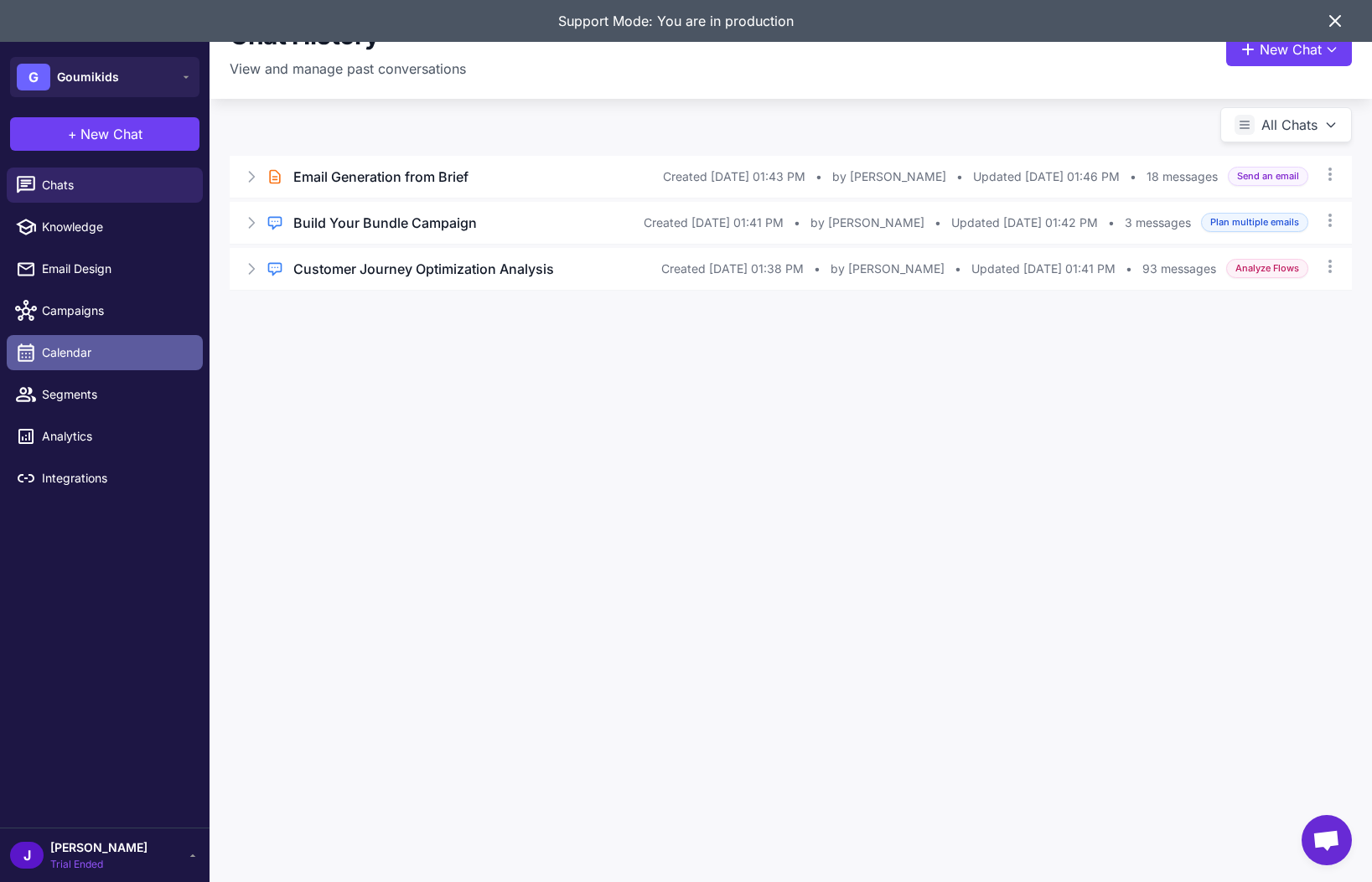
click at [108, 365] on link "Calendar" at bounding box center [104, 353] width 196 height 35
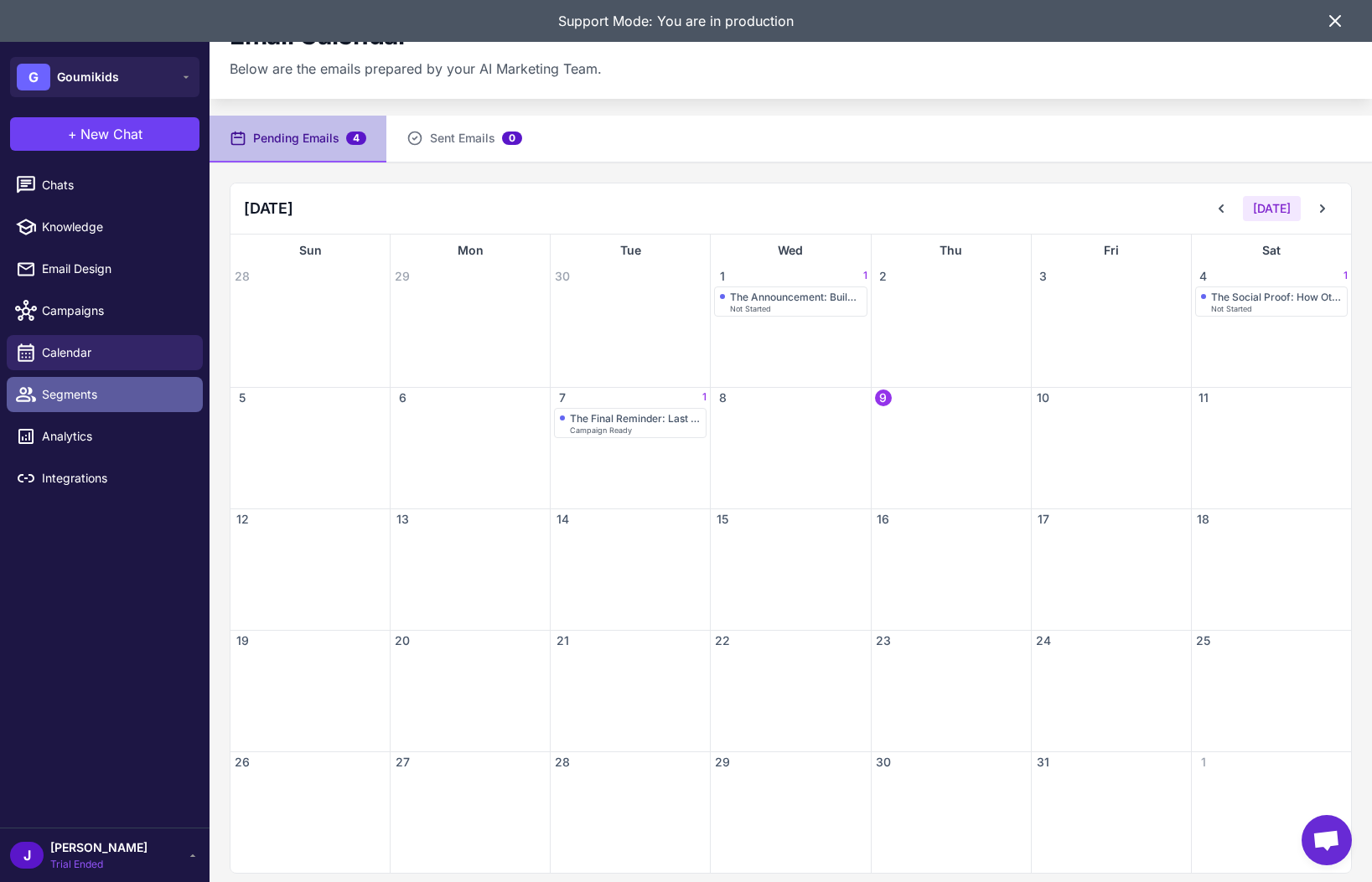
click at [103, 387] on span "Segments" at bounding box center [116, 394] width 148 height 19
